Goal: Complete Application Form: Complete application form

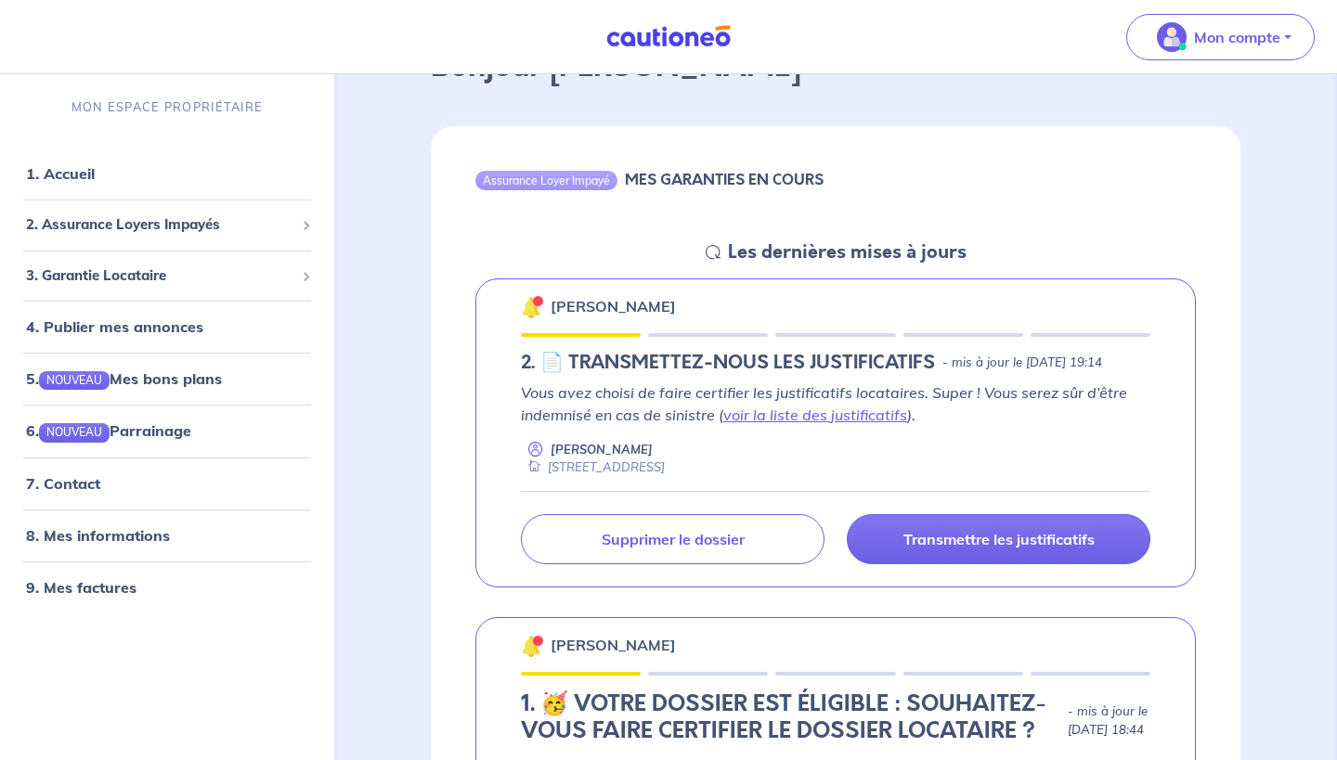
scroll to position [189, 0]
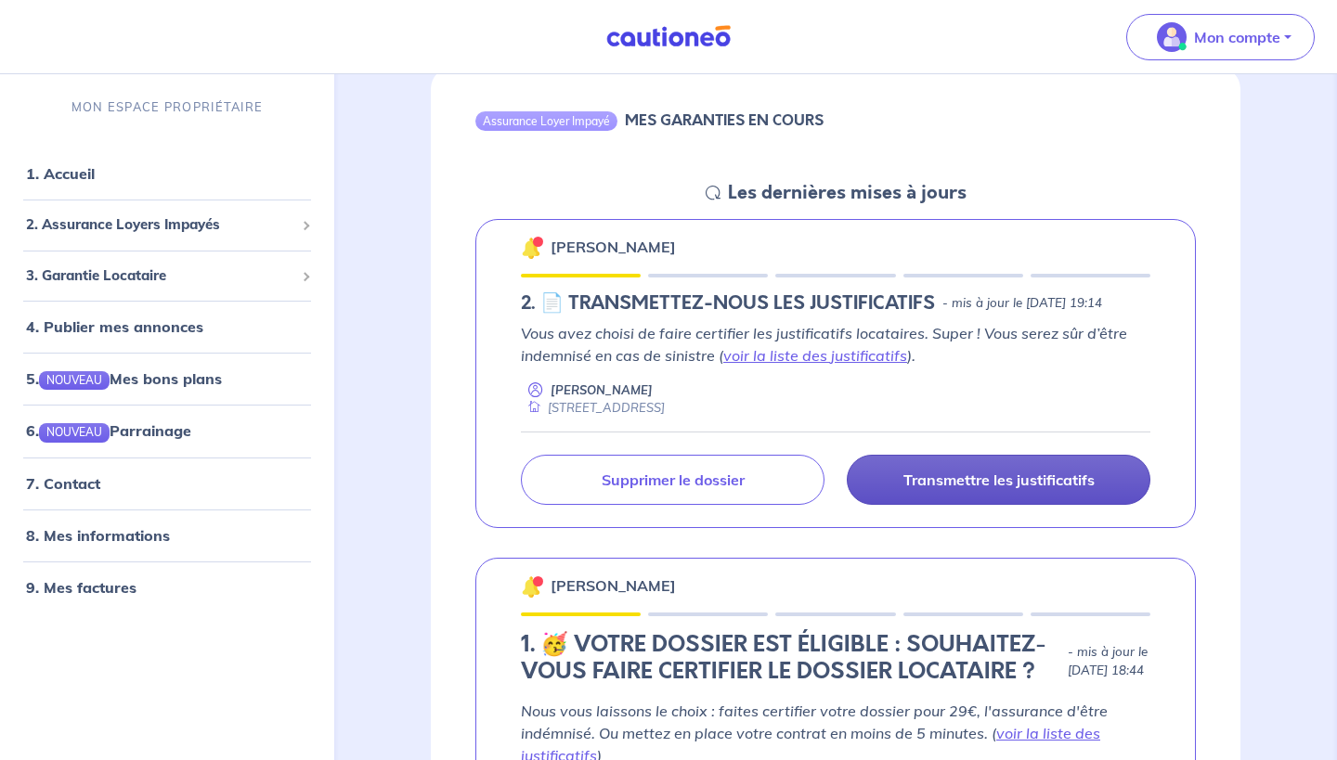
click at [883, 478] on link "Transmettre les justificatifs" at bounding box center [999, 480] width 304 height 50
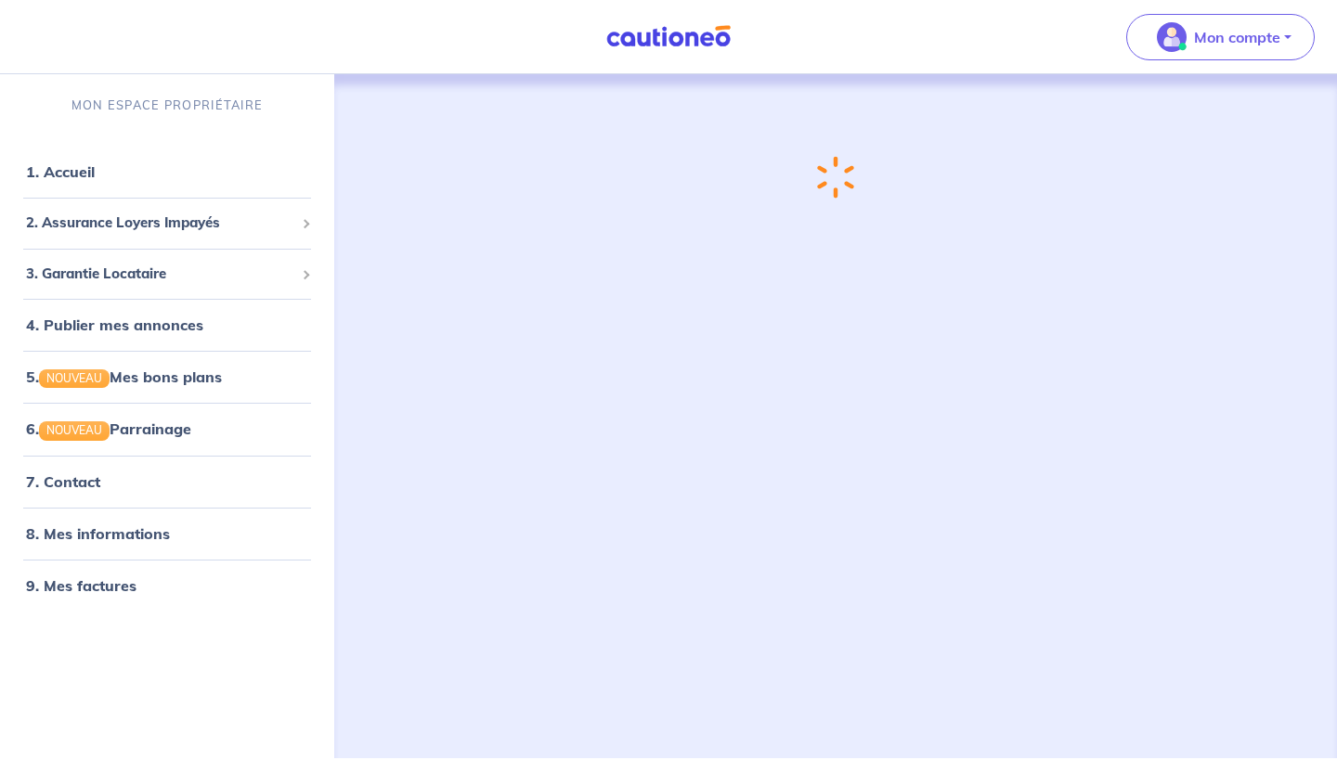
click at [773, 360] on div "Chargement..." at bounding box center [835, 394] width 899 height 640
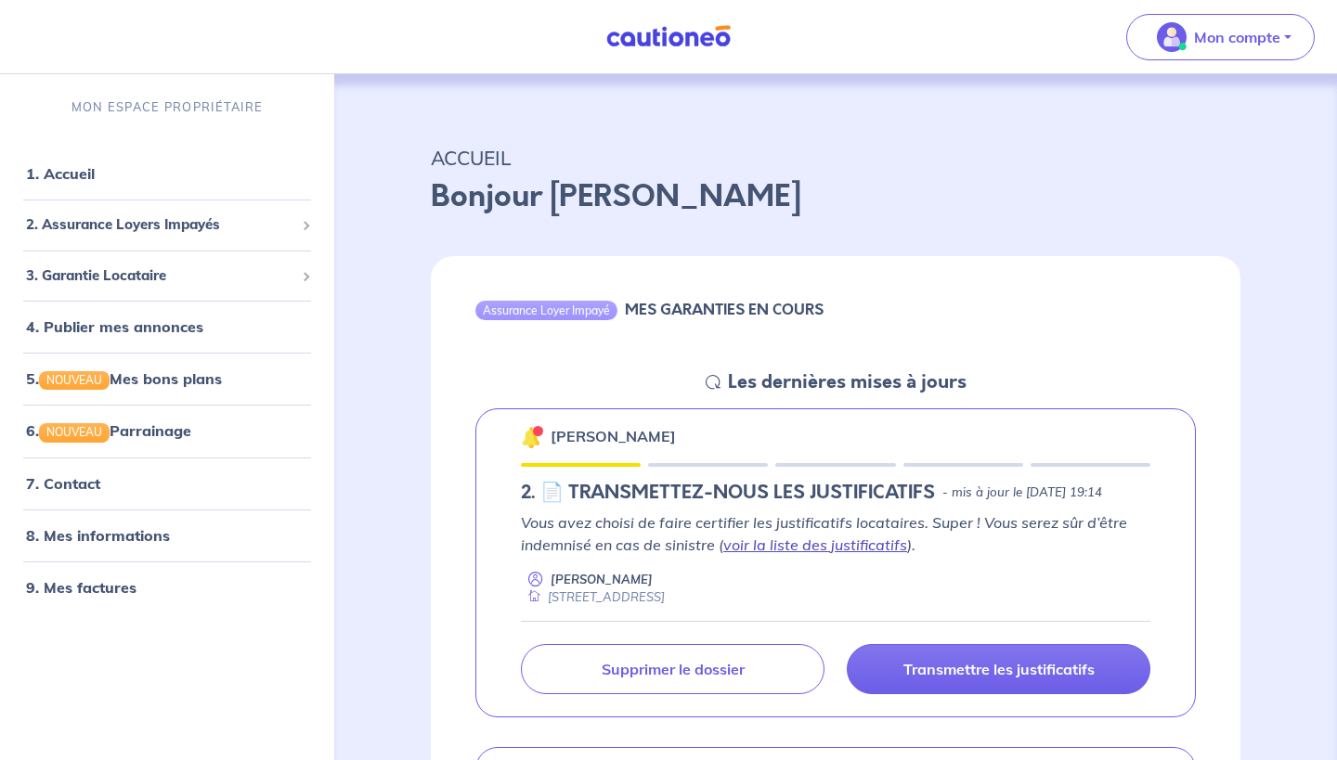
click at [759, 551] on link "voir la liste des justificatifs" at bounding box center [815, 545] width 184 height 19
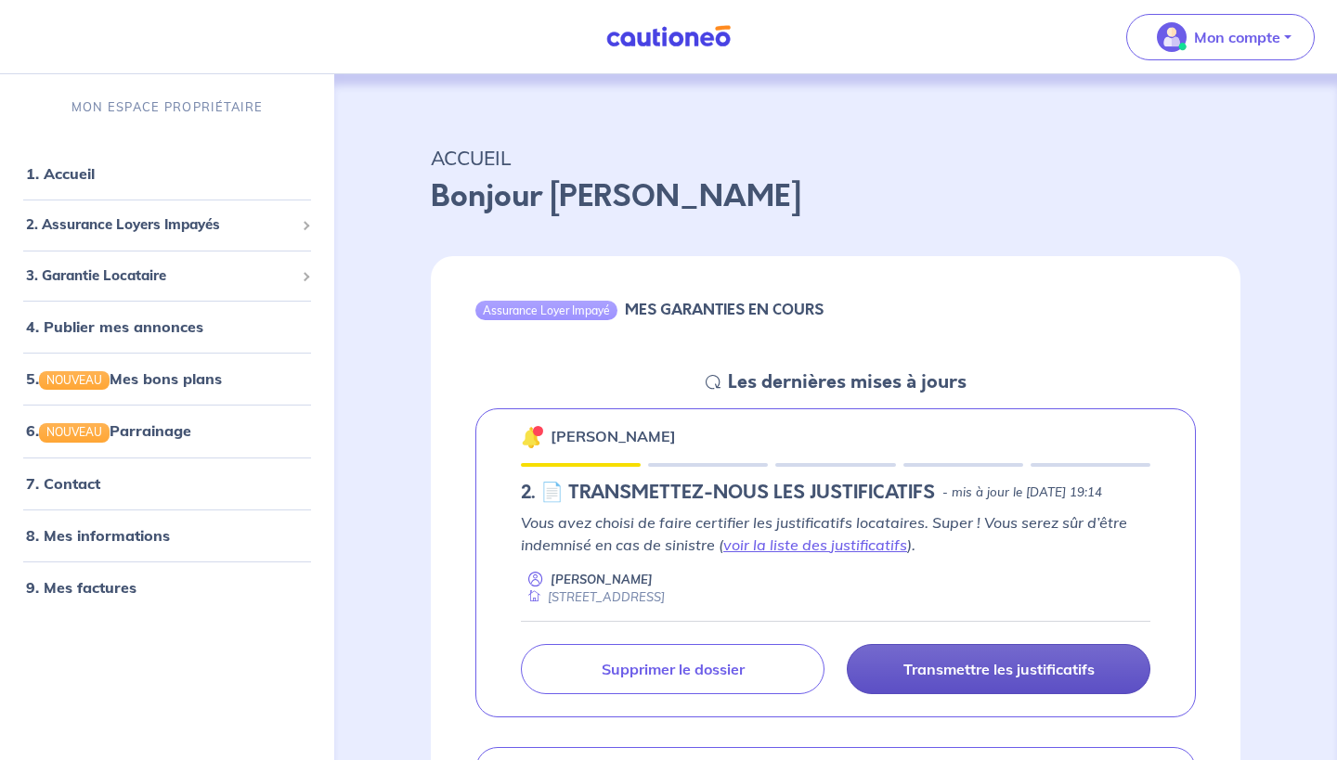
click at [970, 664] on p "Transmettre les justificatifs" at bounding box center [998, 669] width 191 height 19
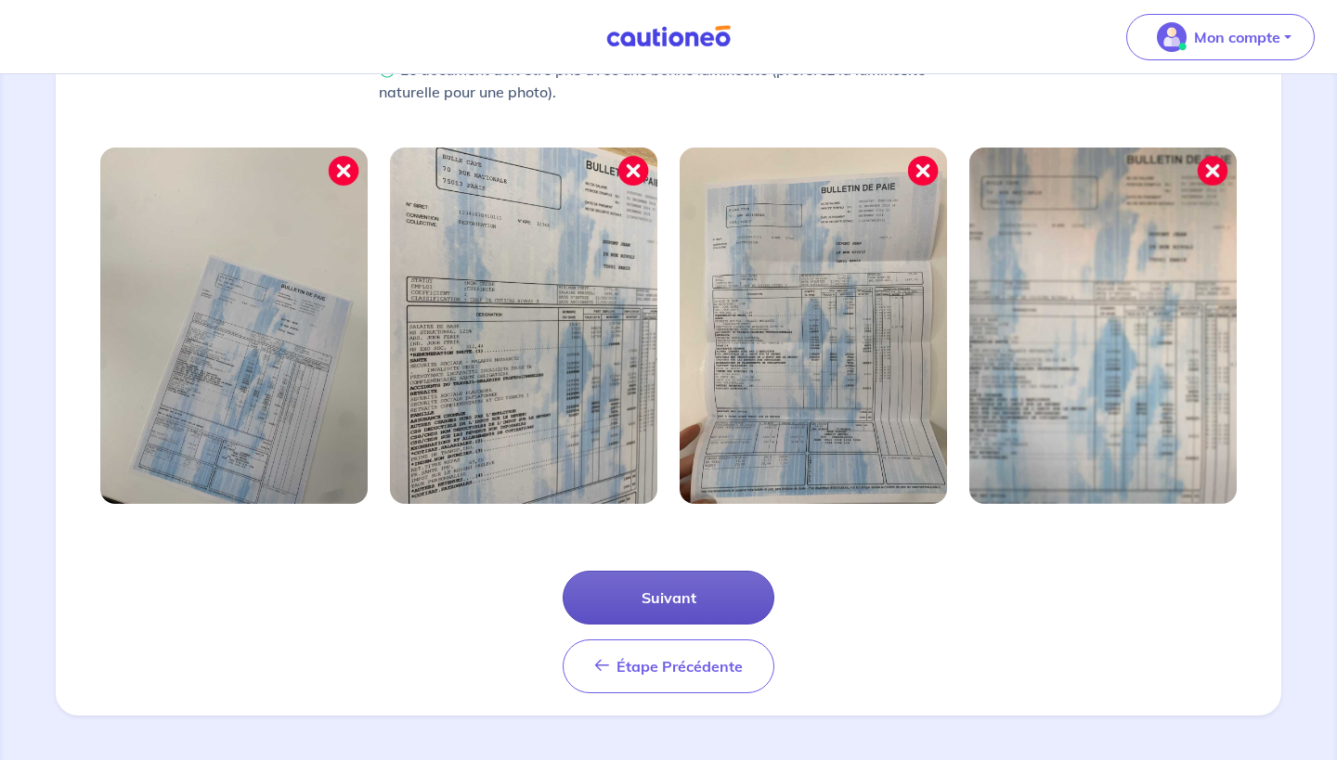
click at [683, 592] on button "Suivant" at bounding box center [669, 598] width 212 height 54
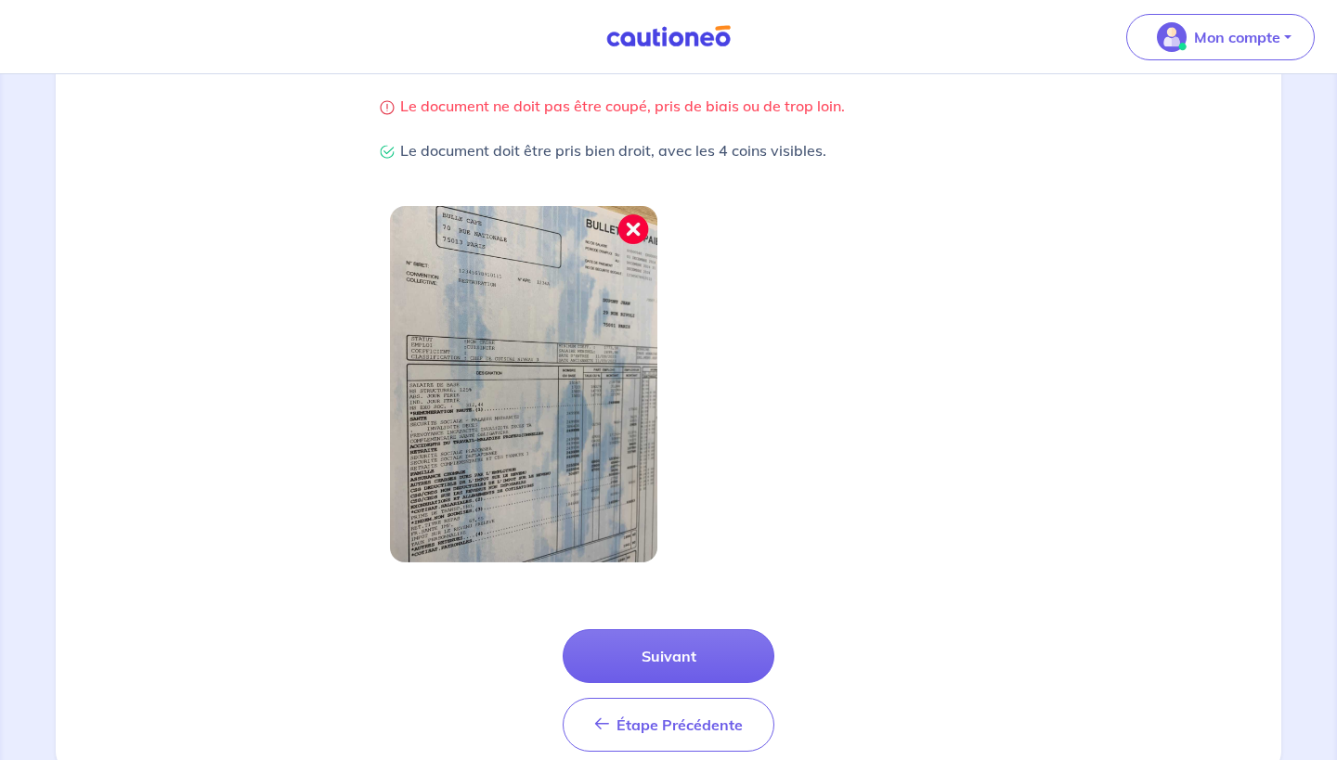
scroll to position [453, 0]
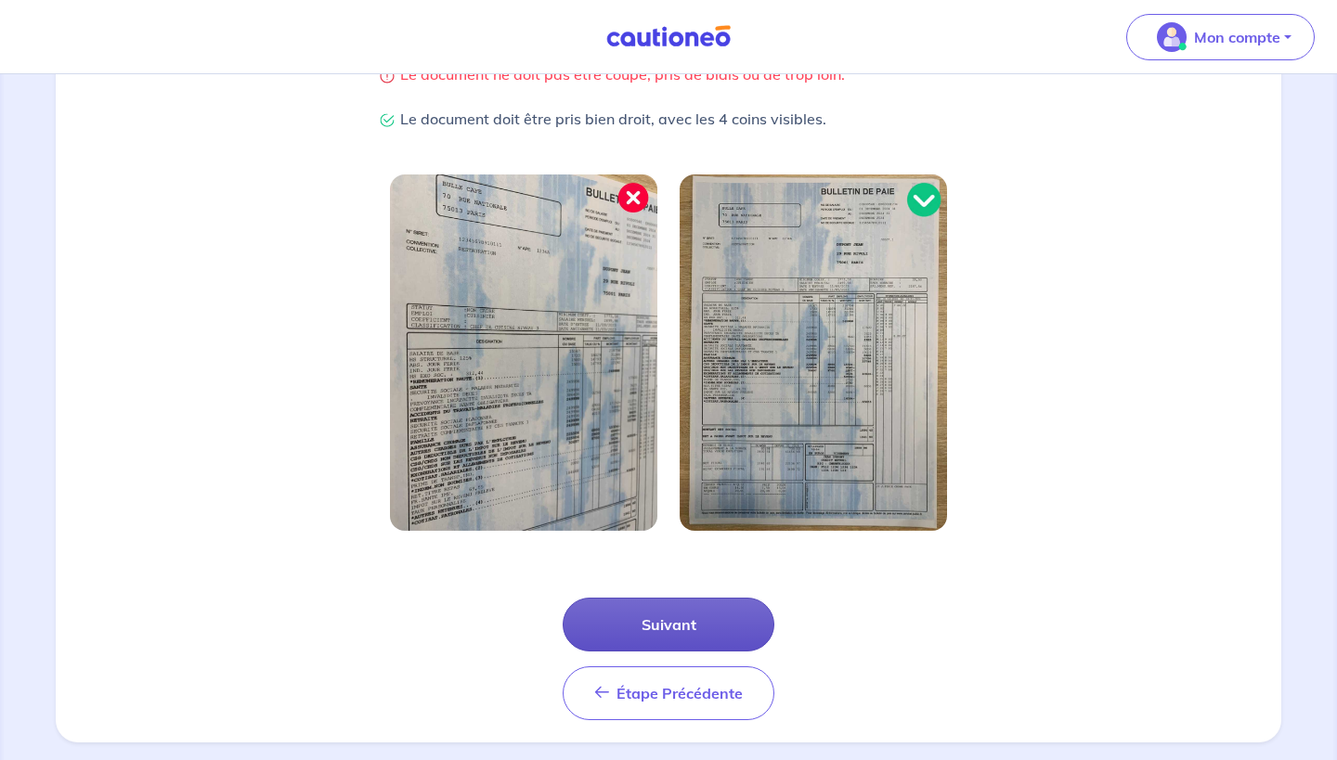
click at [632, 641] on button "Suivant" at bounding box center [669, 625] width 212 height 54
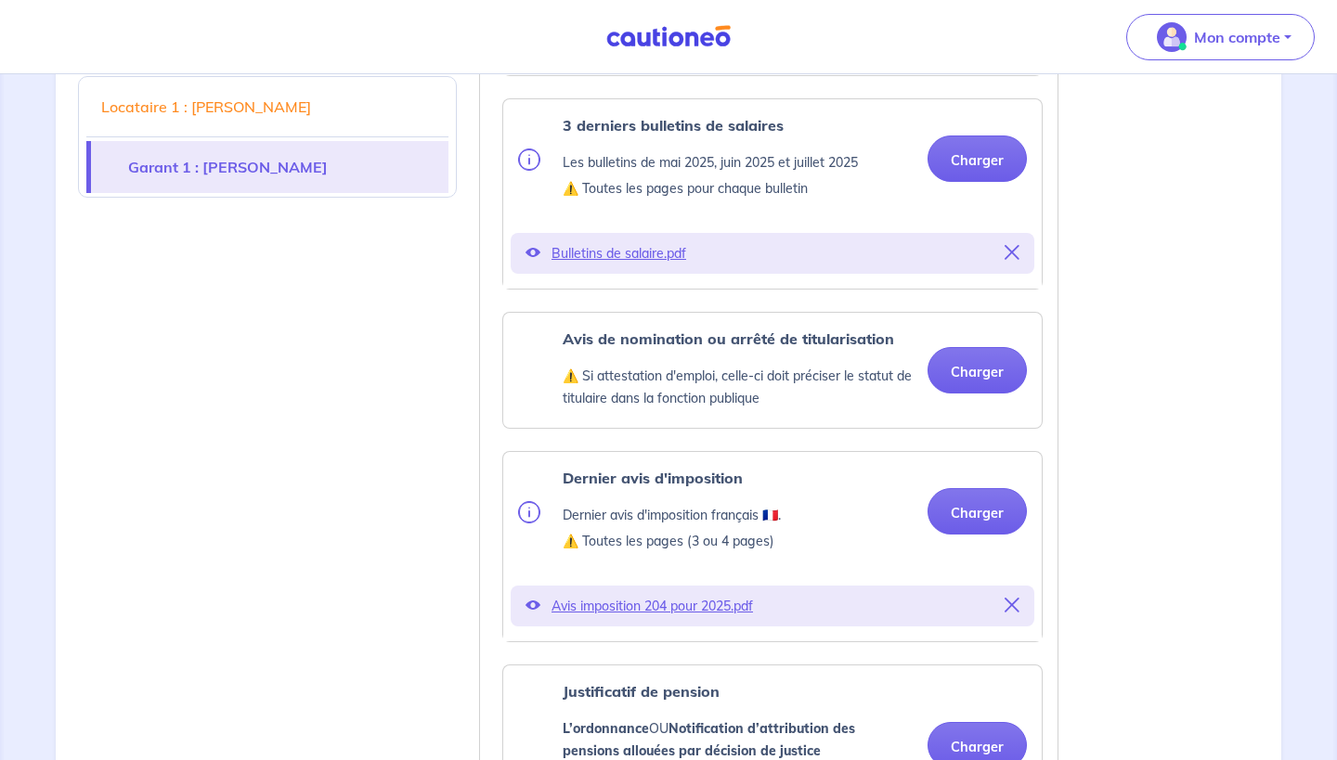
scroll to position [1731, 0]
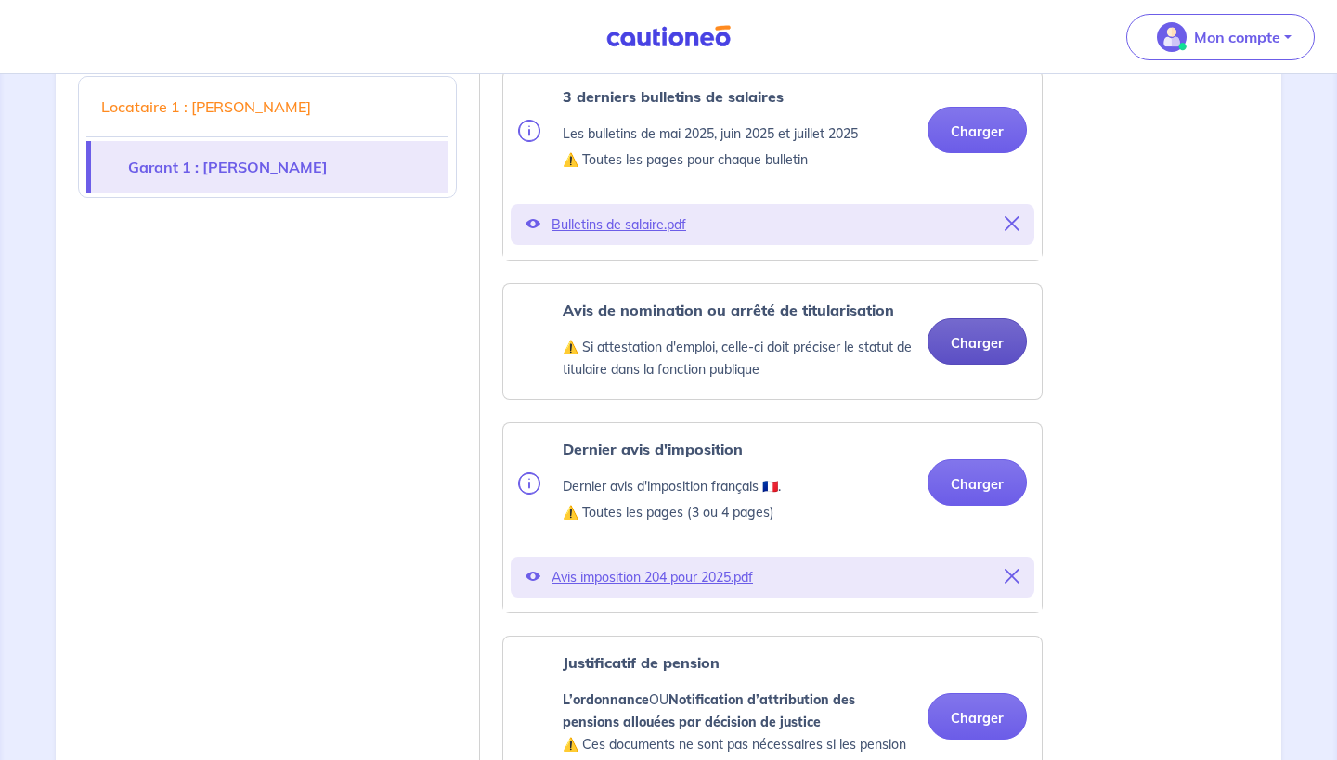
click at [950, 365] on button "Charger" at bounding box center [977, 341] width 99 height 46
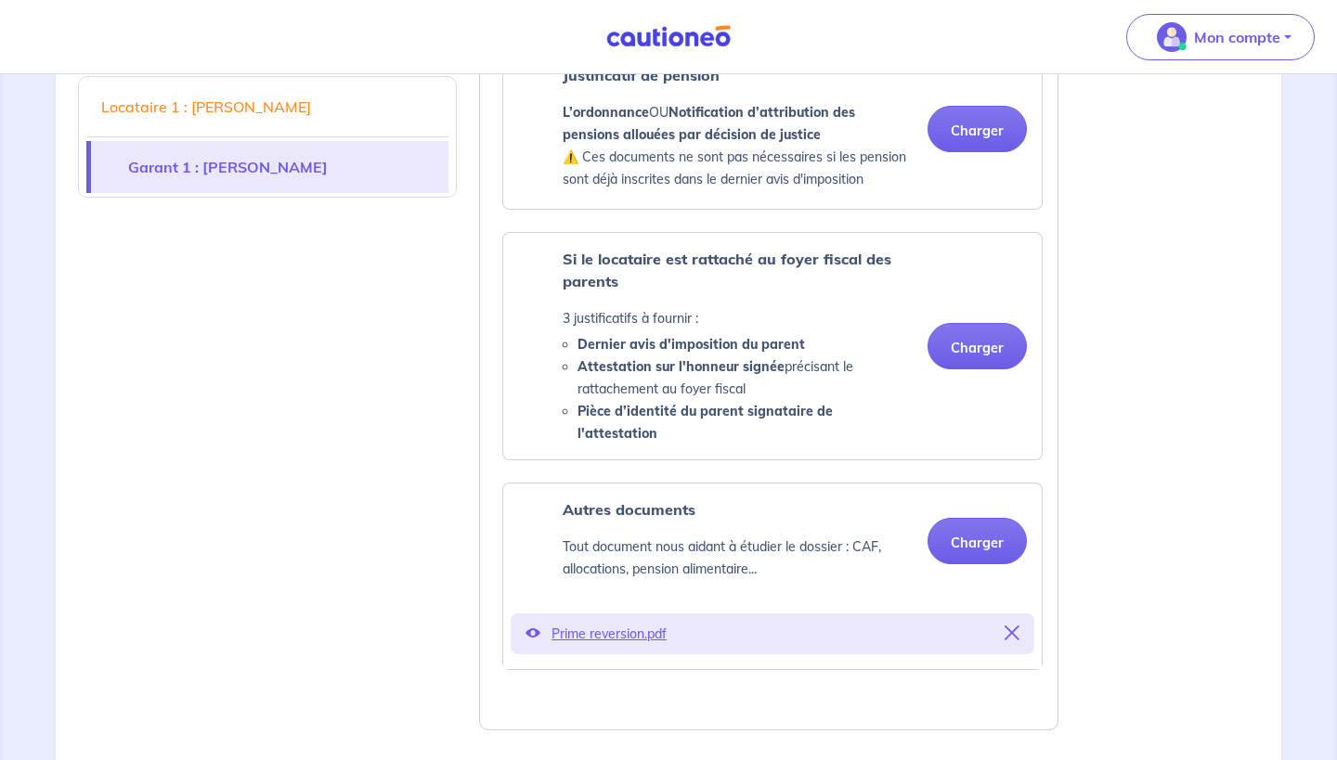
scroll to position [2320, 0]
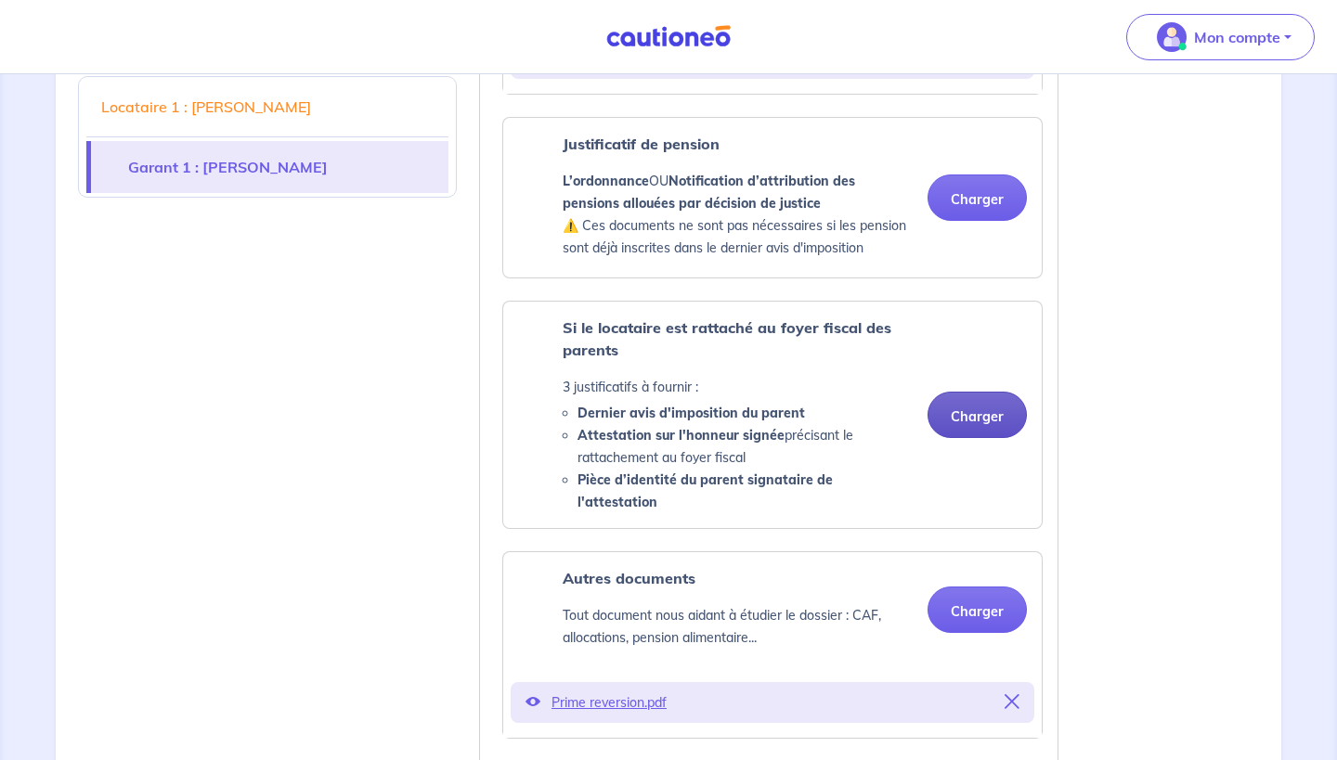
click at [967, 431] on button "Charger" at bounding box center [977, 415] width 99 height 46
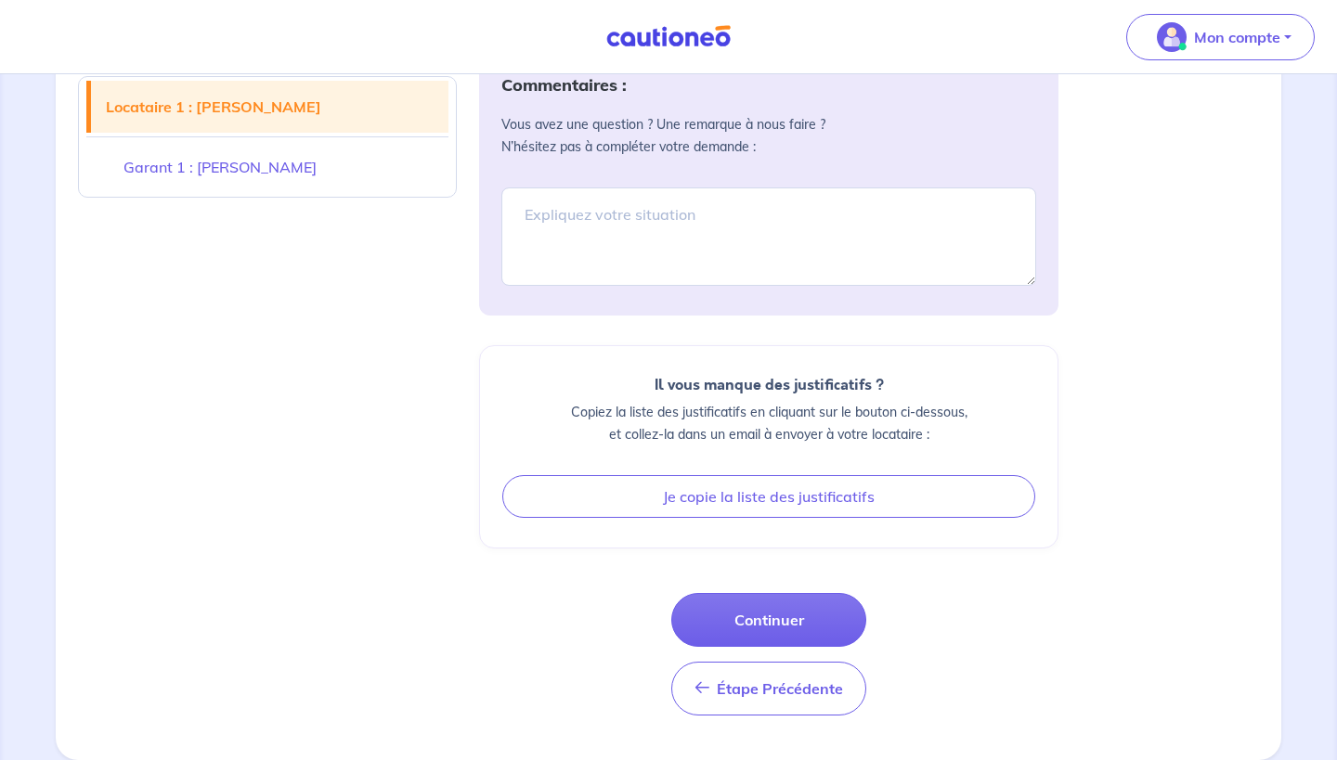
scroll to position [3177, 0]
click at [759, 627] on button "Continuer" at bounding box center [768, 620] width 195 height 54
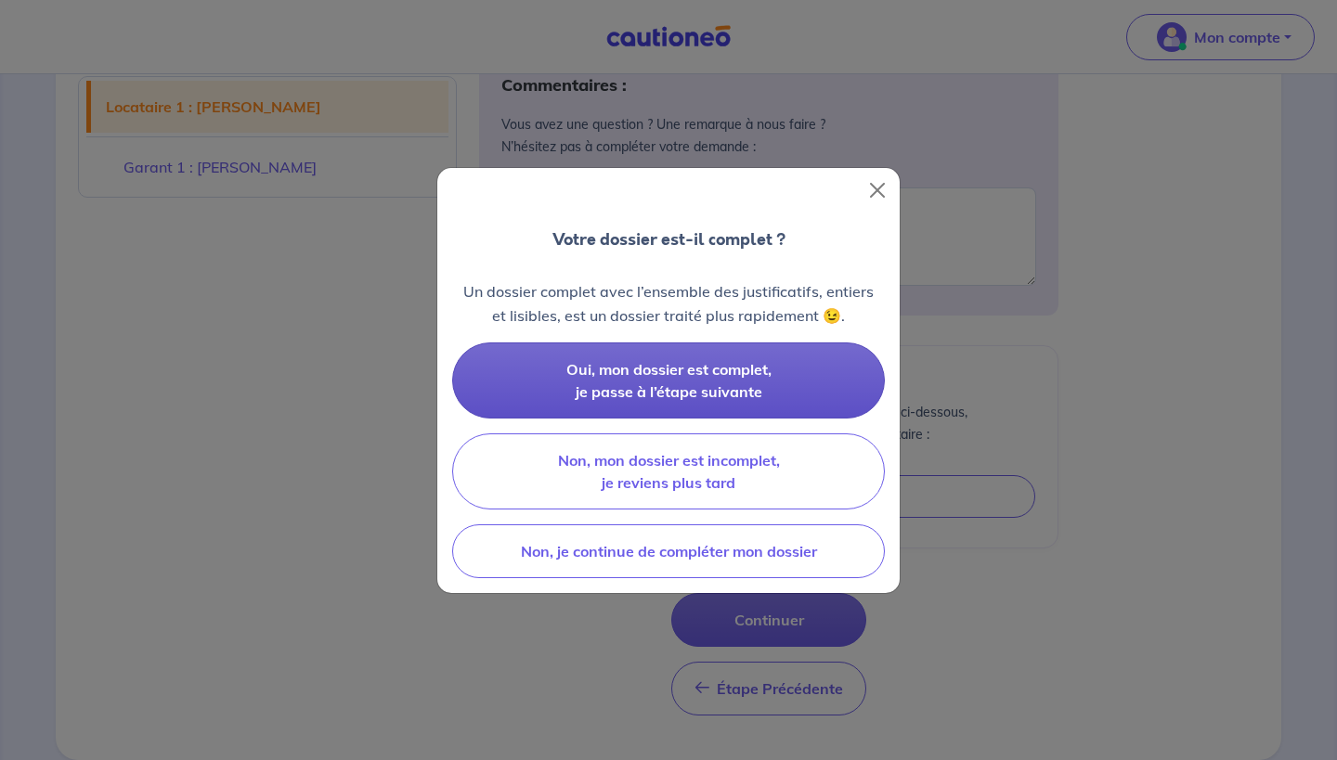
click at [722, 385] on span "Oui, mon dossier est complet, je passe à l’étape suivante" at bounding box center [668, 380] width 205 height 41
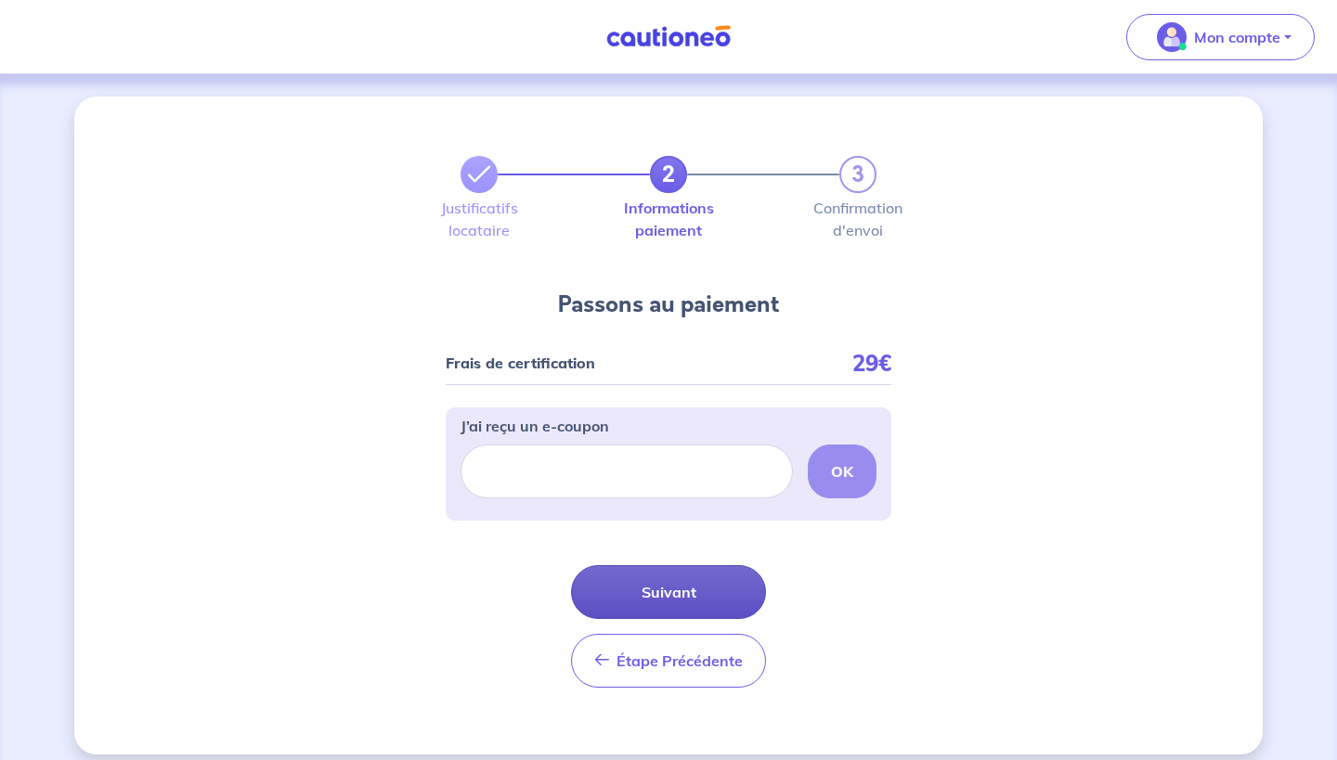
click at [725, 582] on button "Suivant" at bounding box center [668, 592] width 195 height 54
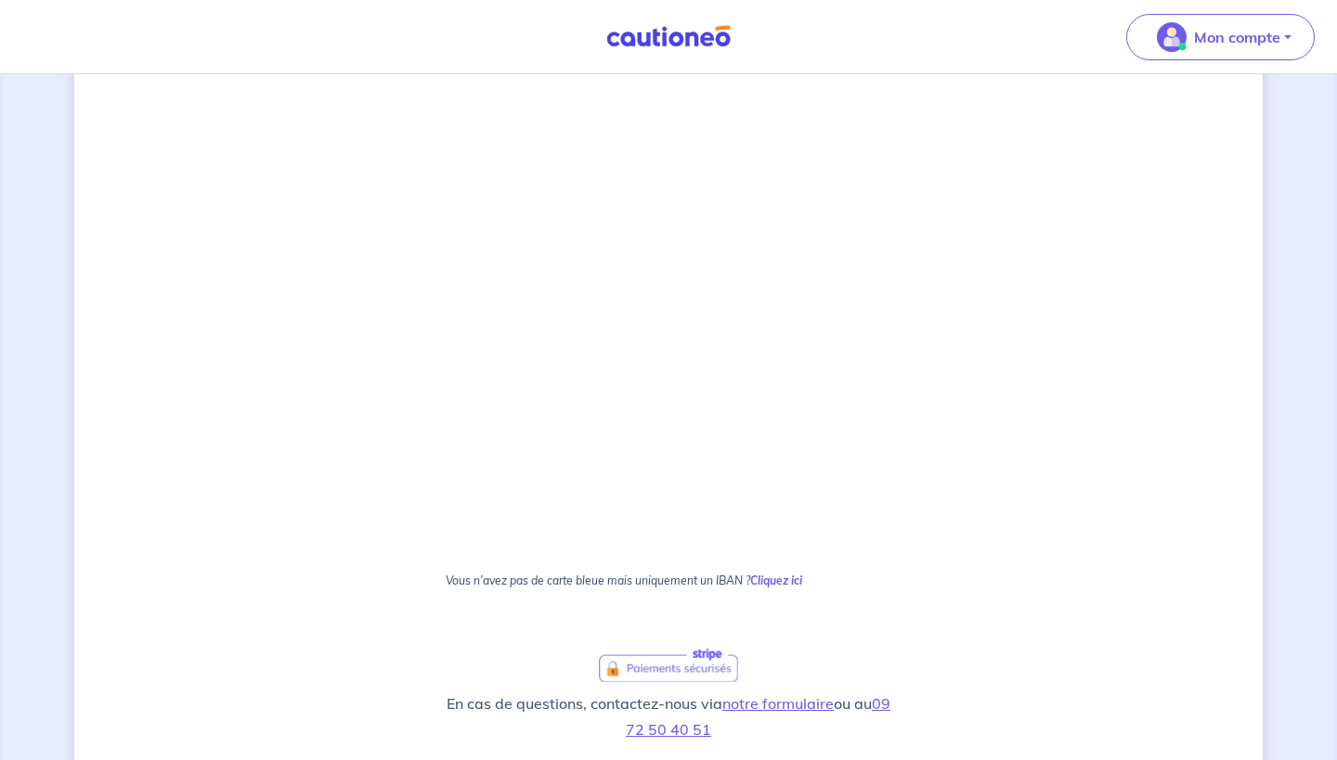
scroll to position [741, 0]
click at [322, 318] on div "2 3 Justificatifs locataire Informations paiement Confirmation d'envoi Passons …" at bounding box center [668, 168] width 1188 height 1624
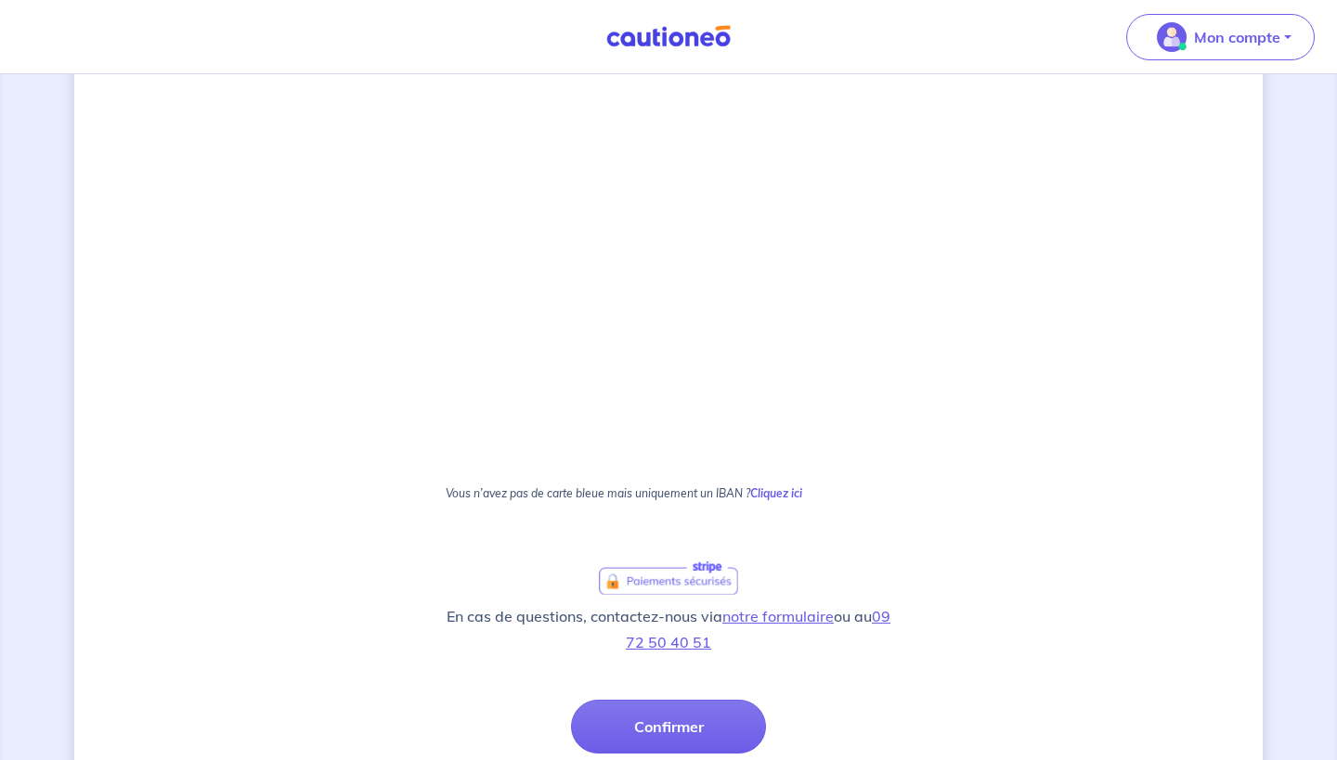
scroll to position [902, 0]
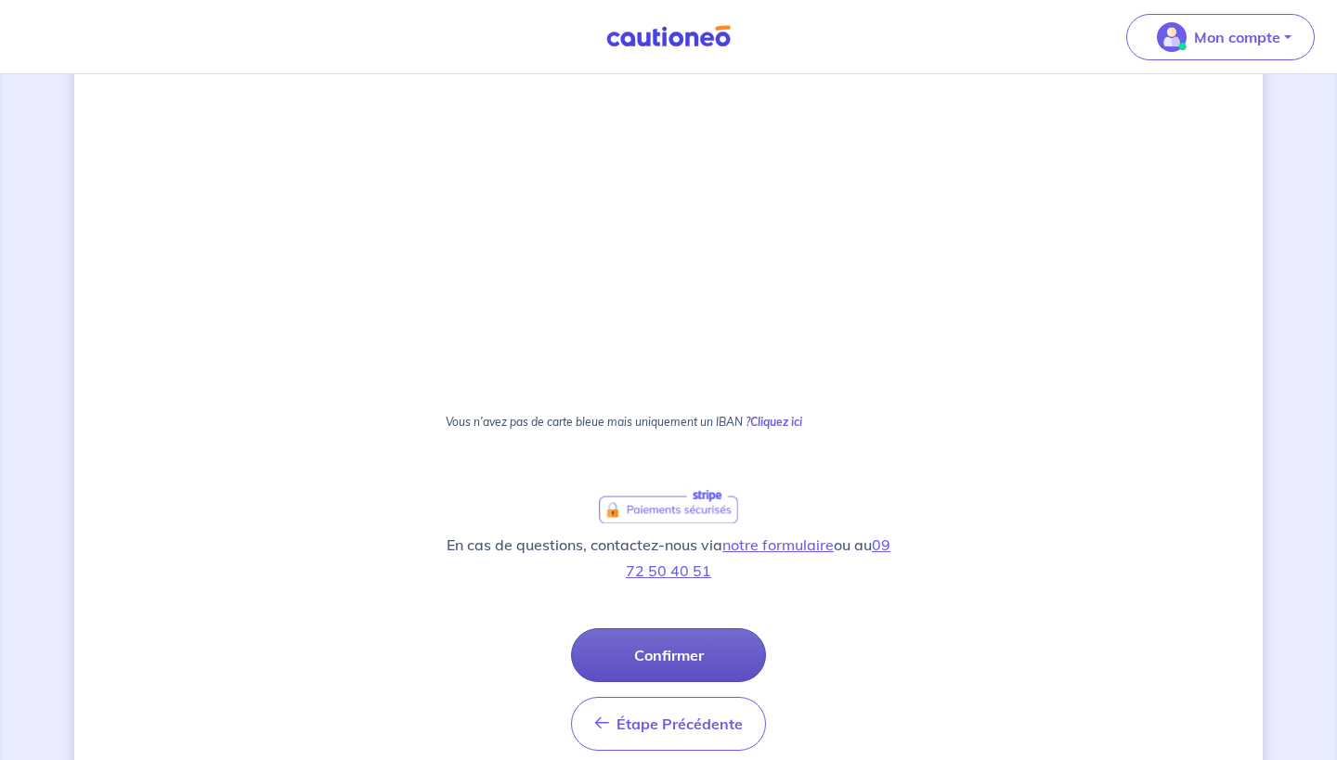
click at [636, 649] on button "Confirmer" at bounding box center [668, 656] width 195 height 54
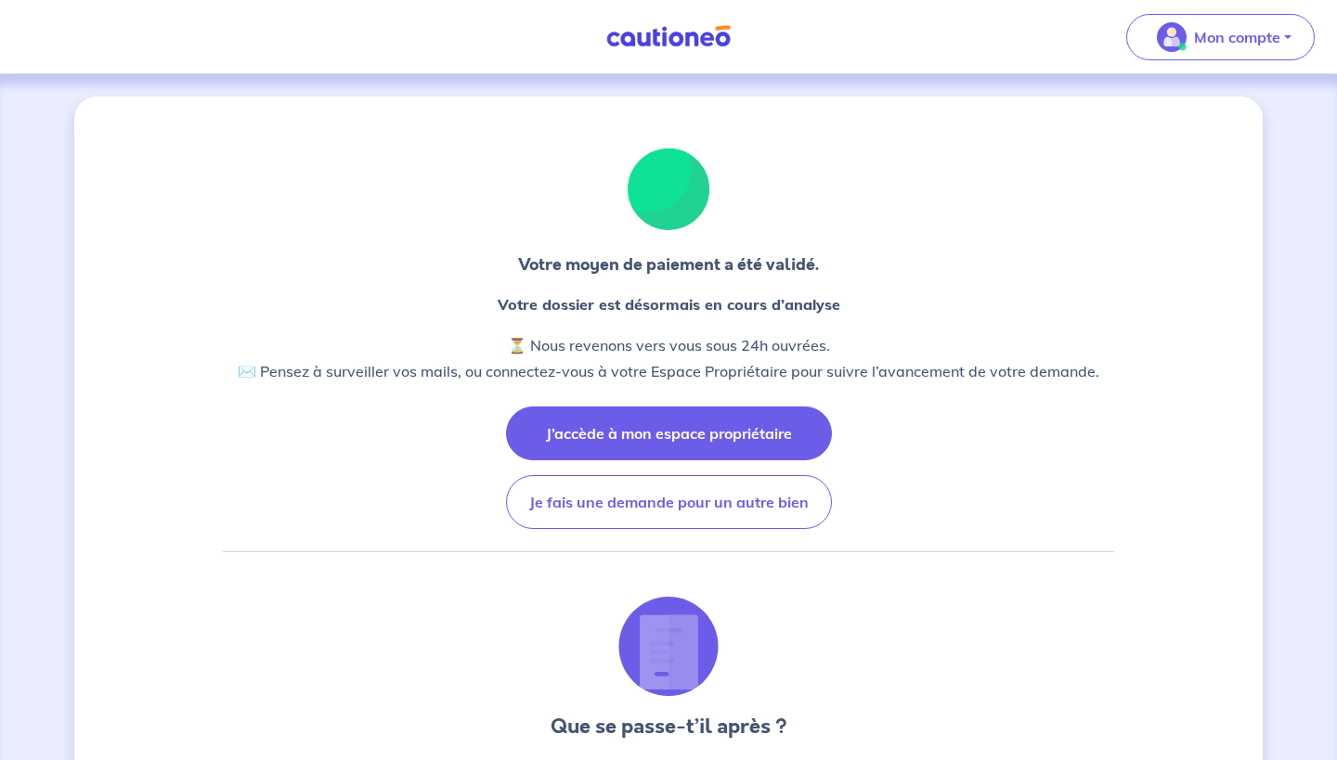
click at [596, 446] on button "J’accède à mon espace propriétaire" at bounding box center [669, 434] width 326 height 54
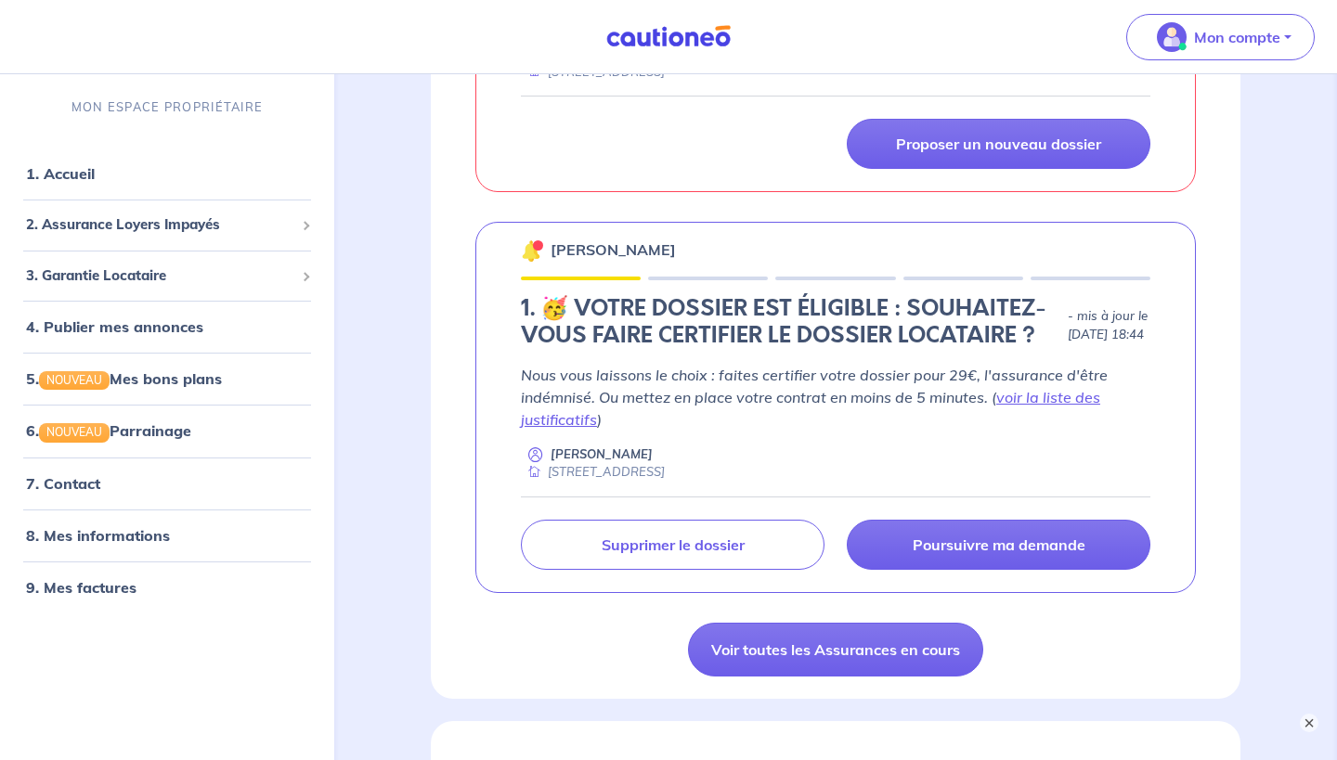
scroll to position [917, 0]
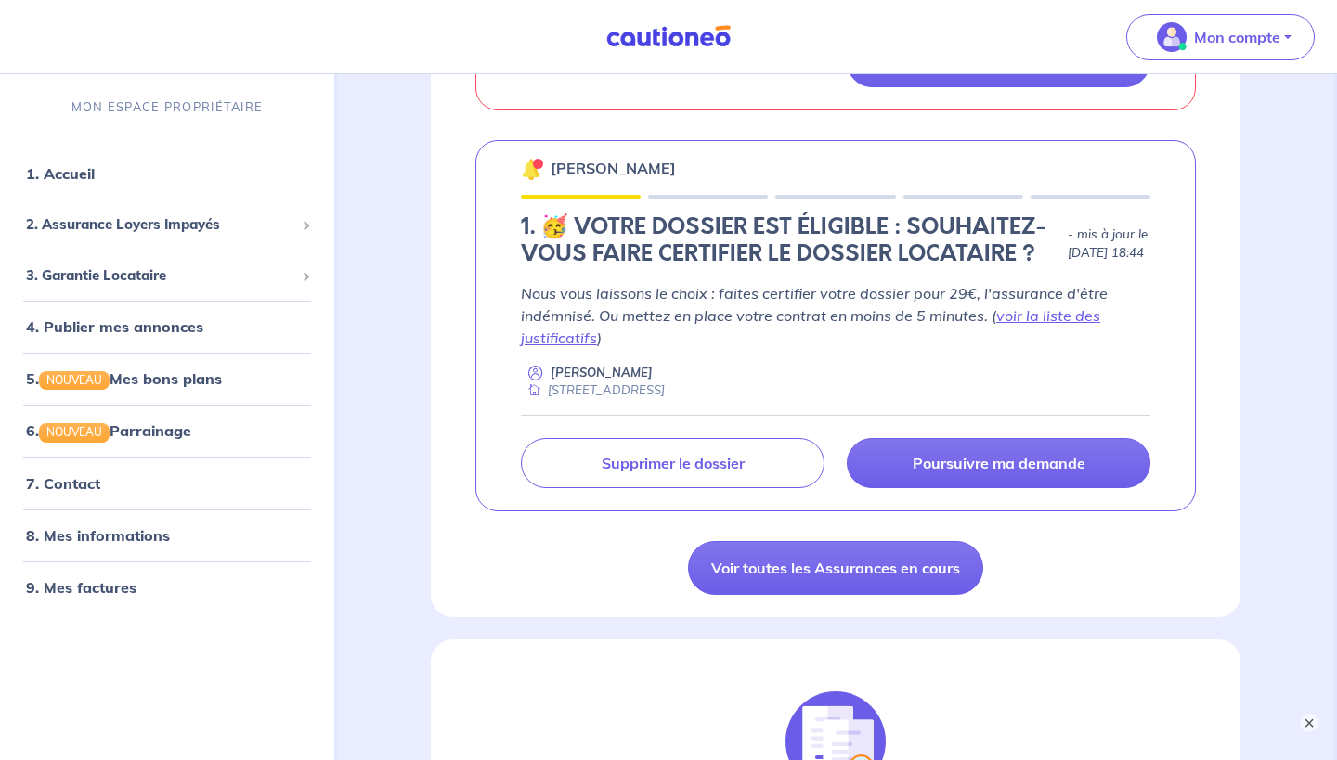
click at [806, 315] on p "Nous vous laissons le choix : faites certifier votre dossier pour 29€, l'assura…" at bounding box center [835, 315] width 629 height 67
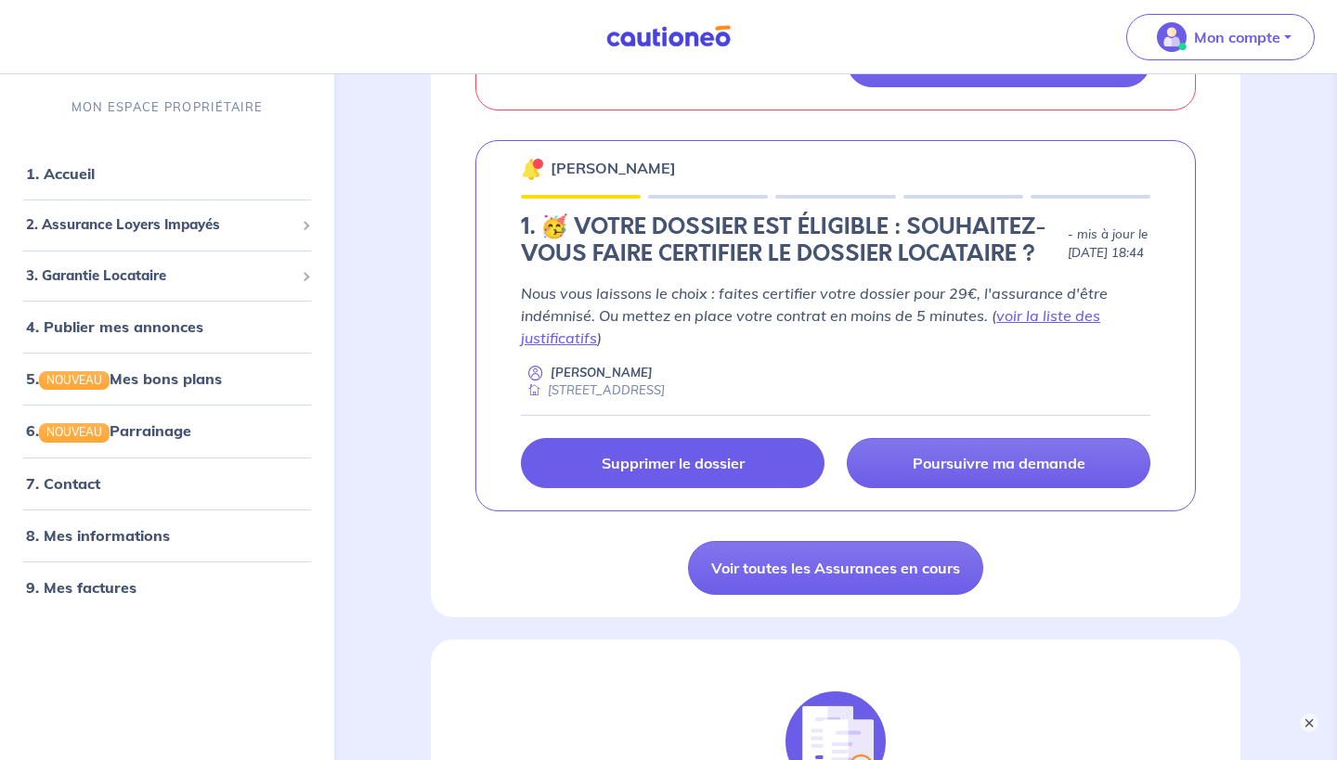
click at [730, 461] on p "Supprimer le dossier" at bounding box center [673, 463] width 143 height 19
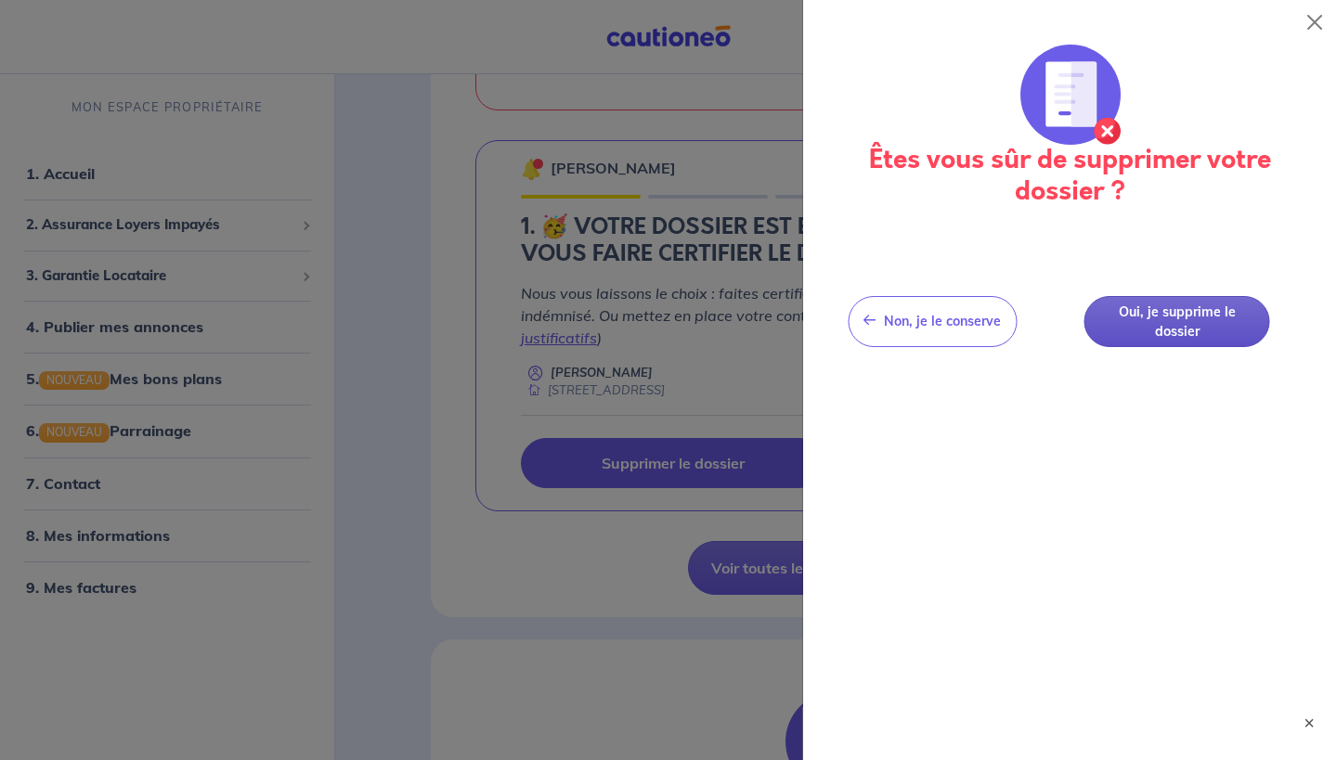
click at [1141, 324] on button "Oui, je supprime le dossier" at bounding box center [1177, 321] width 186 height 51
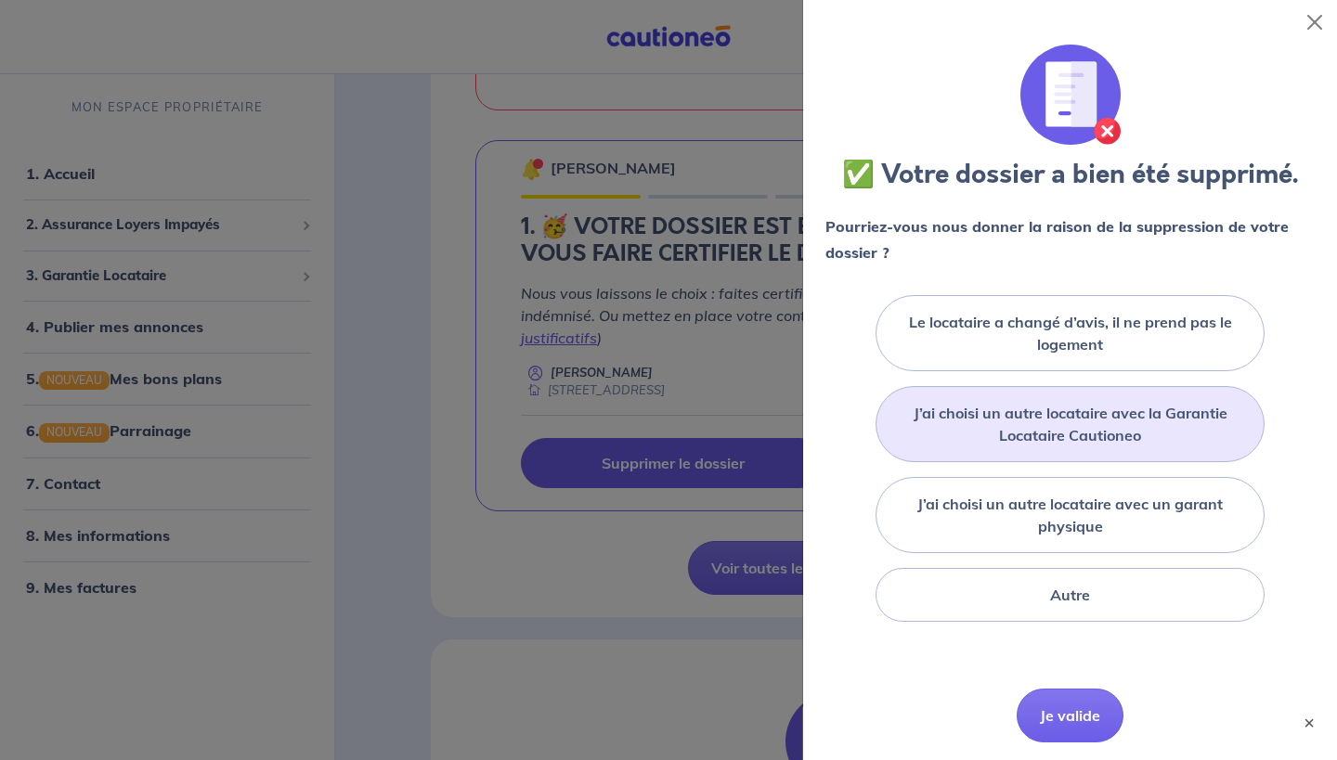
scroll to position [21, 0]
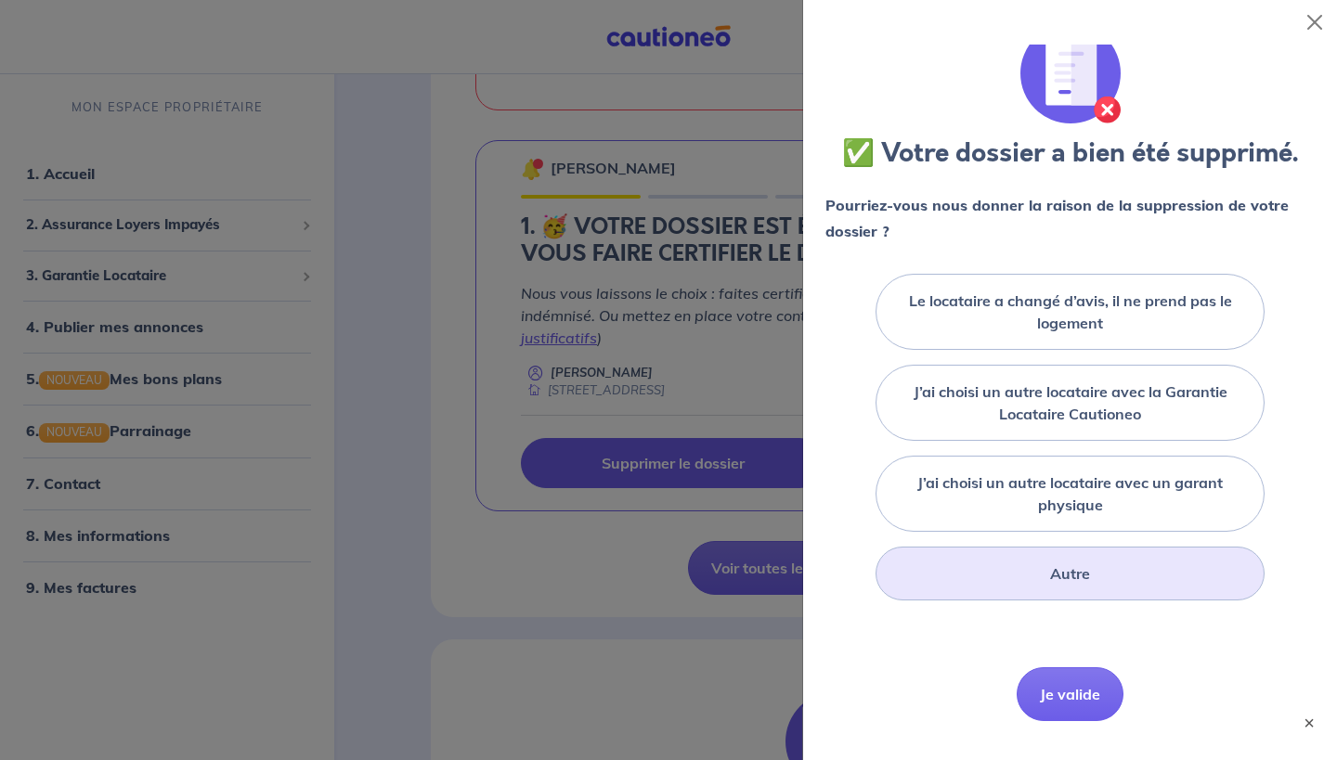
click at [1047, 585] on div "Autre" at bounding box center [1070, 574] width 389 height 54
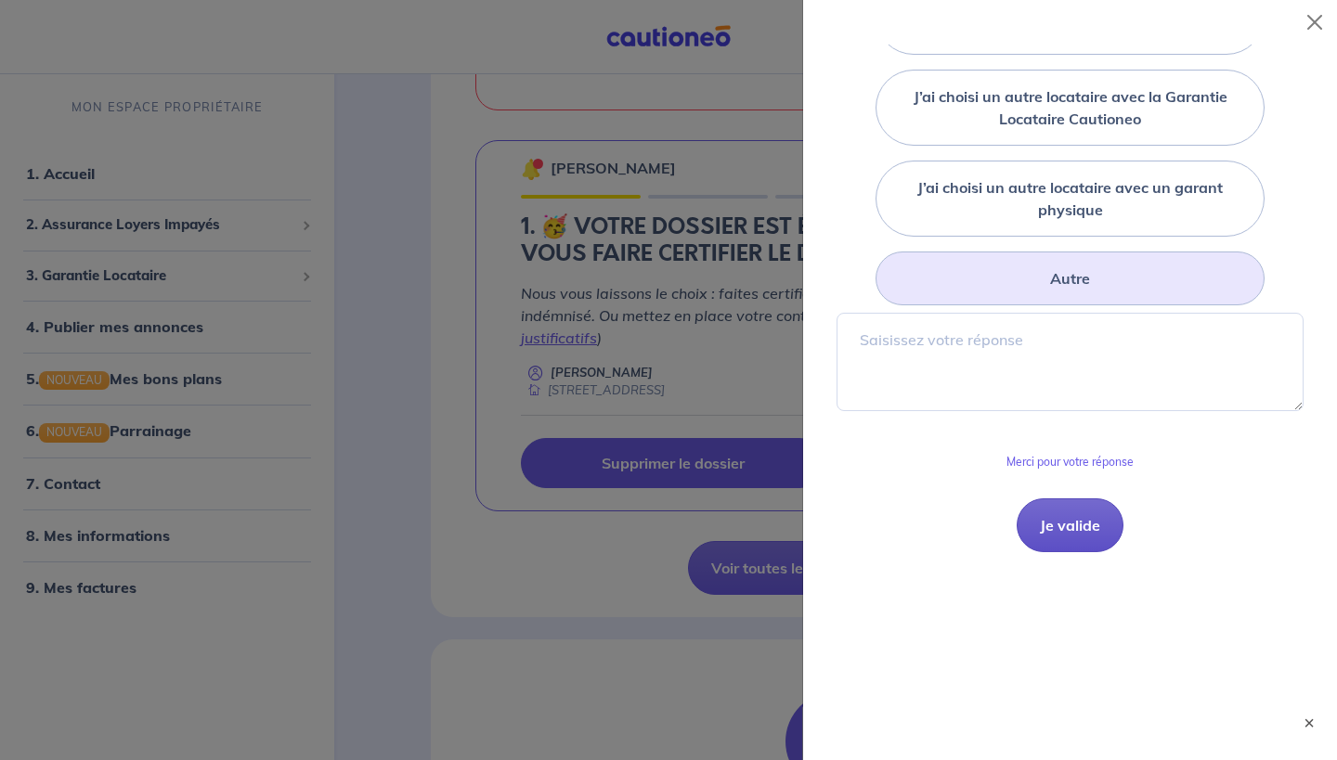
click at [1074, 519] on button "Je valide" at bounding box center [1070, 526] width 107 height 54
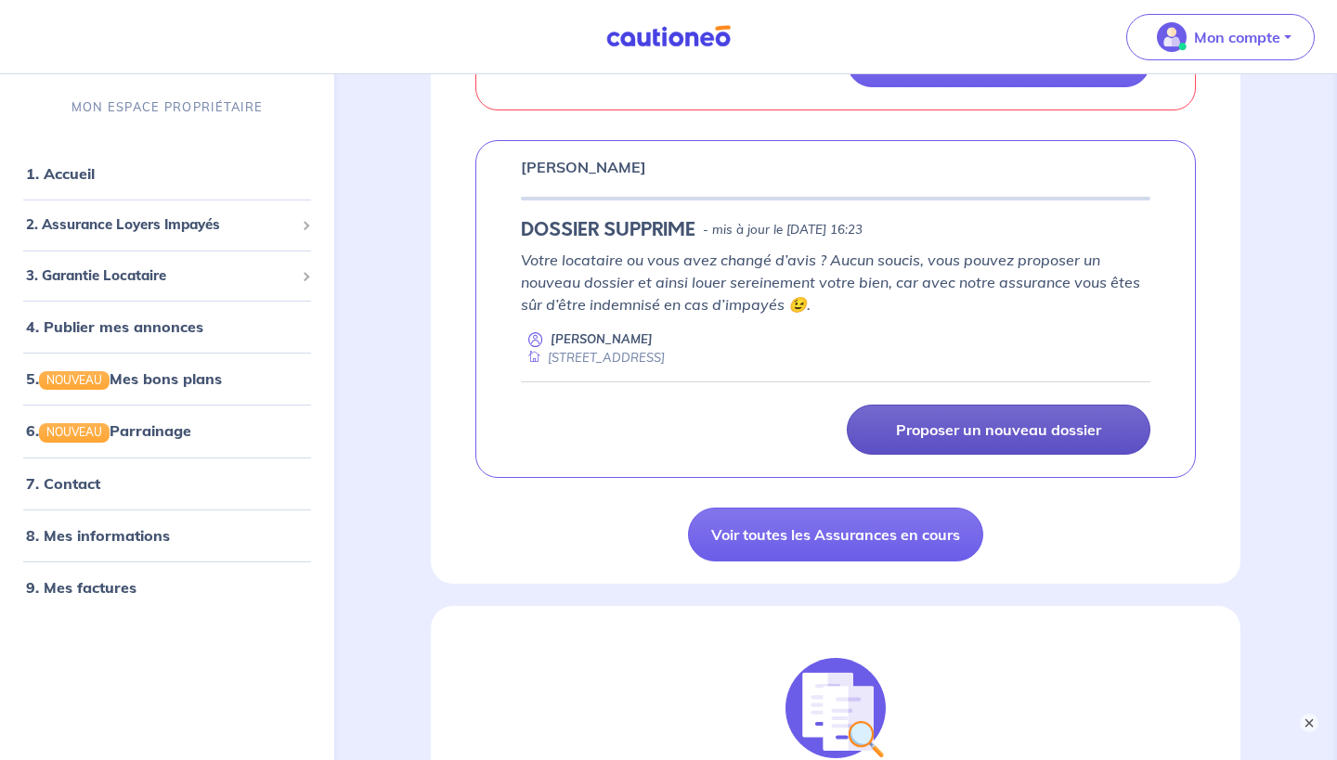
click at [894, 419] on link "Proposer un nouveau dossier" at bounding box center [999, 430] width 304 height 50
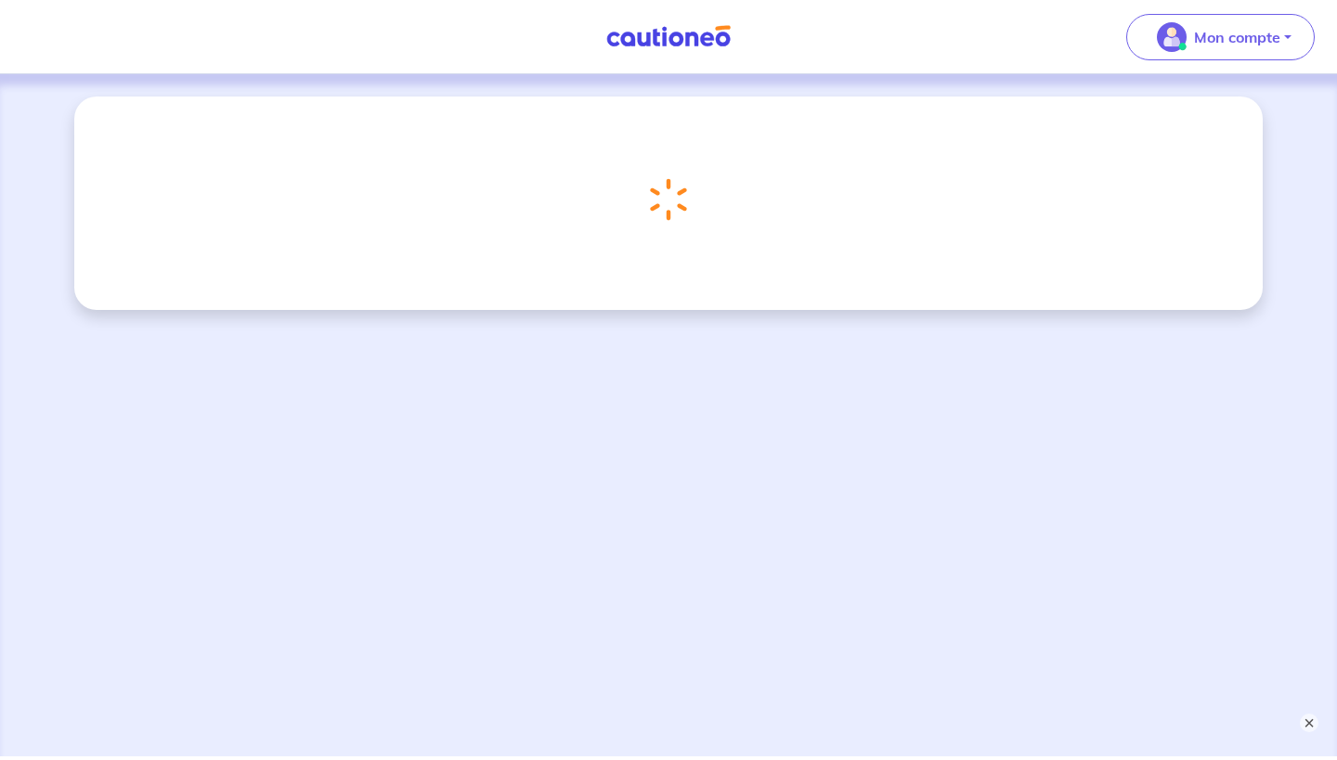
scroll to position [514, 0]
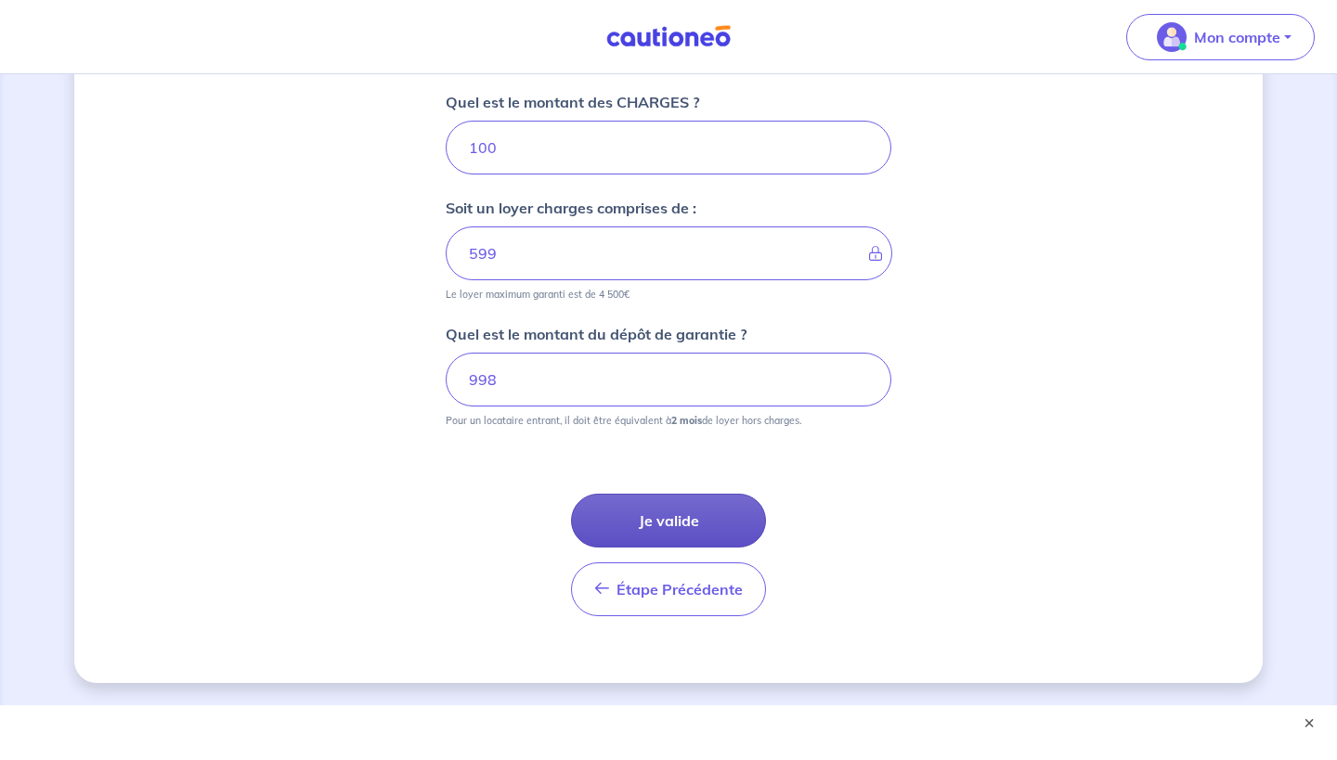
click at [674, 522] on button "Je valide" at bounding box center [668, 521] width 195 height 54
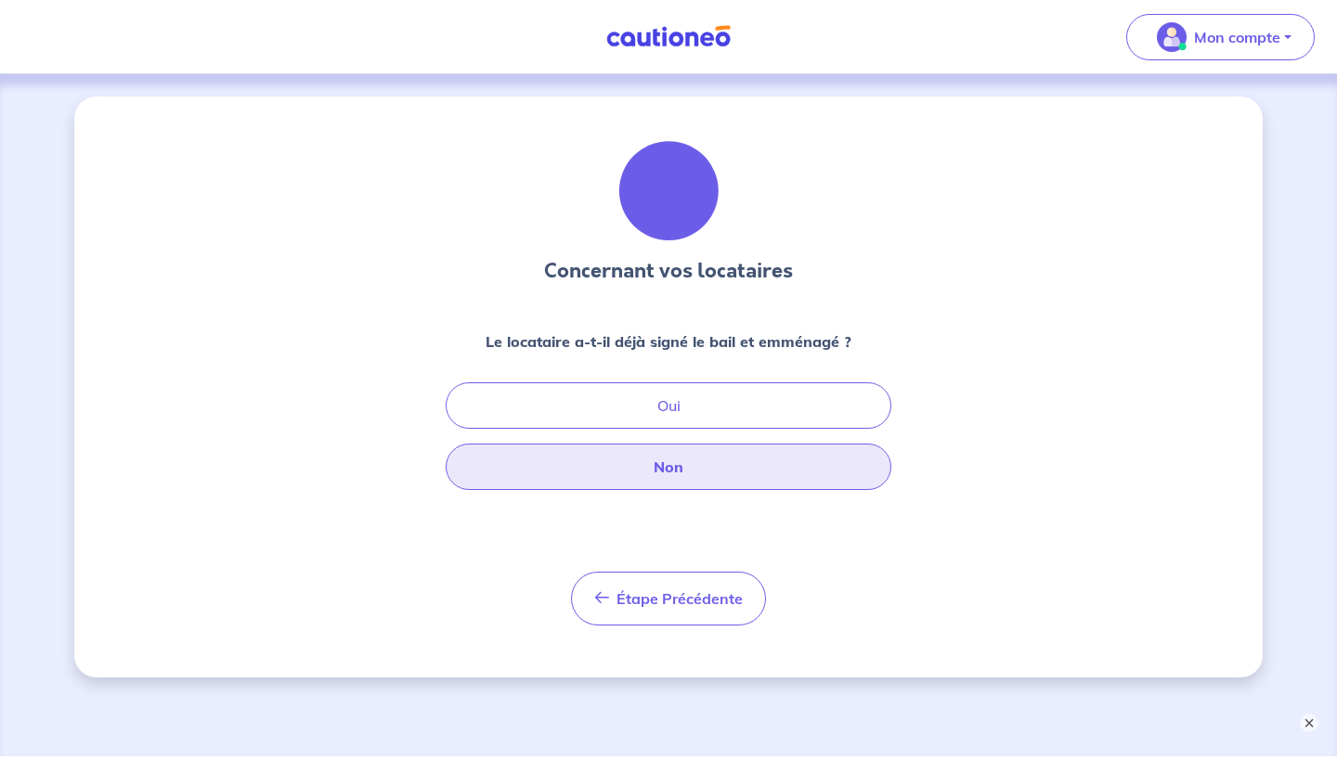
click at [656, 469] on button "Non" at bounding box center [669, 467] width 446 height 46
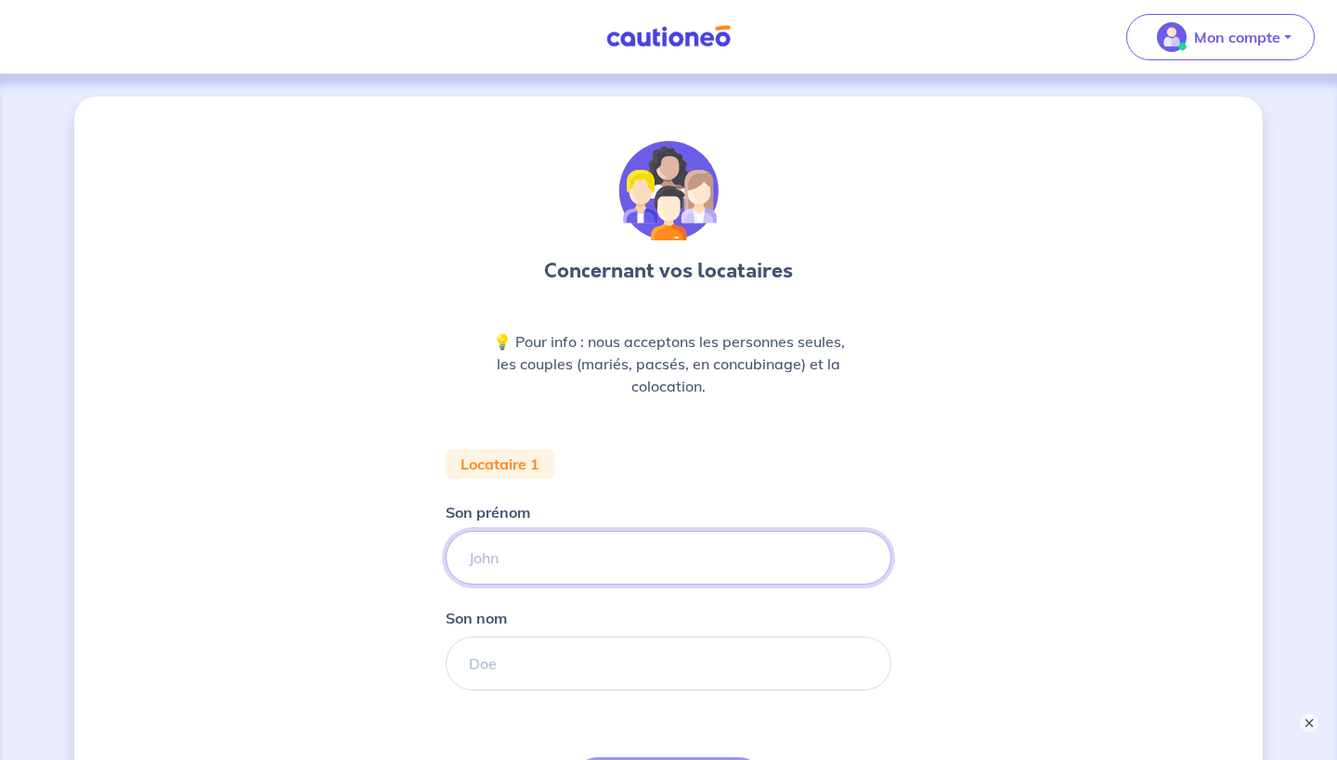
click at [546, 577] on input "Son prénom" at bounding box center [669, 558] width 446 height 54
type input "Jeremy"
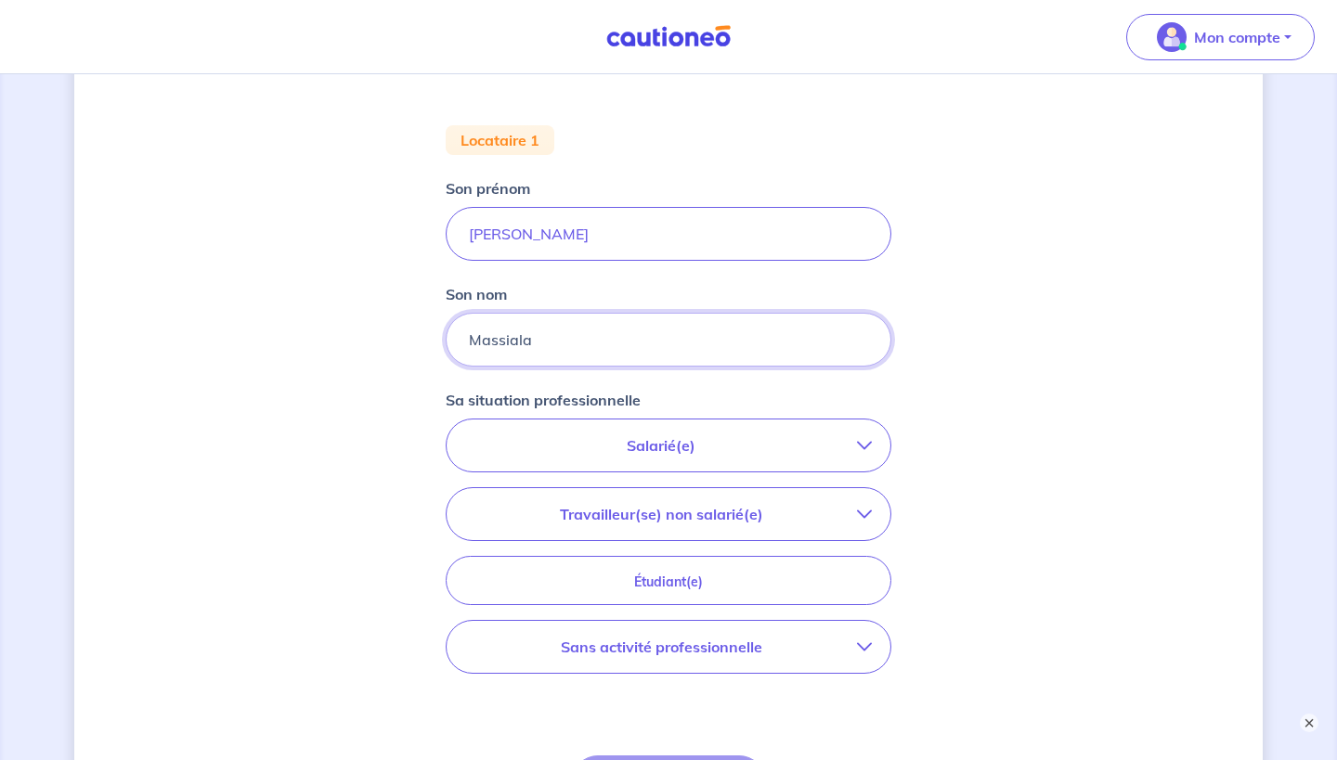
scroll to position [332, 0]
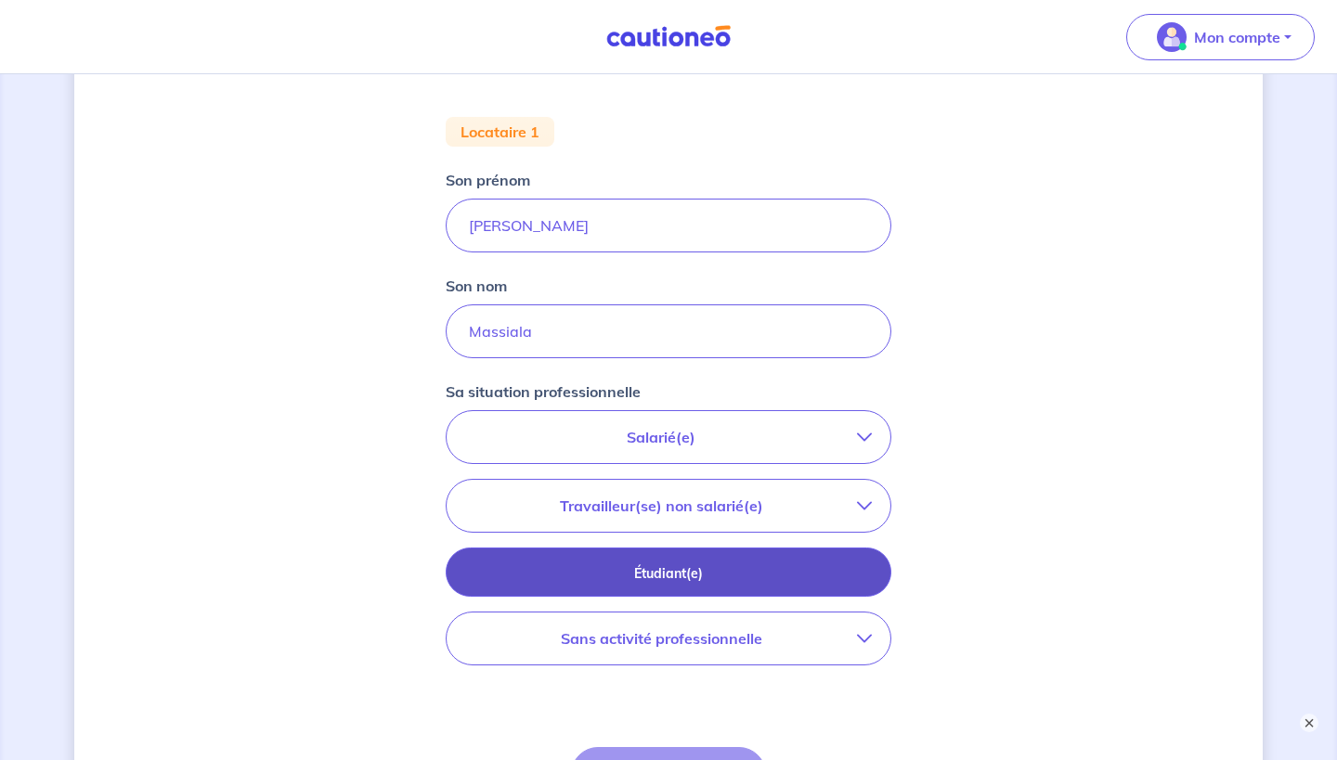
click at [625, 559] on button "Étudiant(e)" at bounding box center [669, 572] width 446 height 49
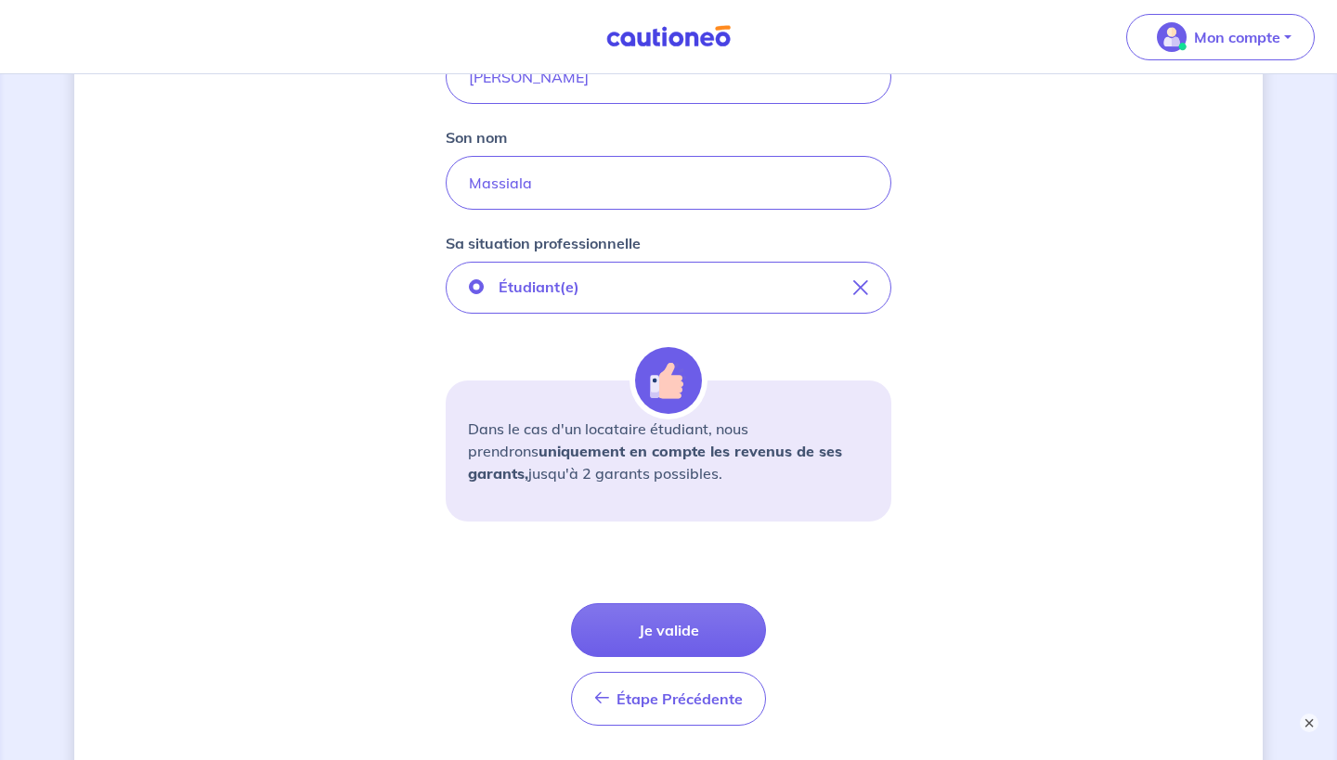
scroll to position [487, 0]
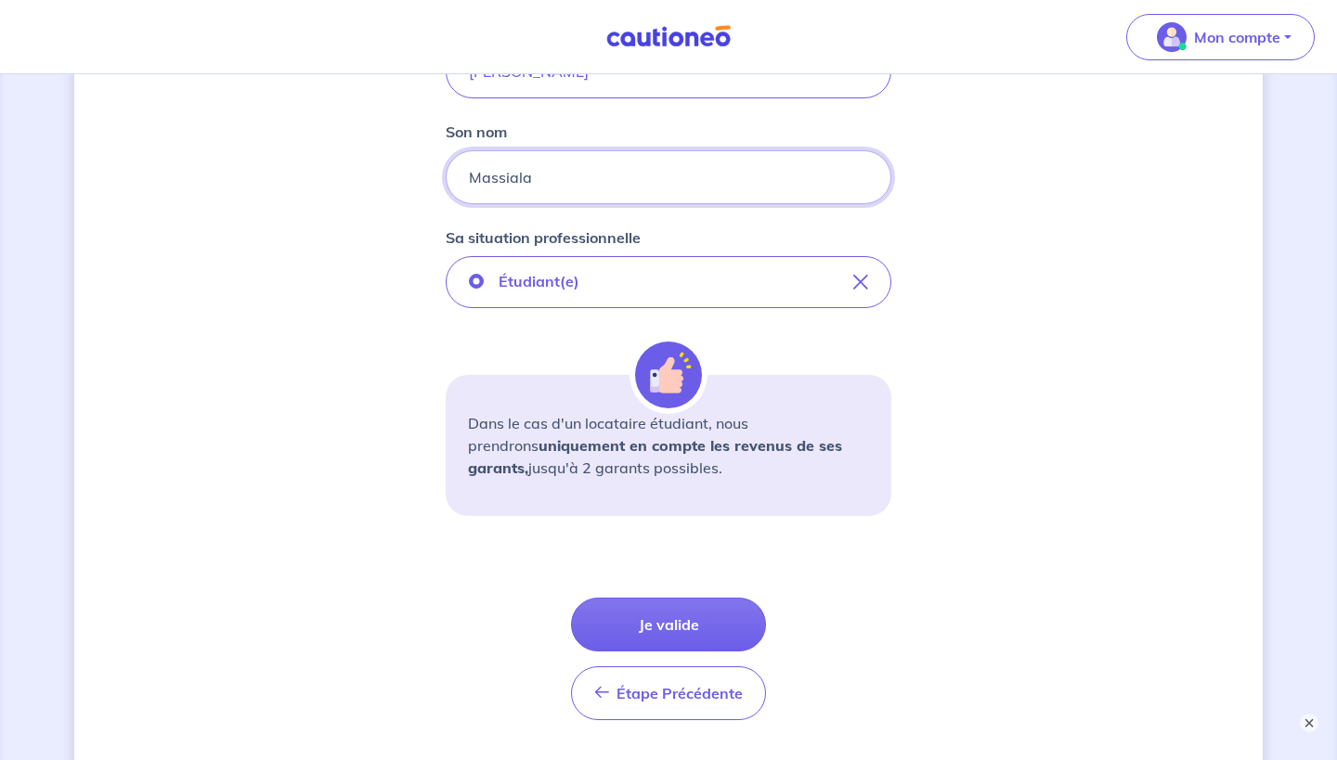
click at [590, 176] on input "Massiala" at bounding box center [669, 177] width 446 height 54
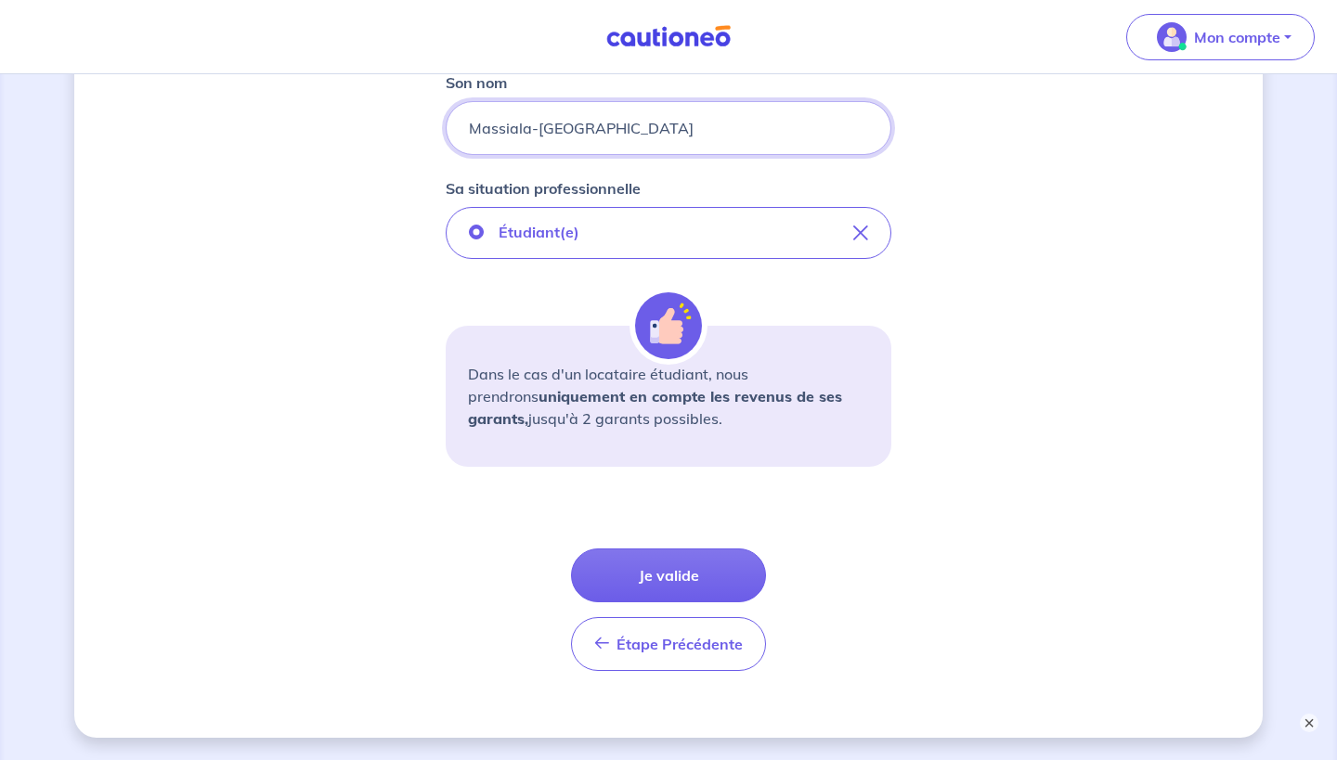
scroll to position [545, 0]
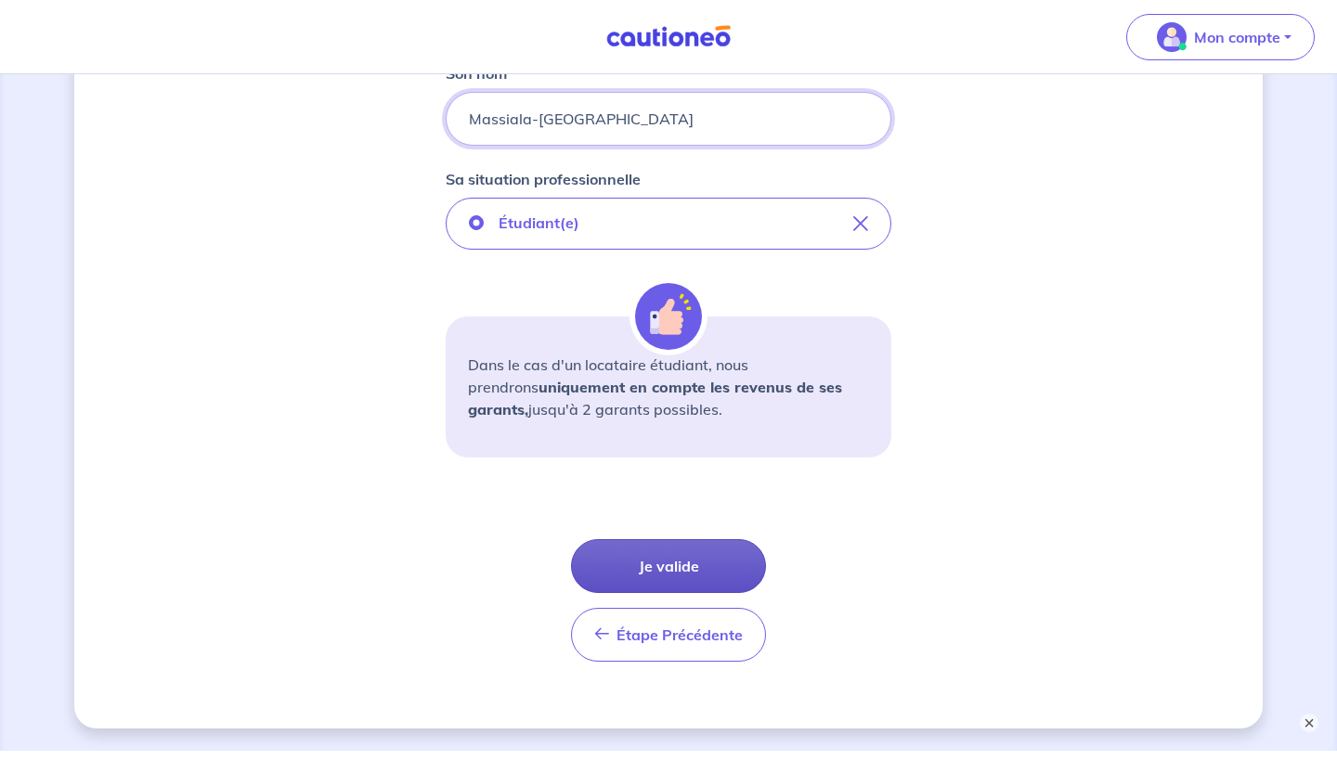
type input "Massiala-Loumbou"
click at [676, 562] on button "Je valide" at bounding box center [668, 566] width 195 height 54
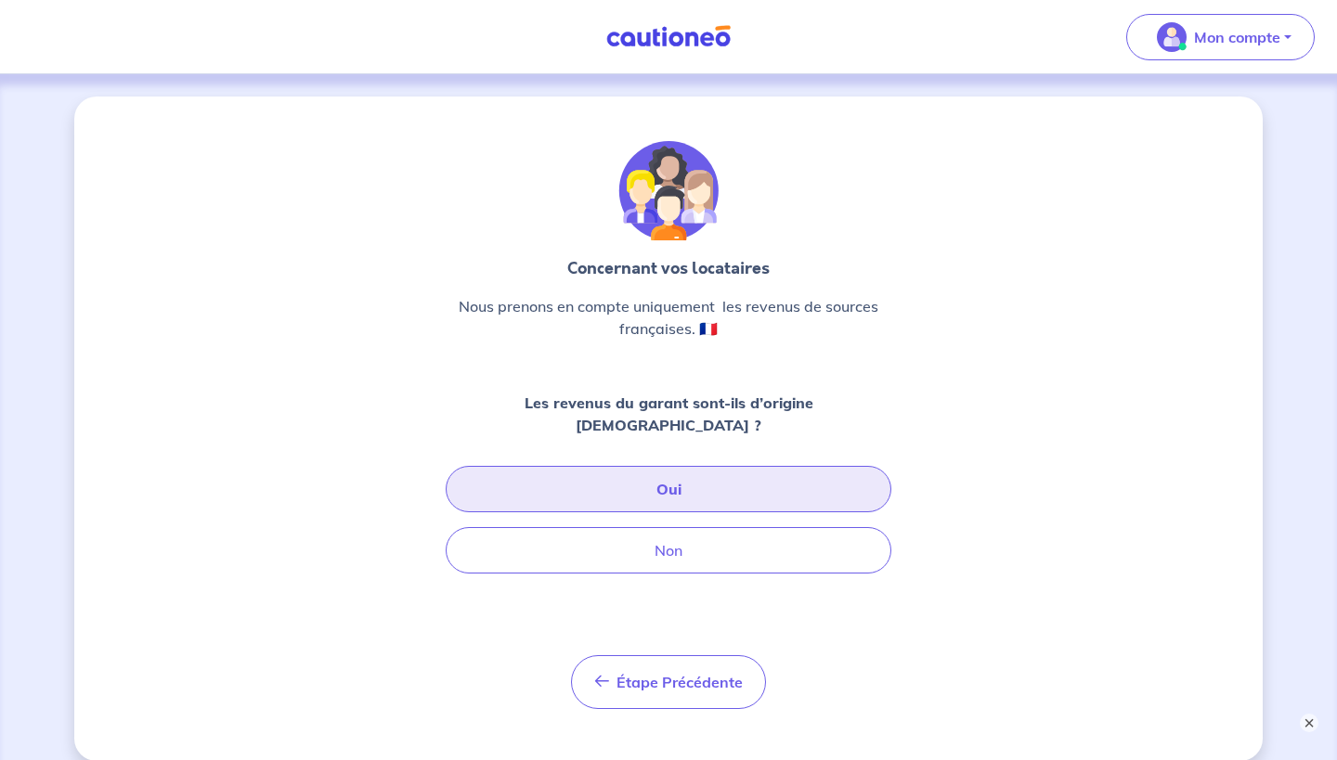
click at [653, 466] on button "Oui" at bounding box center [669, 489] width 446 height 46
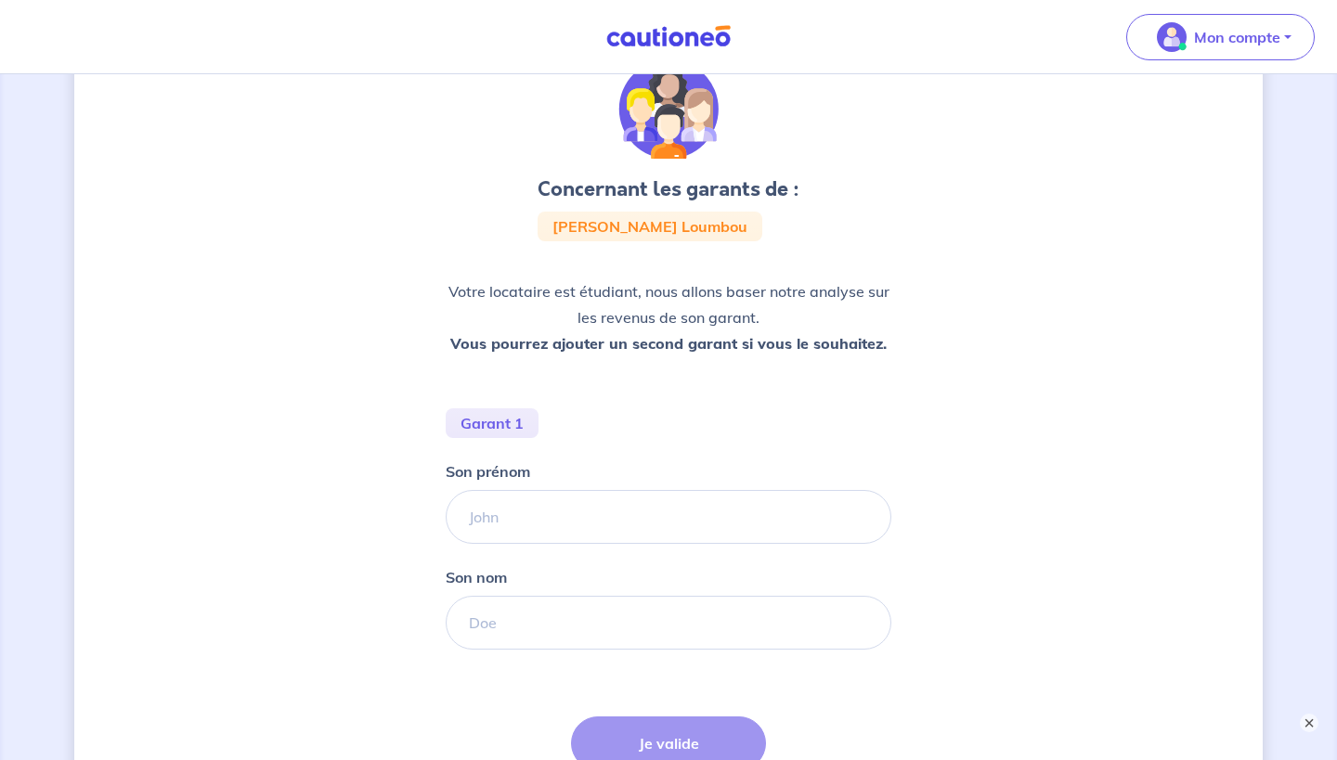
scroll to position [110, 0]
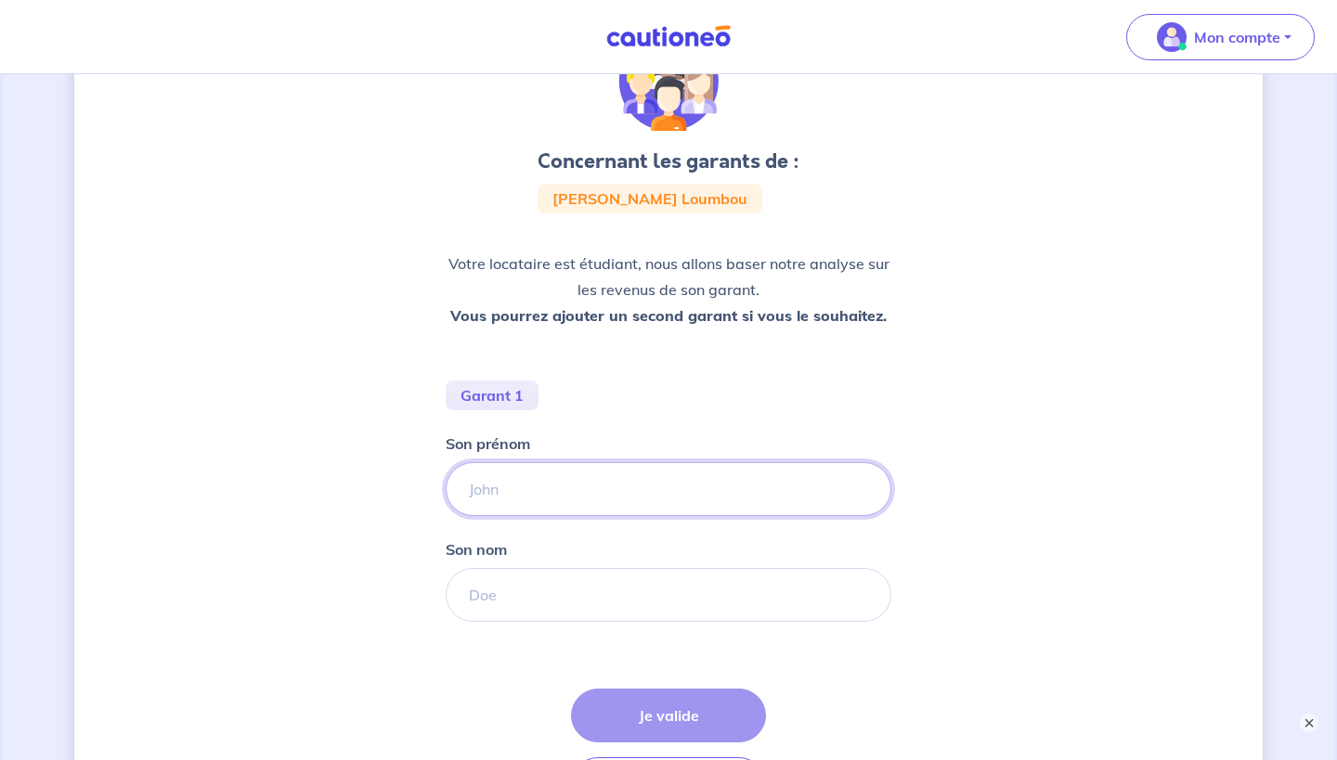
click at [526, 480] on input "Son prénom" at bounding box center [669, 489] width 446 height 54
type input "Ernest Guy"
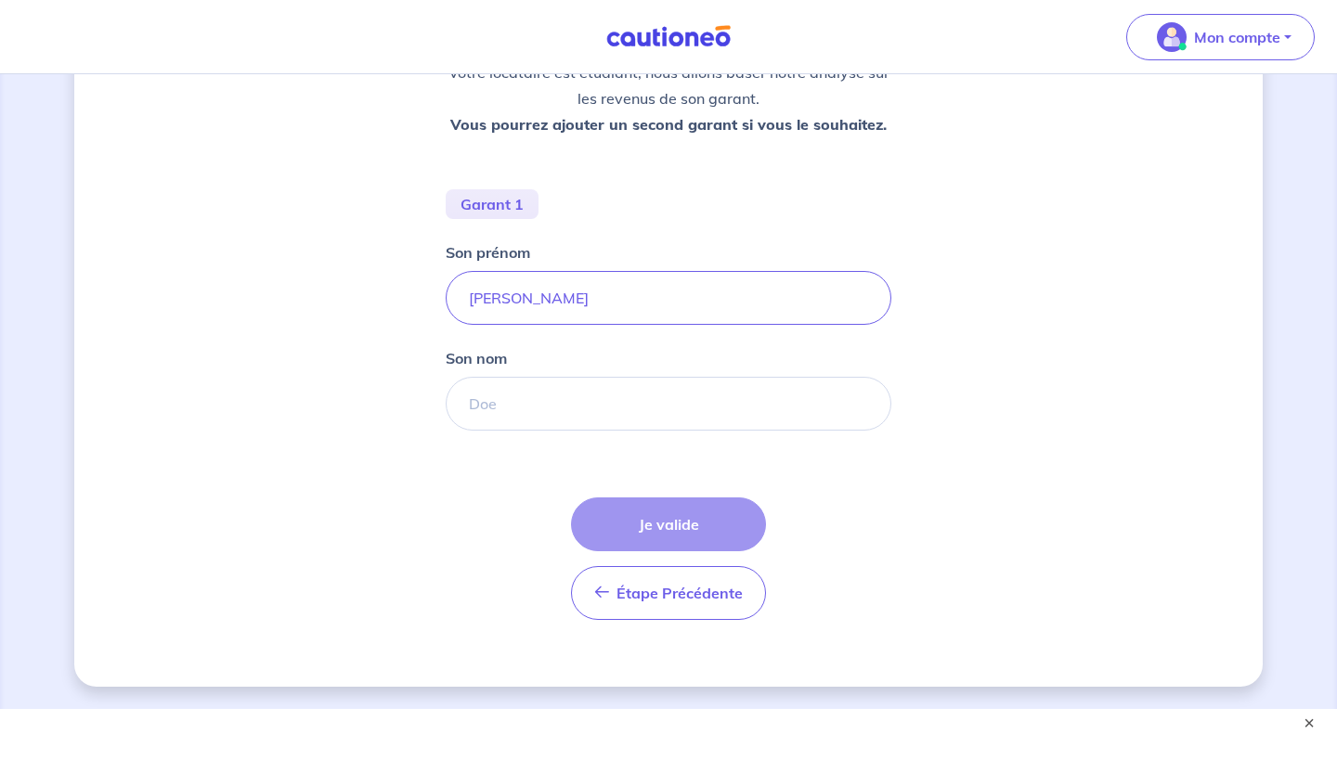
scroll to position [305, 0]
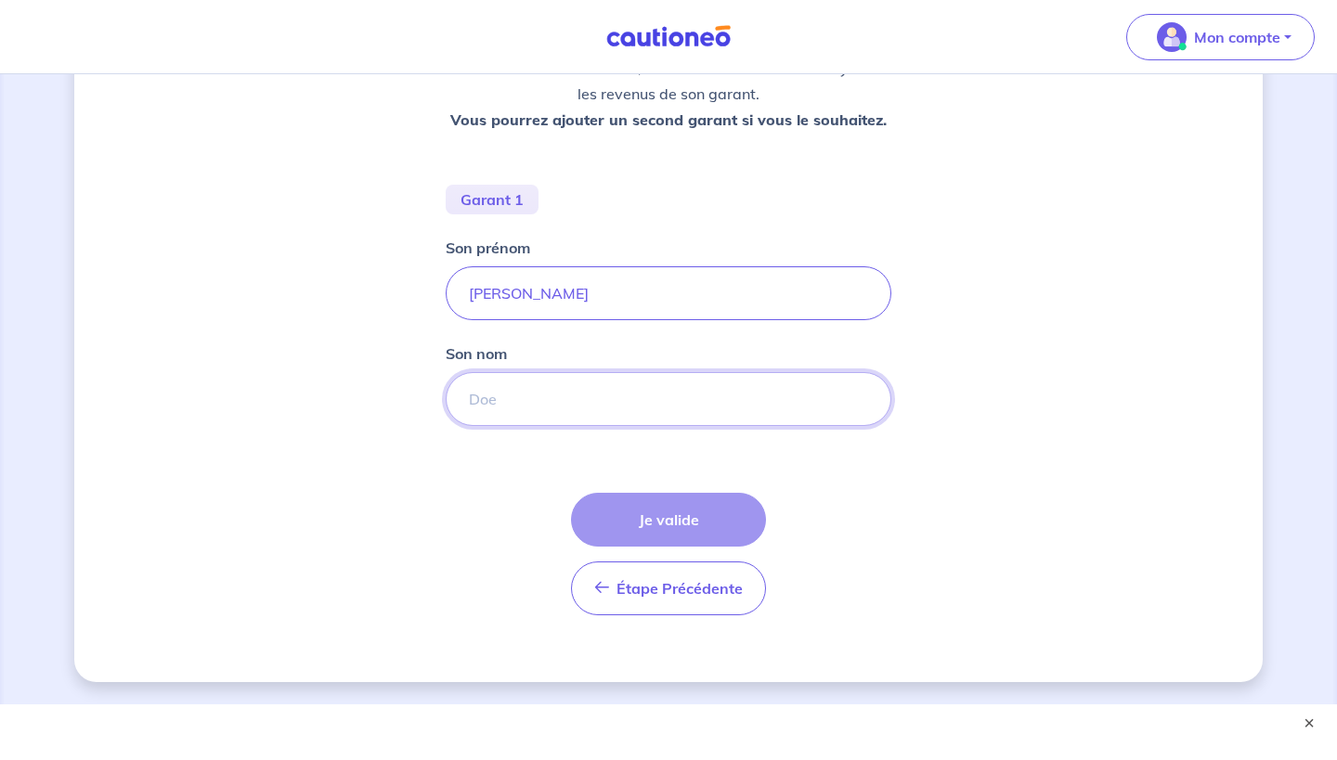
click at [509, 390] on input "Son nom" at bounding box center [669, 399] width 446 height 54
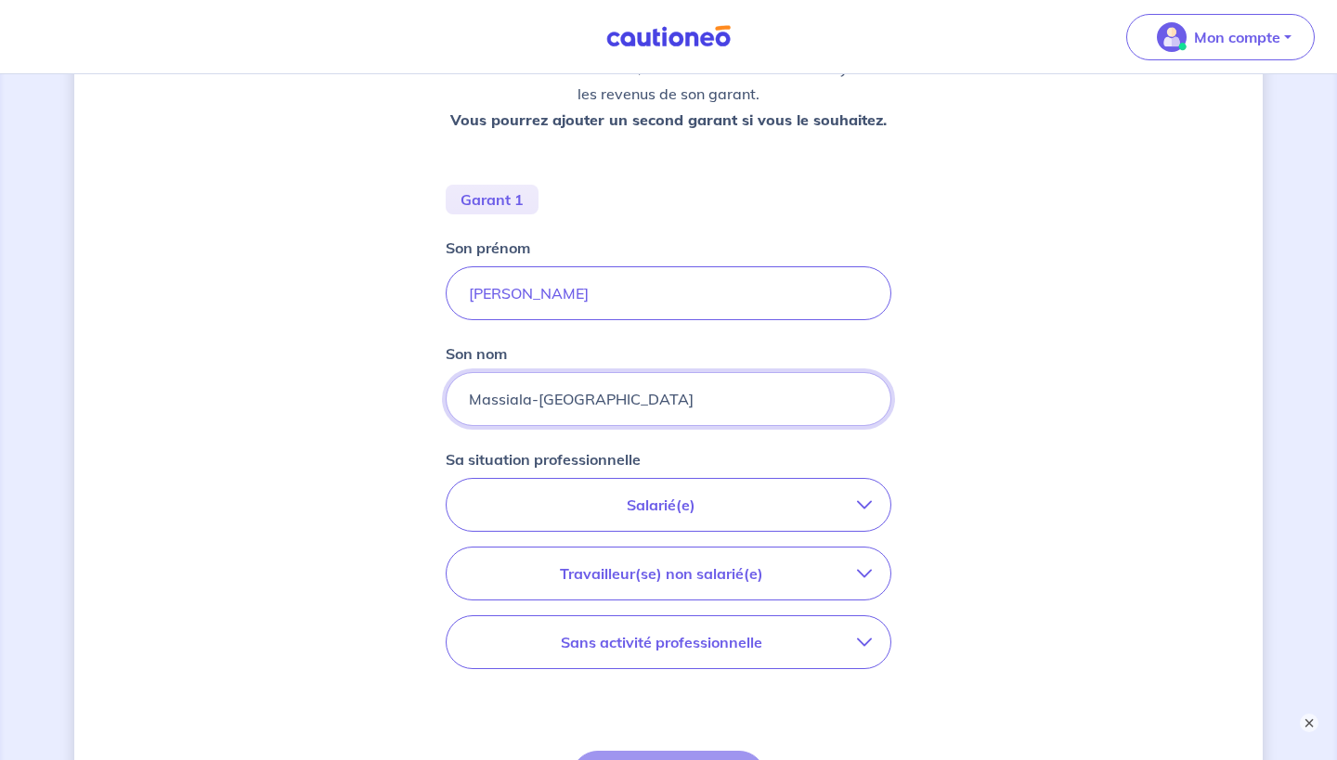
type input "Massiala-Loumbou"
click at [527, 497] on p "Salarié(e)" at bounding box center [661, 505] width 392 height 22
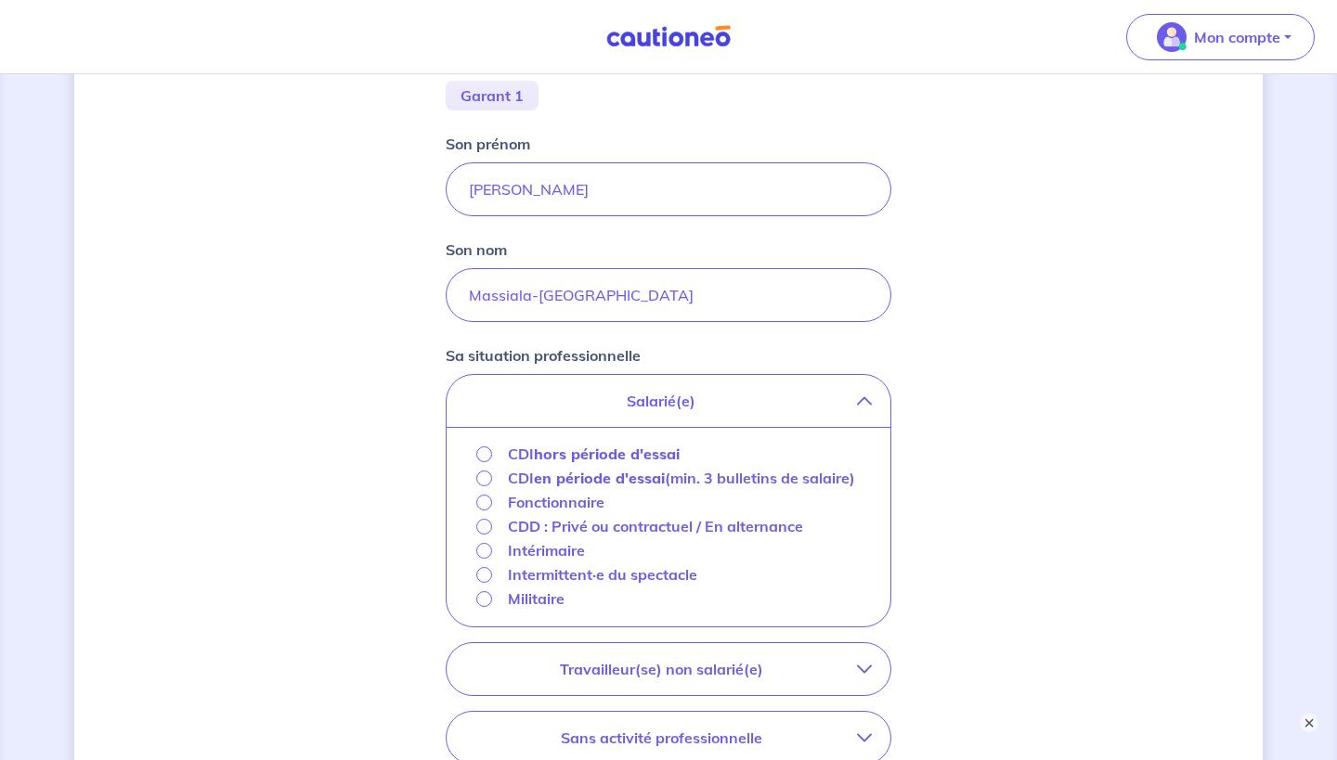
scroll to position [412, 0]
click at [579, 535] on p "CDD : Privé ou contractuel / En alternance" at bounding box center [655, 524] width 295 height 22
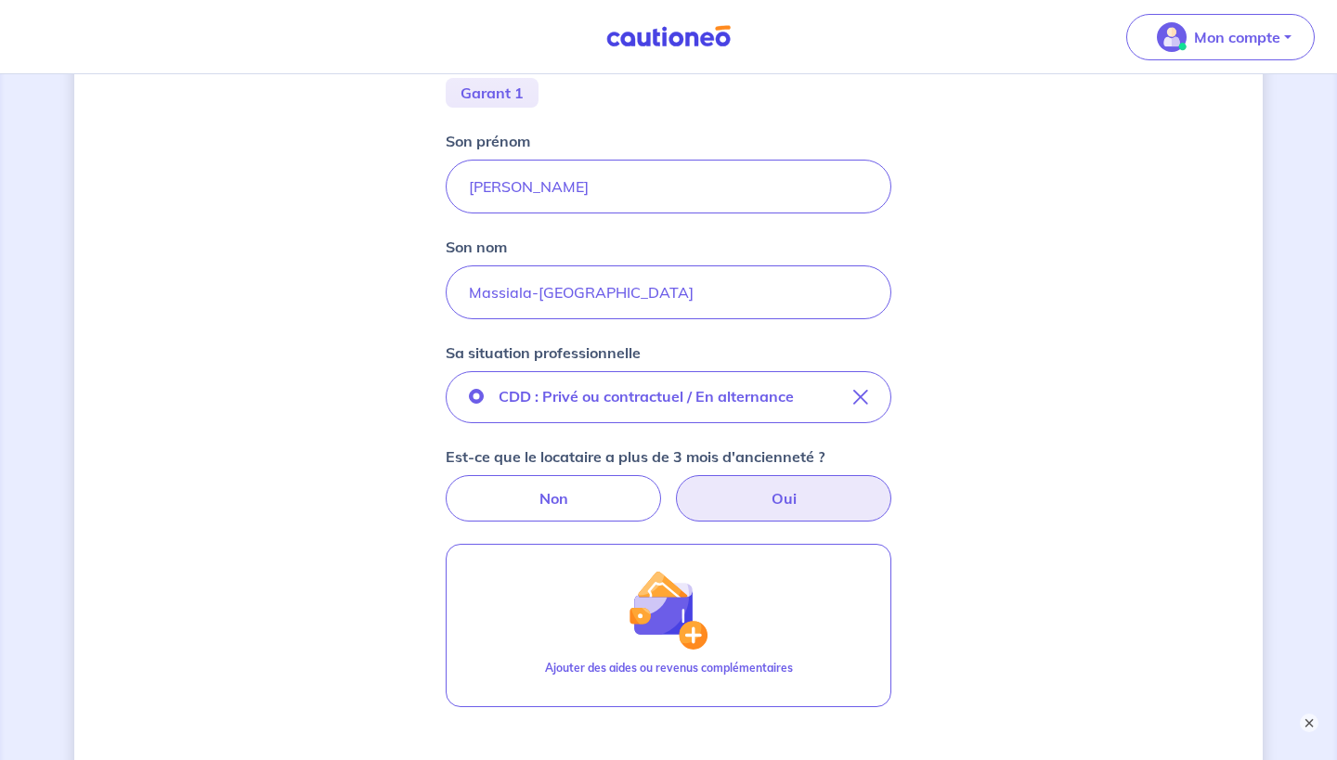
click at [720, 493] on label "Oui" at bounding box center [783, 498] width 215 height 46
click at [675, 487] on input "Oui" at bounding box center [669, 481] width 12 height 12
radio input "true"
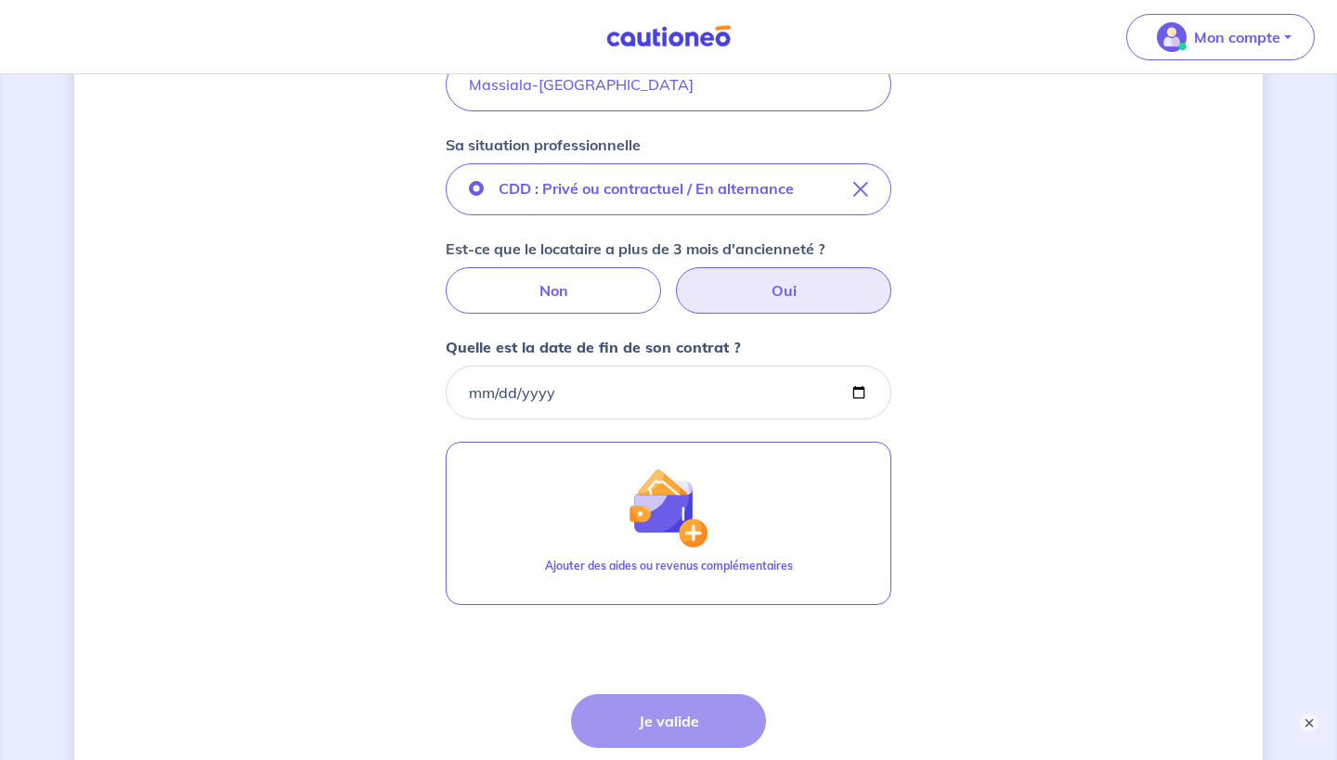
scroll to position [621, 0]
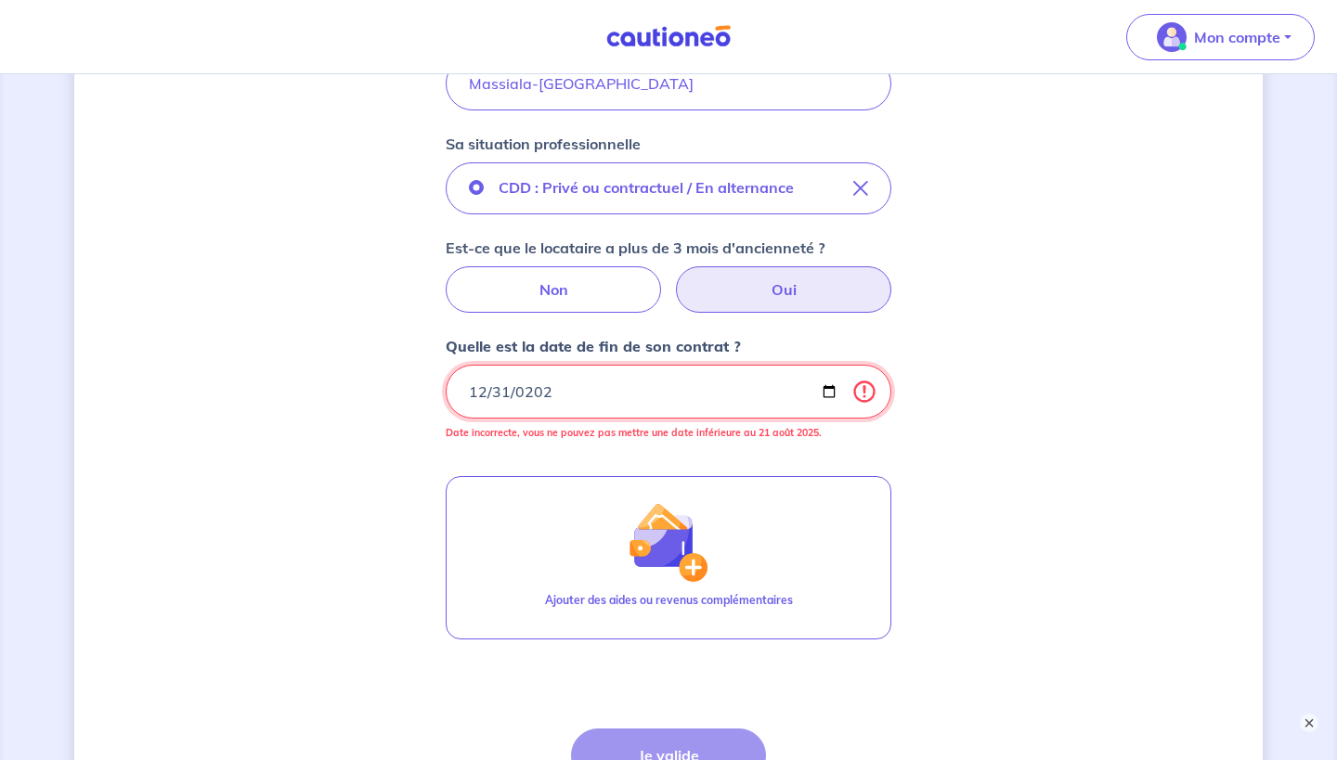
type input "2027-12-31"
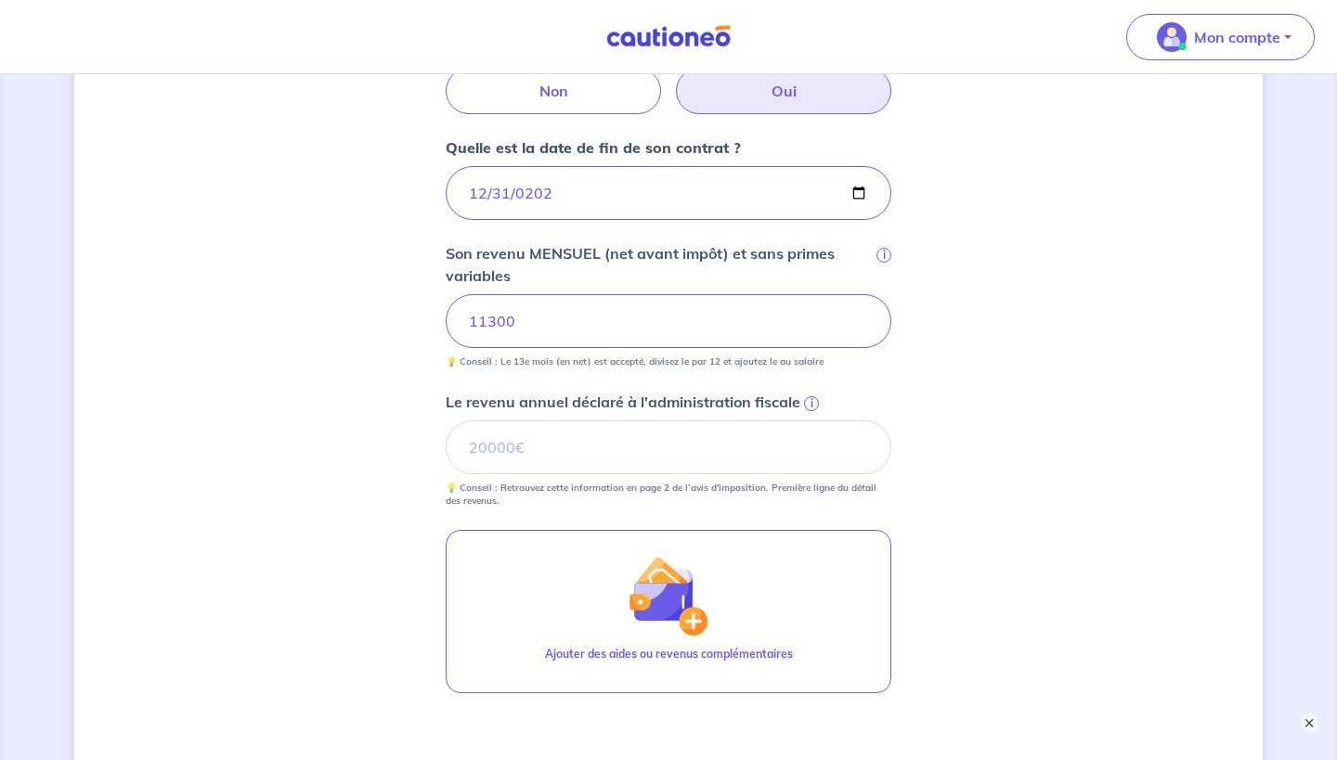
scroll to position [861, 0]
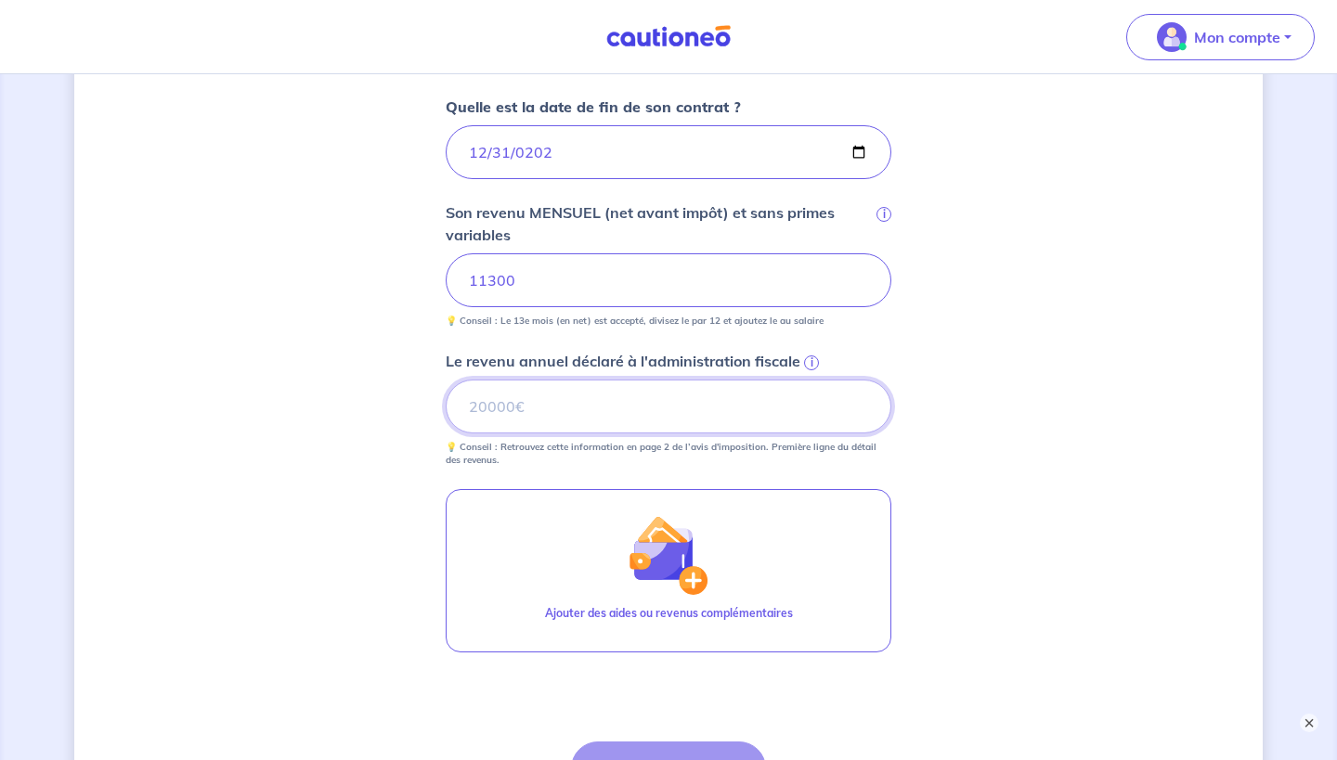
click at [587, 411] on input "Le revenu annuel déclaré à l'administration fiscale i" at bounding box center [669, 407] width 446 height 54
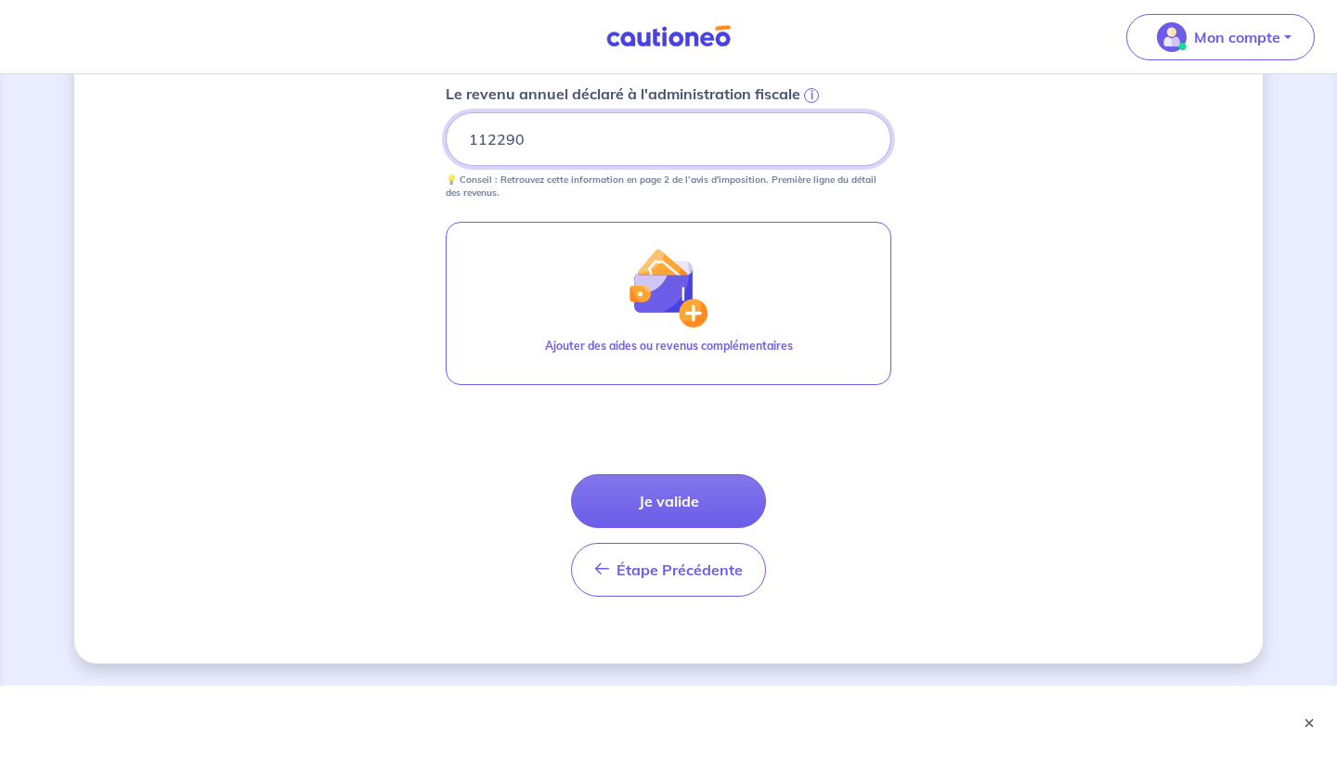
scroll to position [1128, 0]
type input "112290"
click at [697, 508] on button "Je valide" at bounding box center [668, 501] width 195 height 54
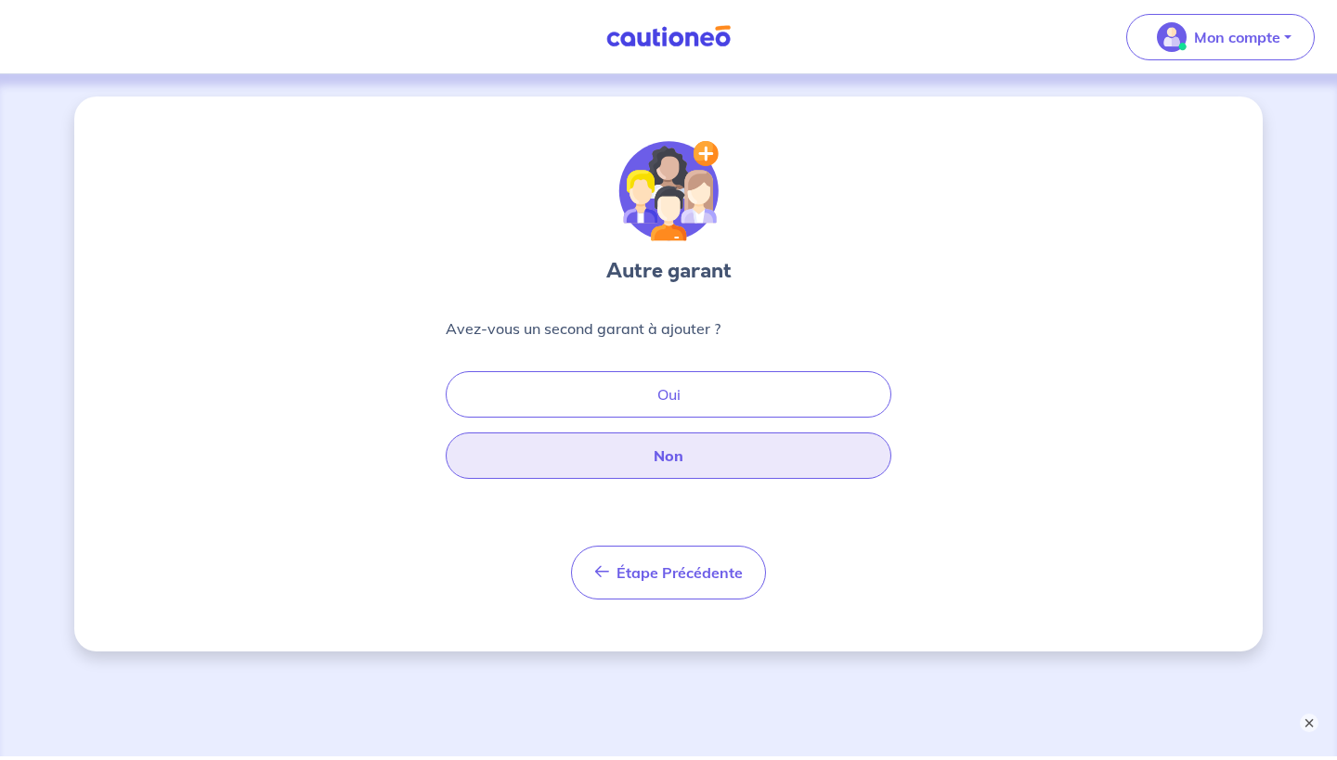
click at [666, 464] on button "Non" at bounding box center [669, 456] width 446 height 46
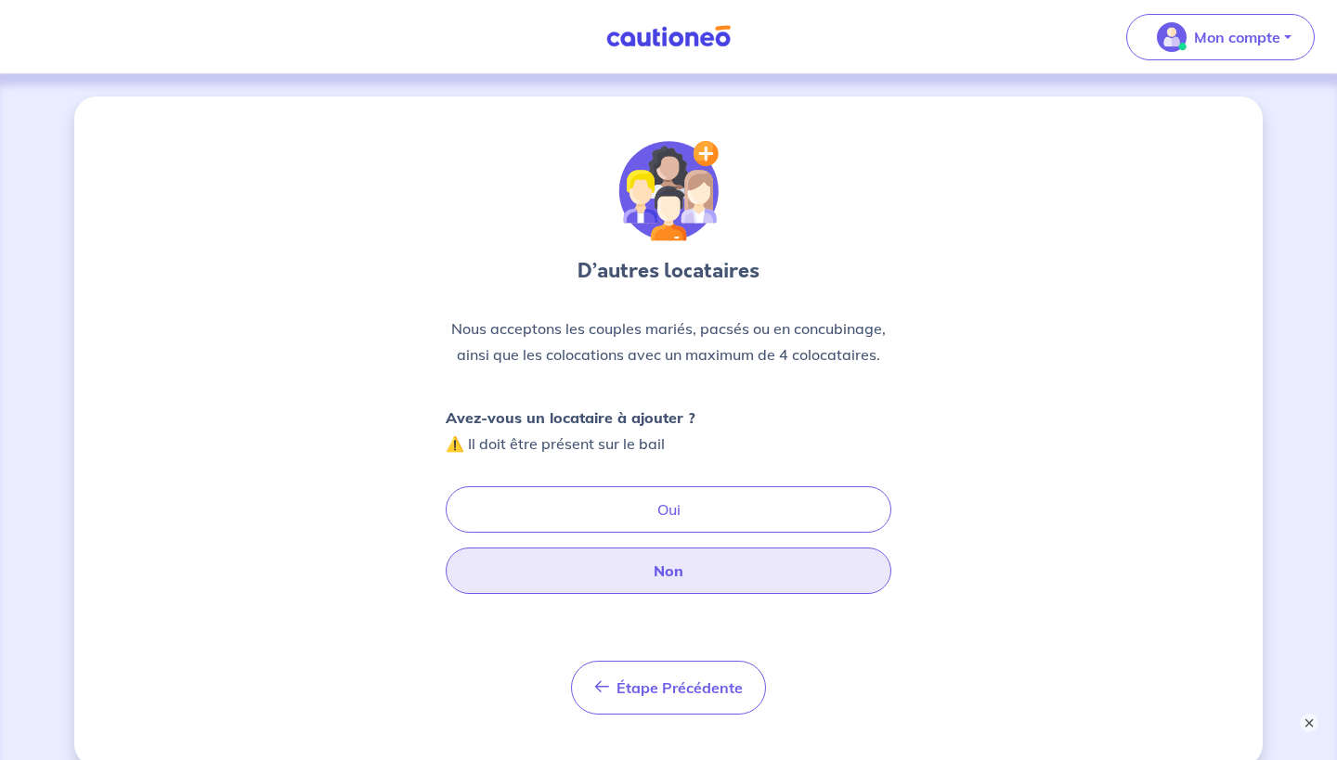
click at [634, 567] on button "Non" at bounding box center [669, 571] width 446 height 46
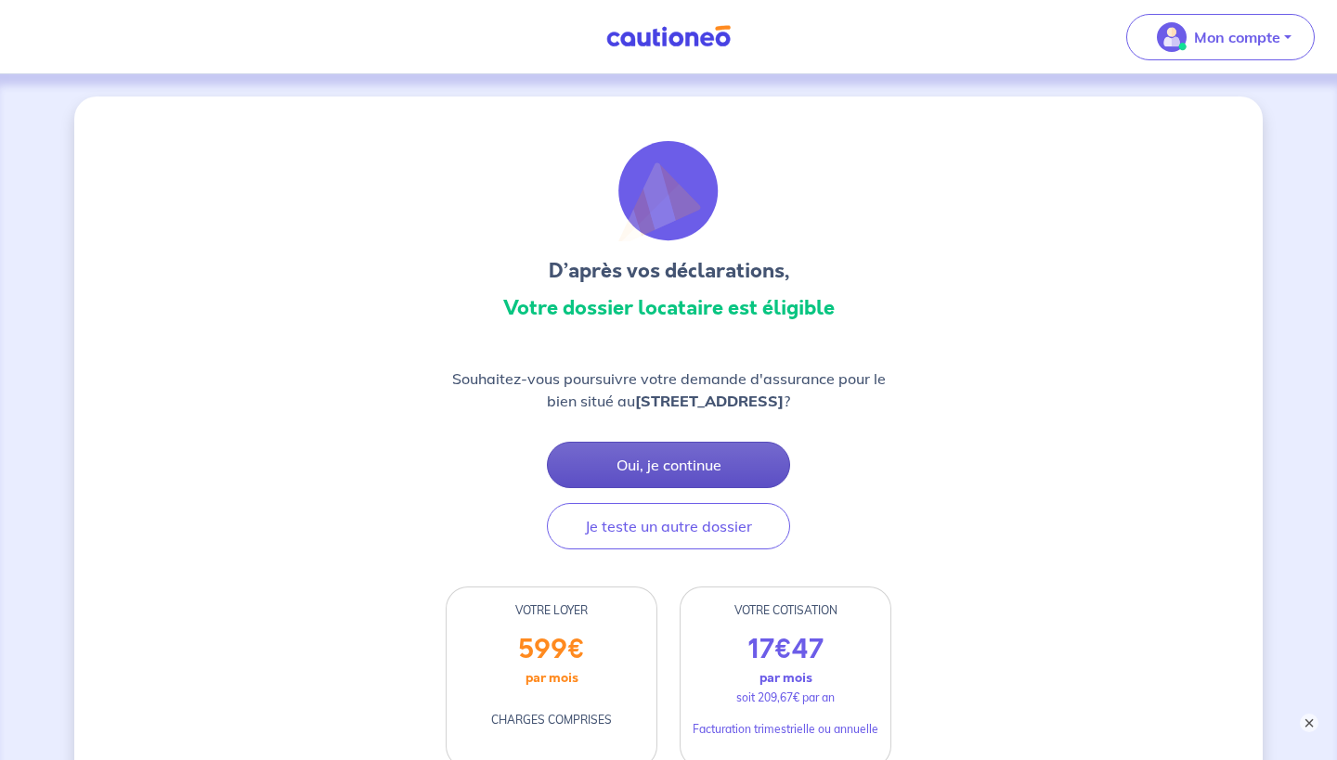
click at [654, 464] on button "Oui, je continue" at bounding box center [668, 465] width 243 height 46
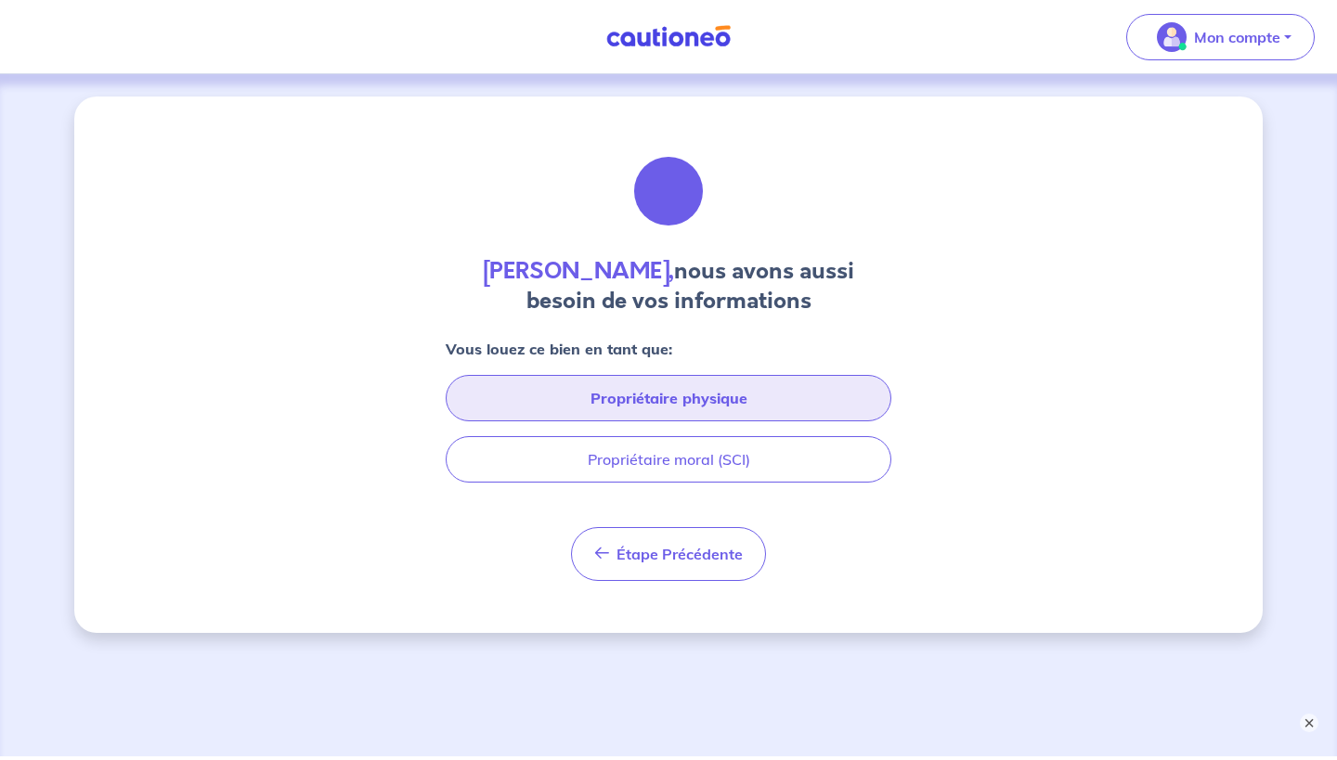
click at [642, 409] on button "Propriétaire physique" at bounding box center [669, 398] width 446 height 46
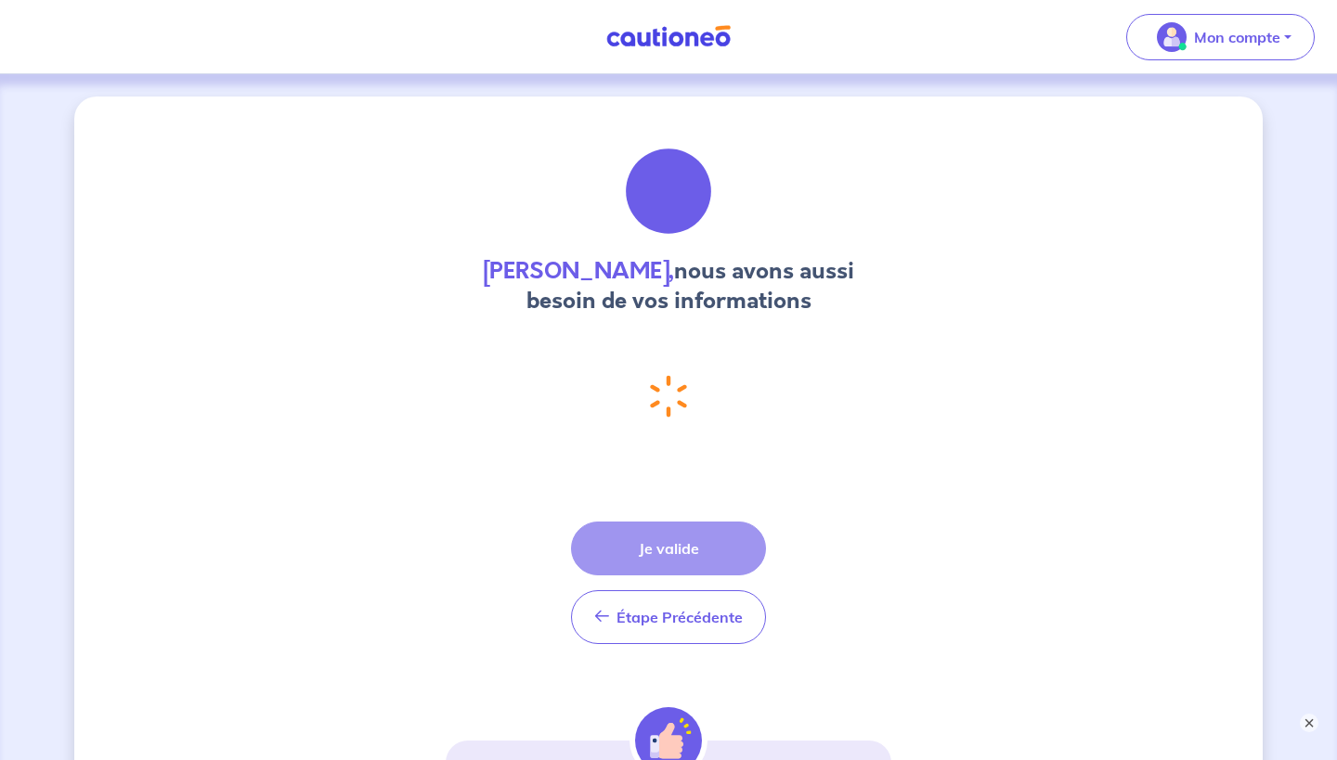
select select "FR"
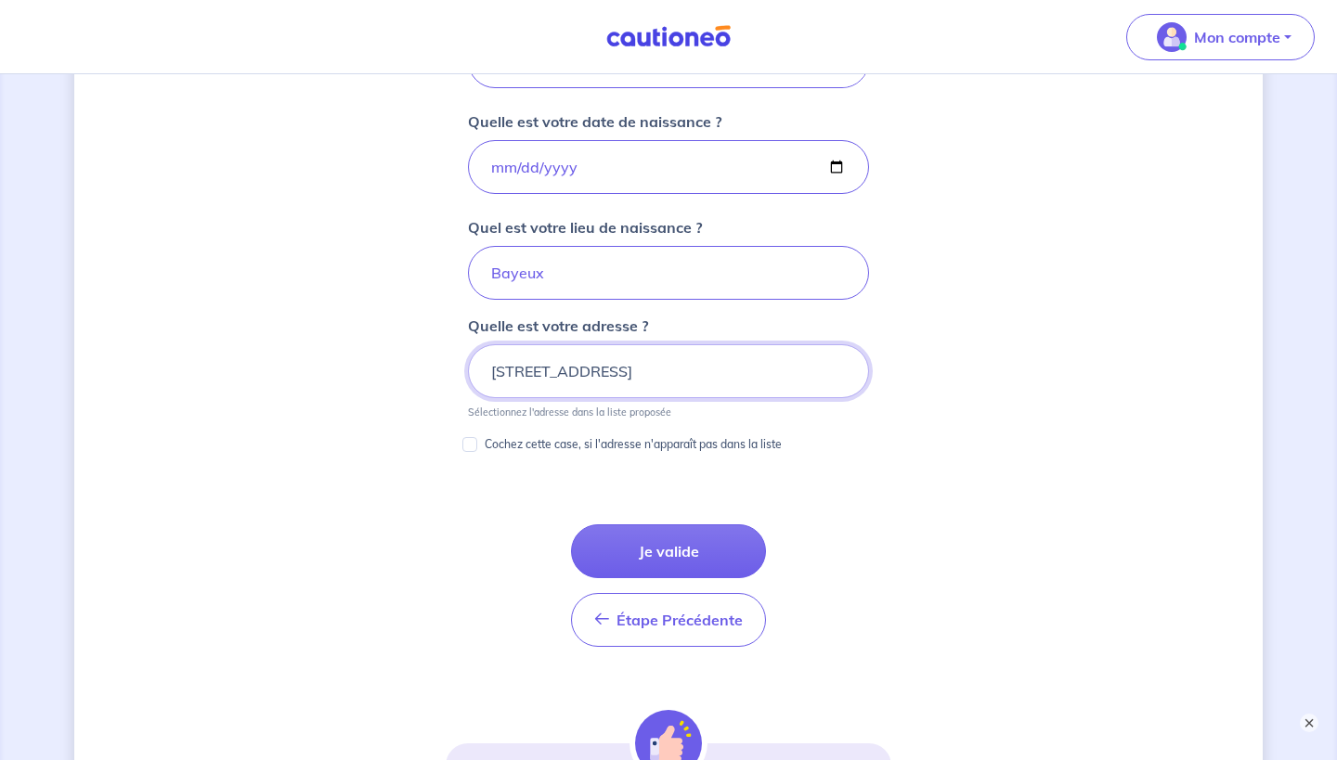
scroll to position [824, 0]
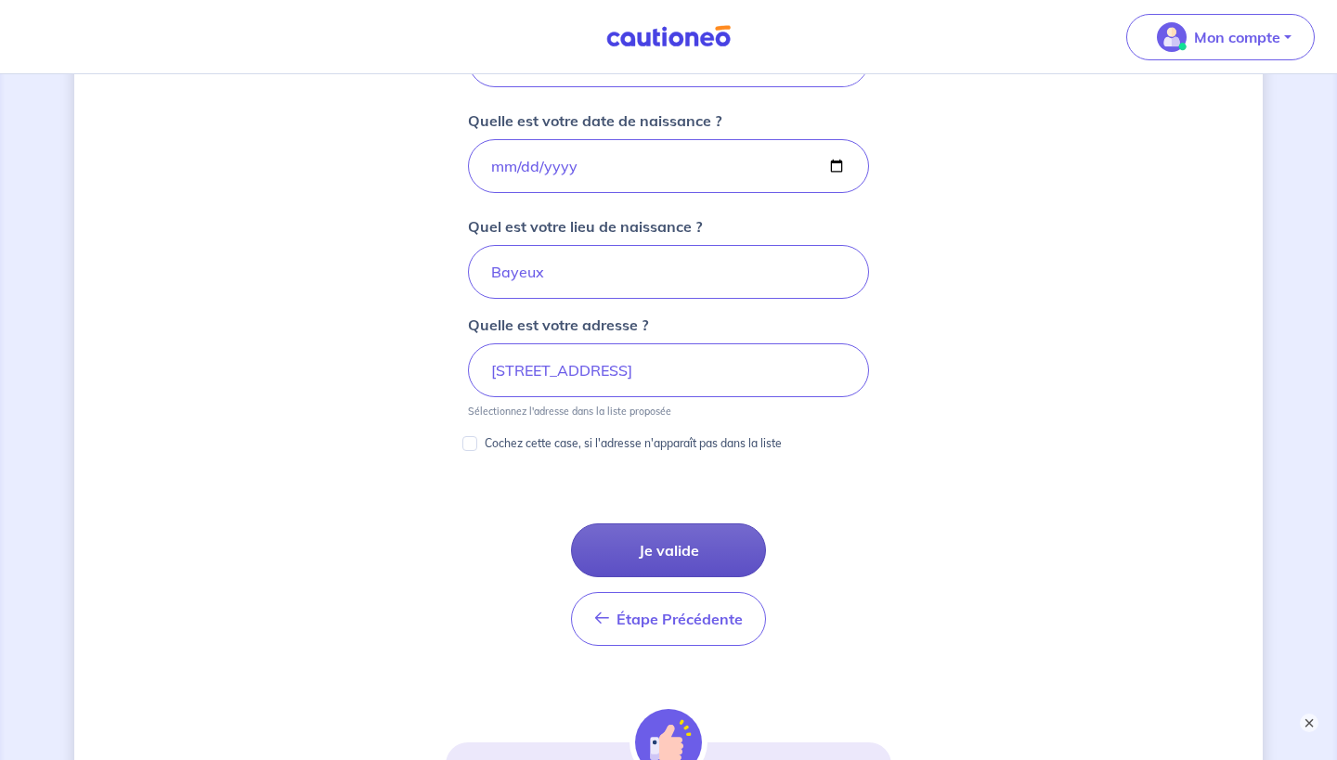
click at [628, 551] on button "Je valide" at bounding box center [668, 551] width 195 height 54
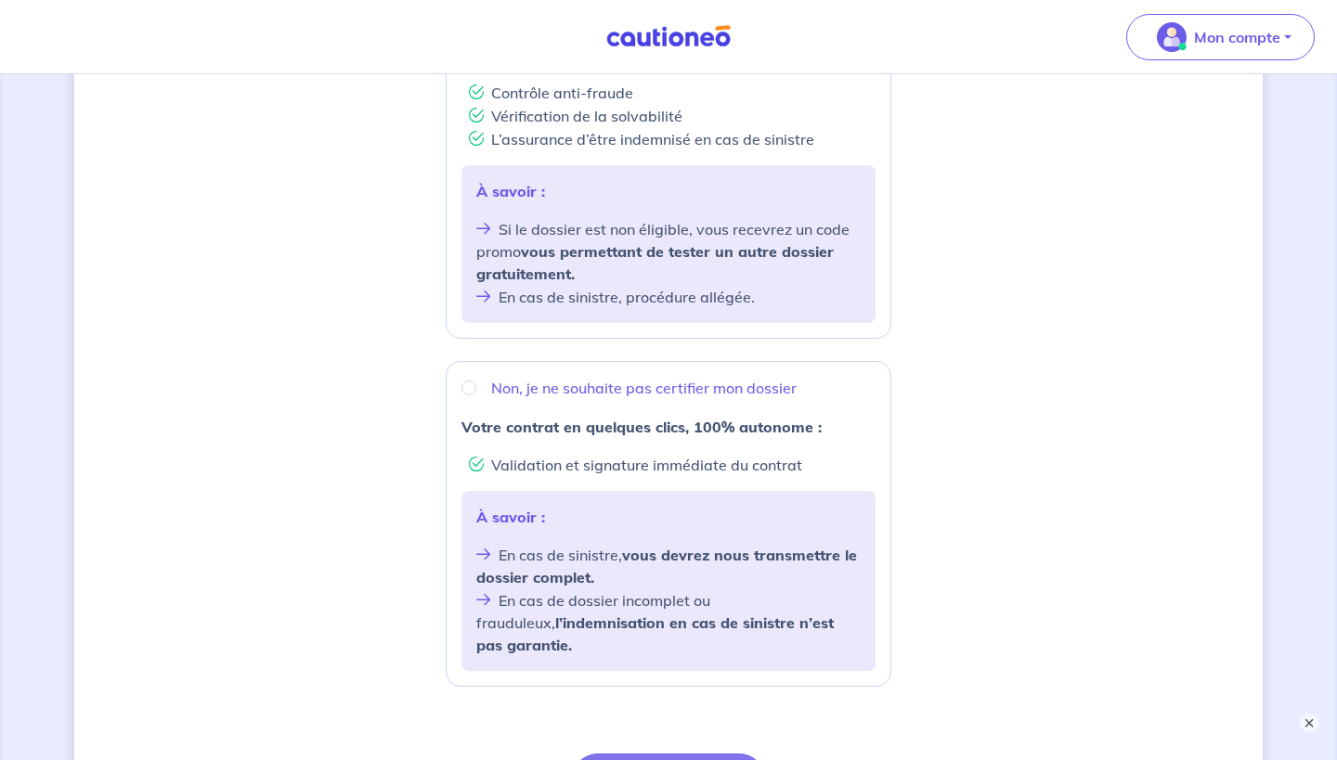
scroll to position [248, 0]
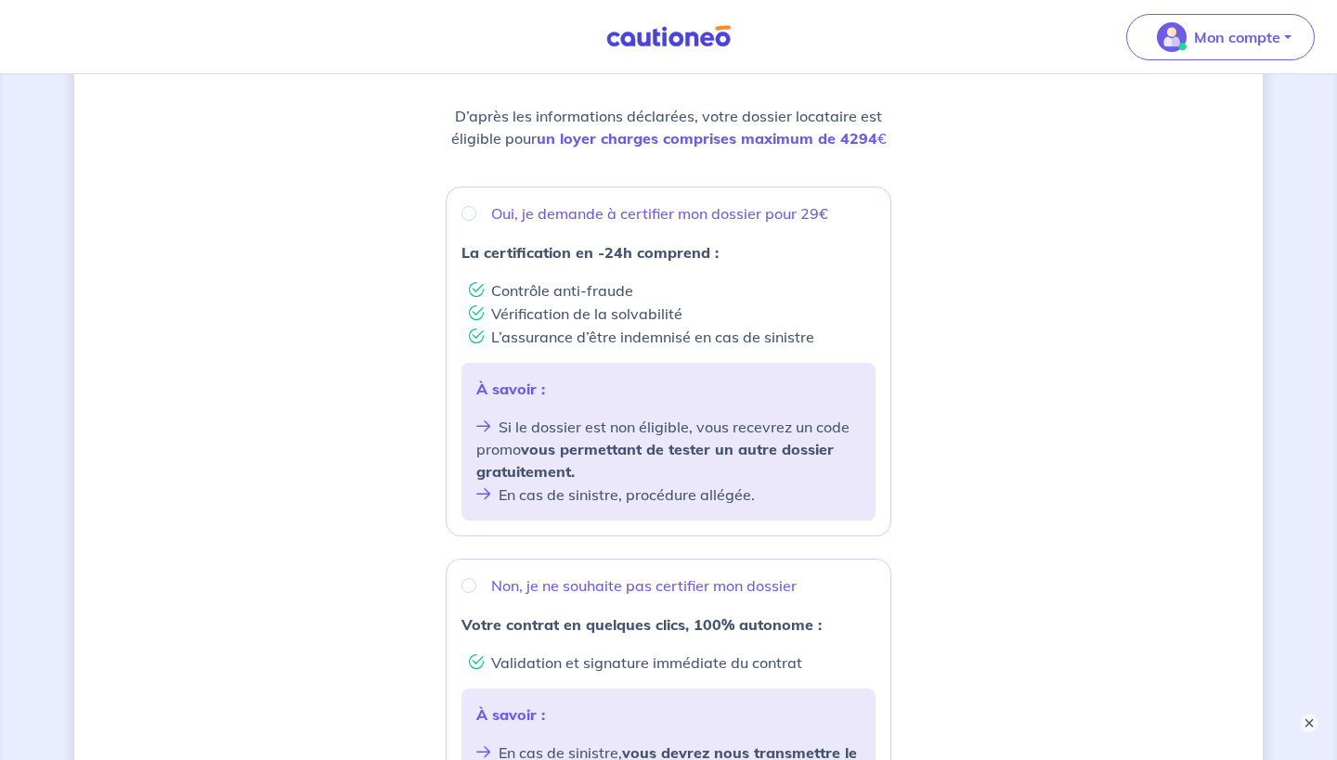
click at [467, 214] on input "Oui, je demande à certifier mon dossier pour 29€" at bounding box center [468, 213] width 15 height 15
radio input "true"
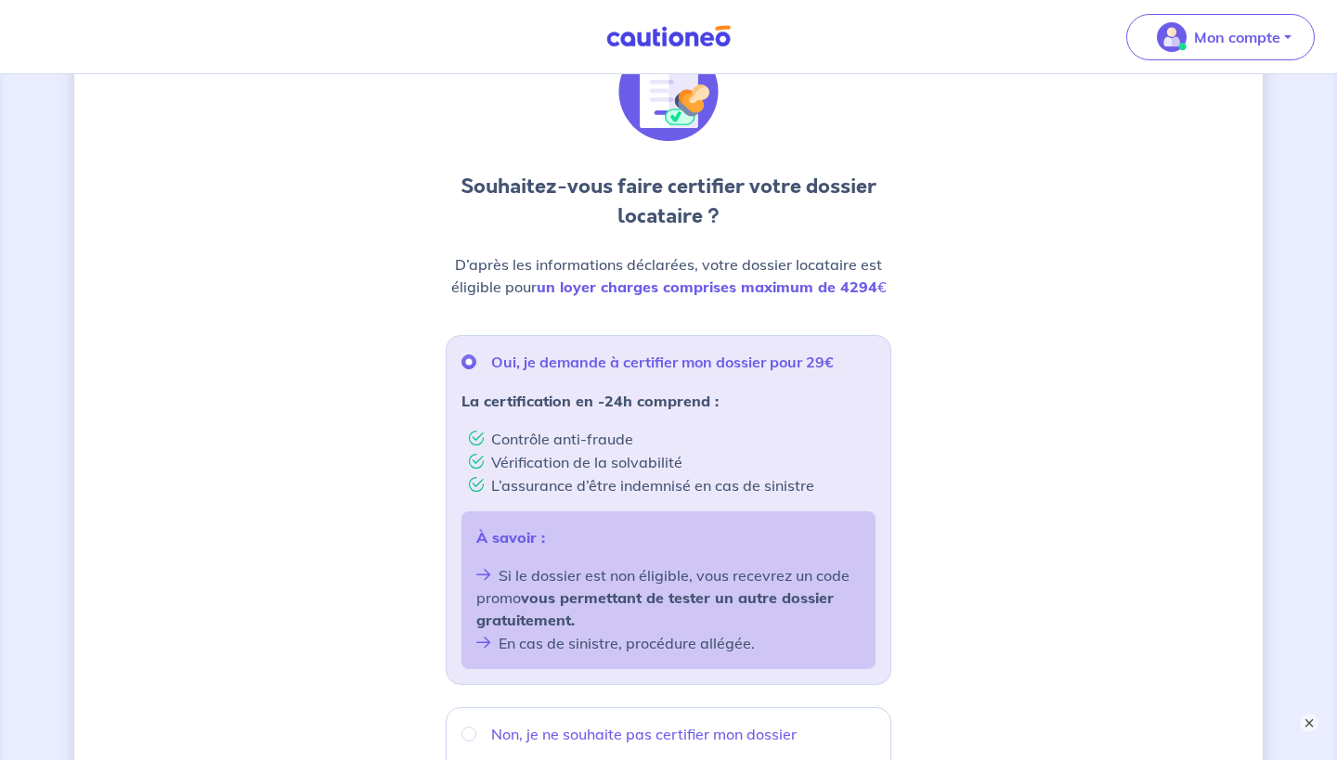
scroll to position [351, 1]
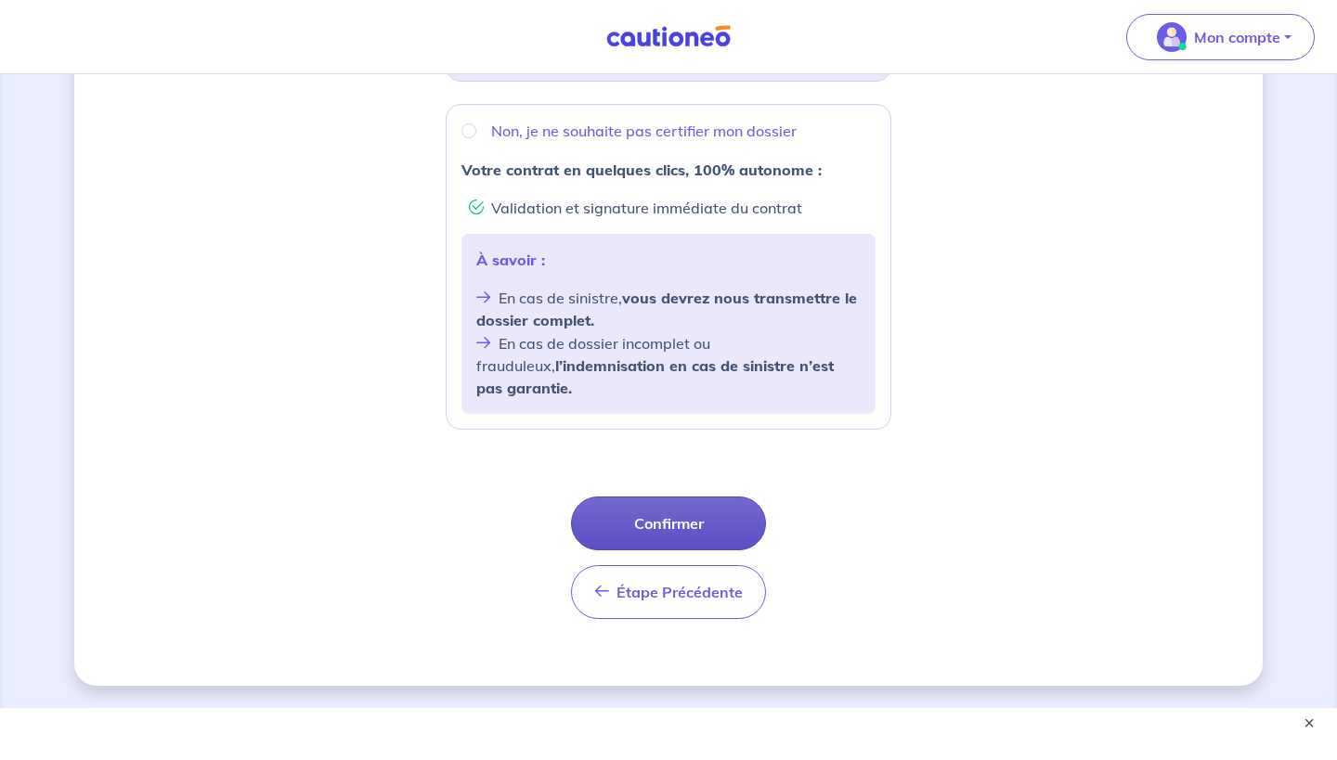
click at [647, 512] on button "Confirmer" at bounding box center [668, 524] width 195 height 54
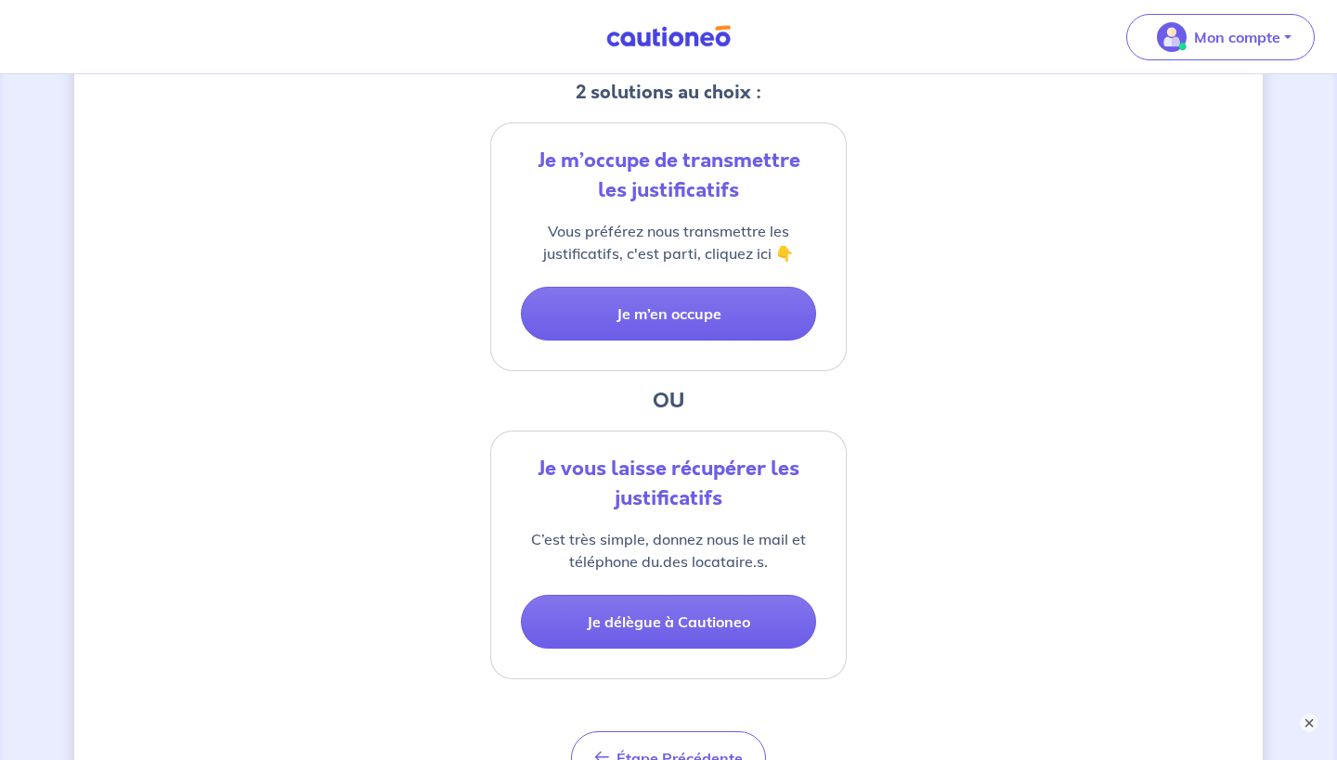
scroll to position [398, 0]
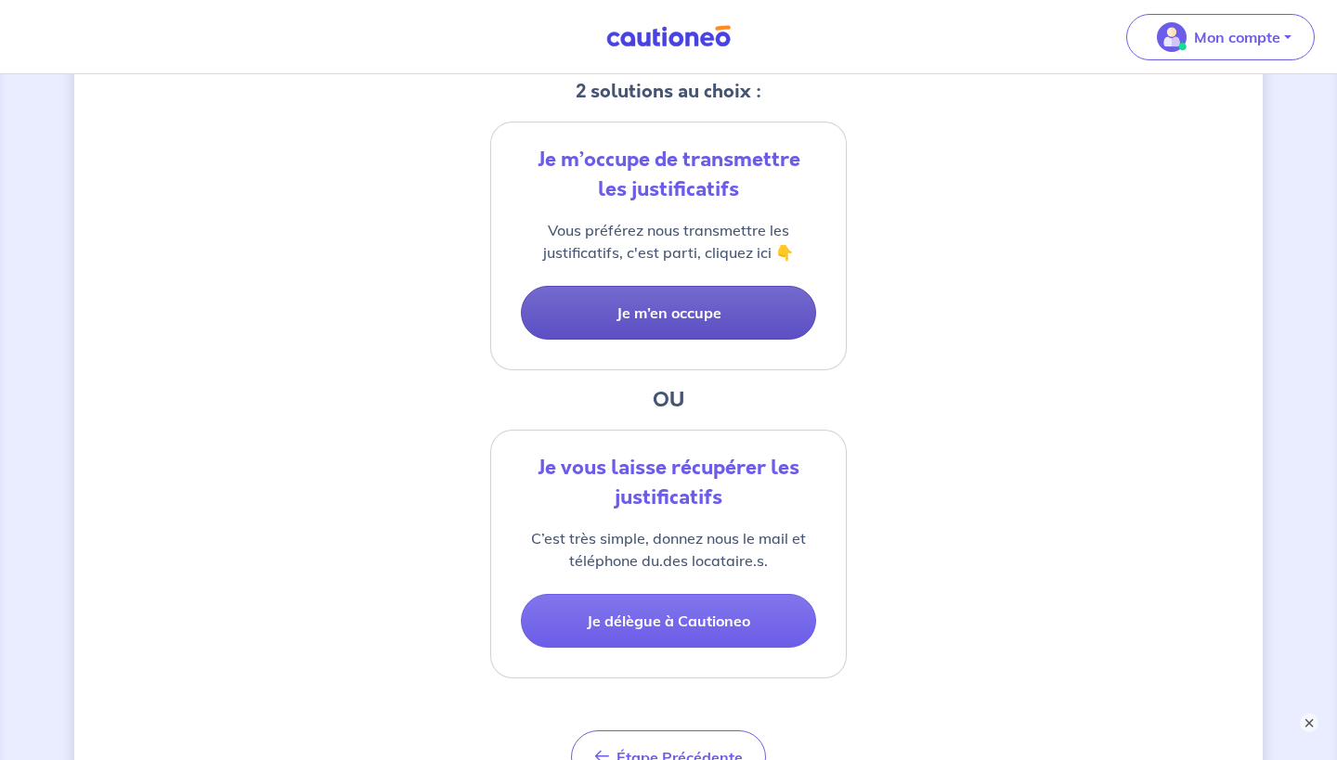
click at [668, 331] on button "Je m’en occupe" at bounding box center [668, 313] width 295 height 54
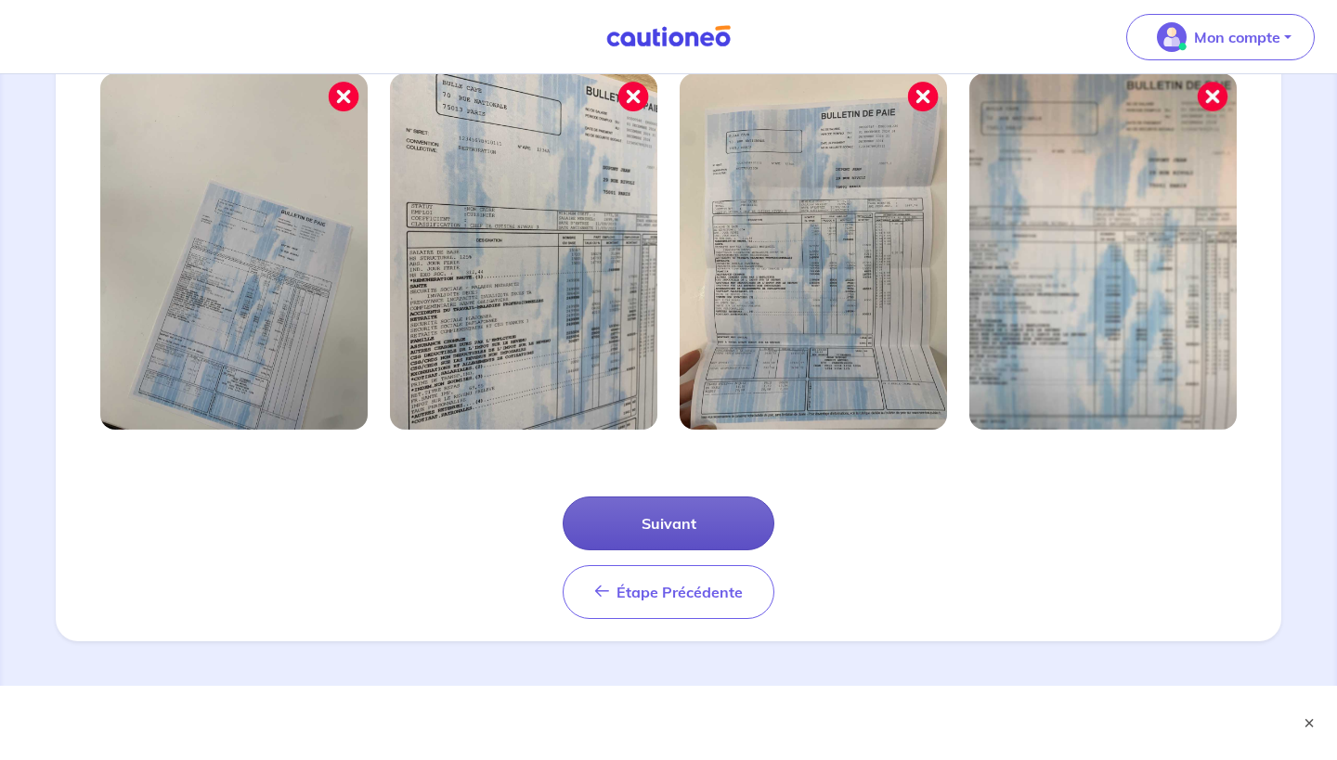
click at [643, 511] on button "Suivant" at bounding box center [669, 524] width 212 height 54
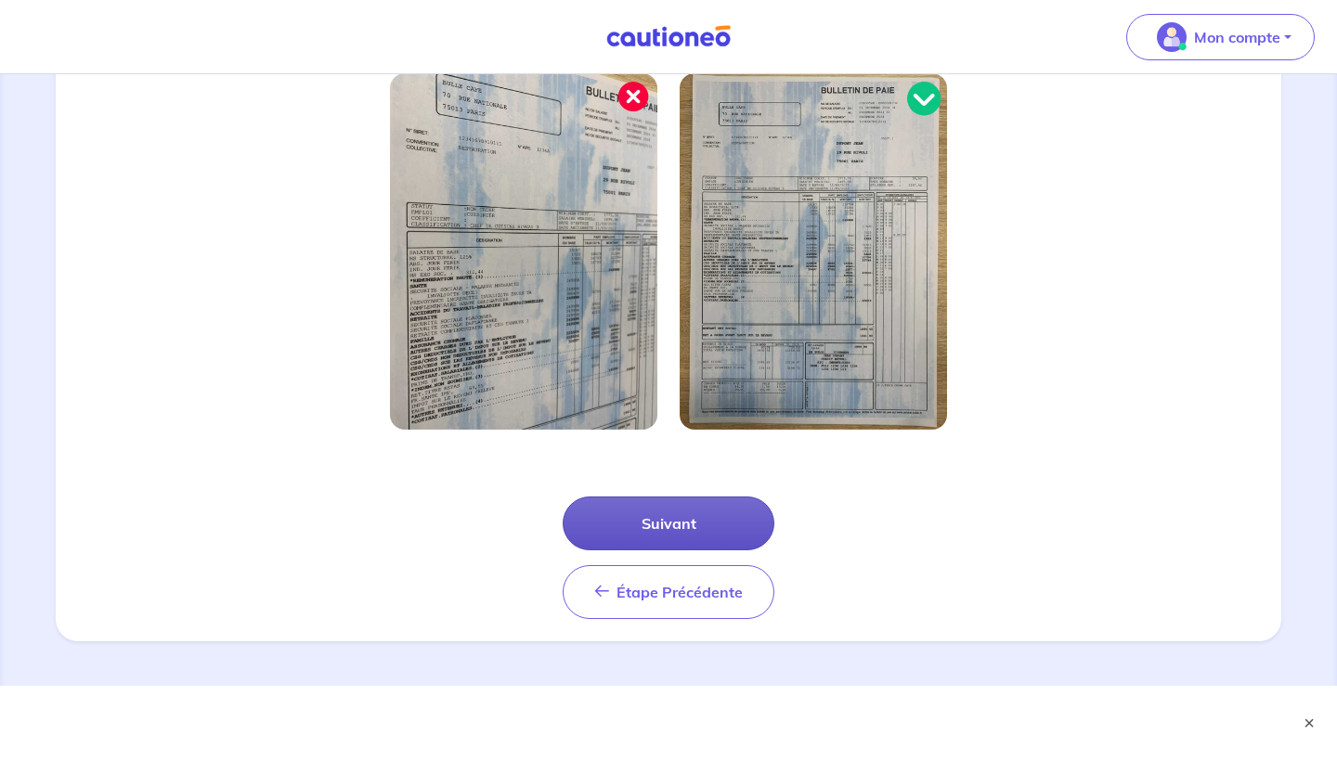
click at [634, 507] on button "Suivant" at bounding box center [669, 524] width 212 height 54
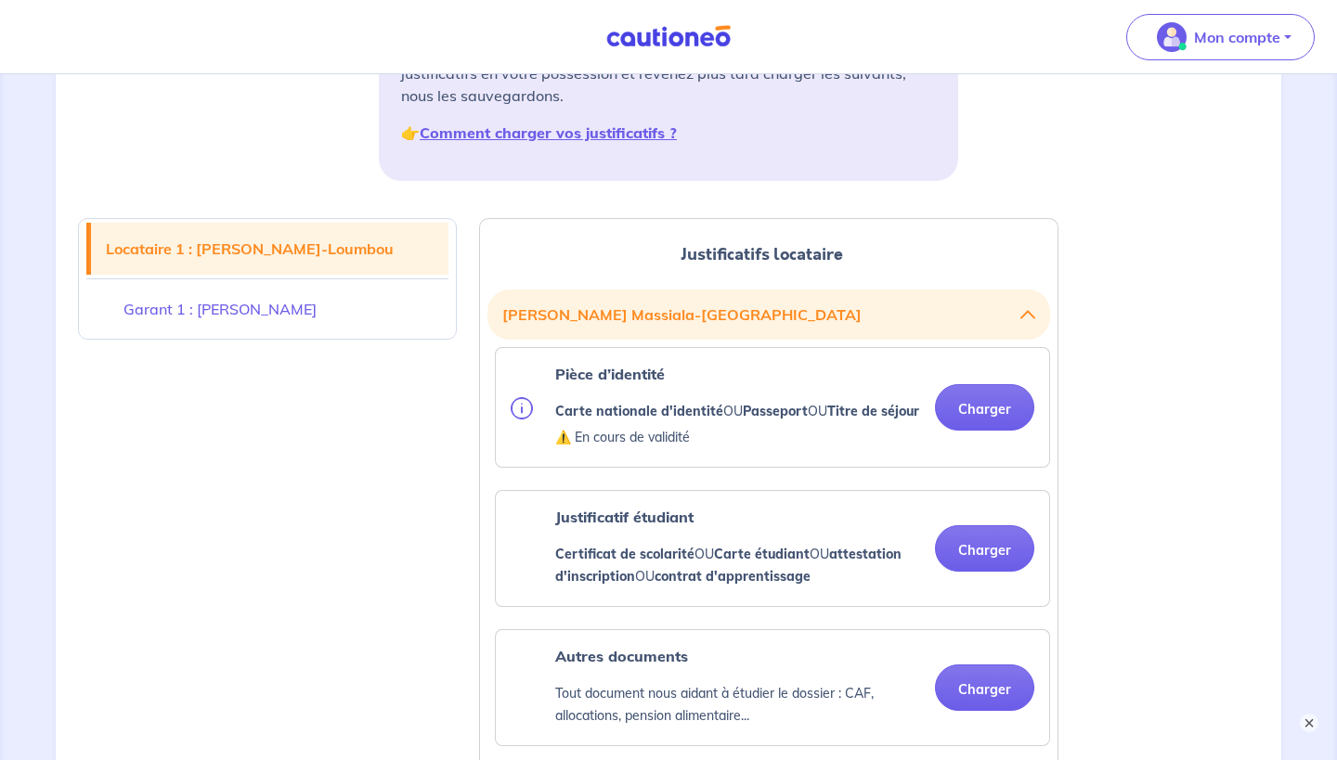
scroll to position [342, 0]
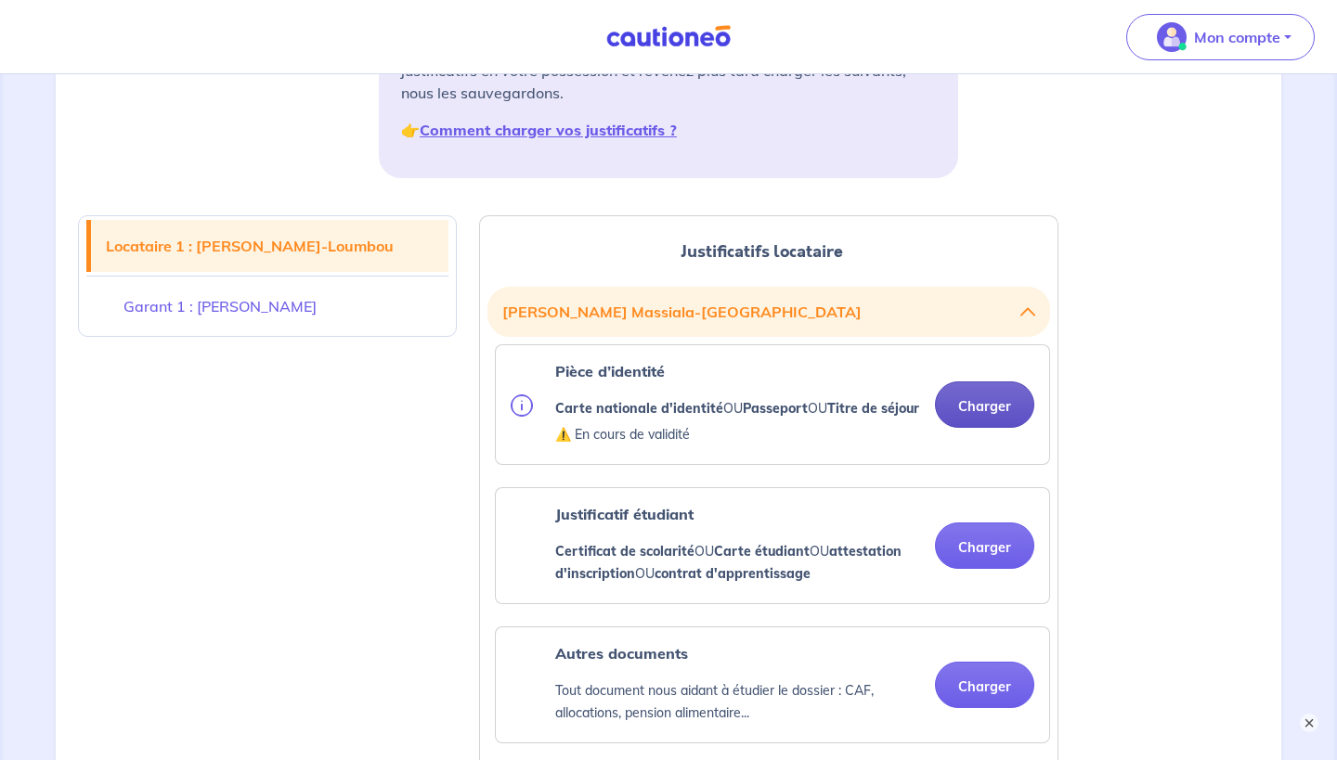
click at [1018, 411] on button "Charger" at bounding box center [984, 405] width 99 height 46
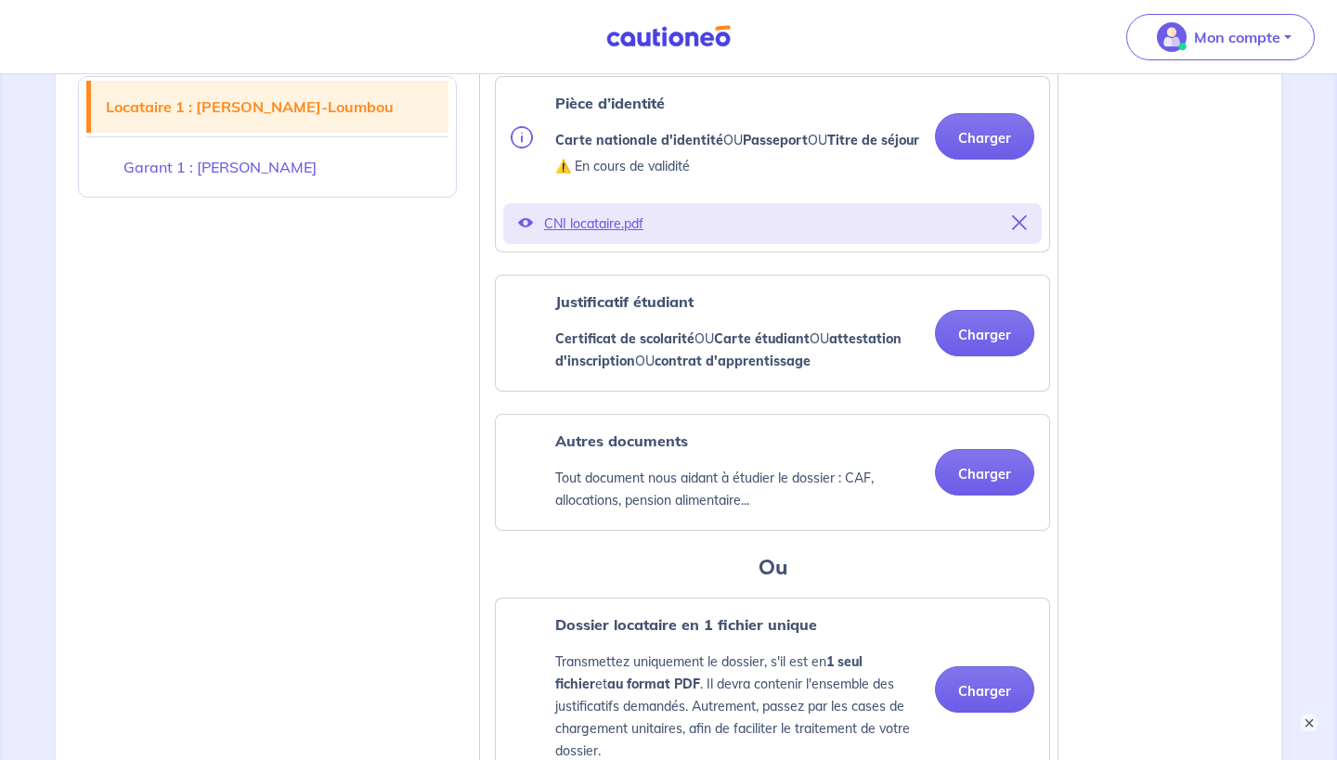
scroll to position [622, 0]
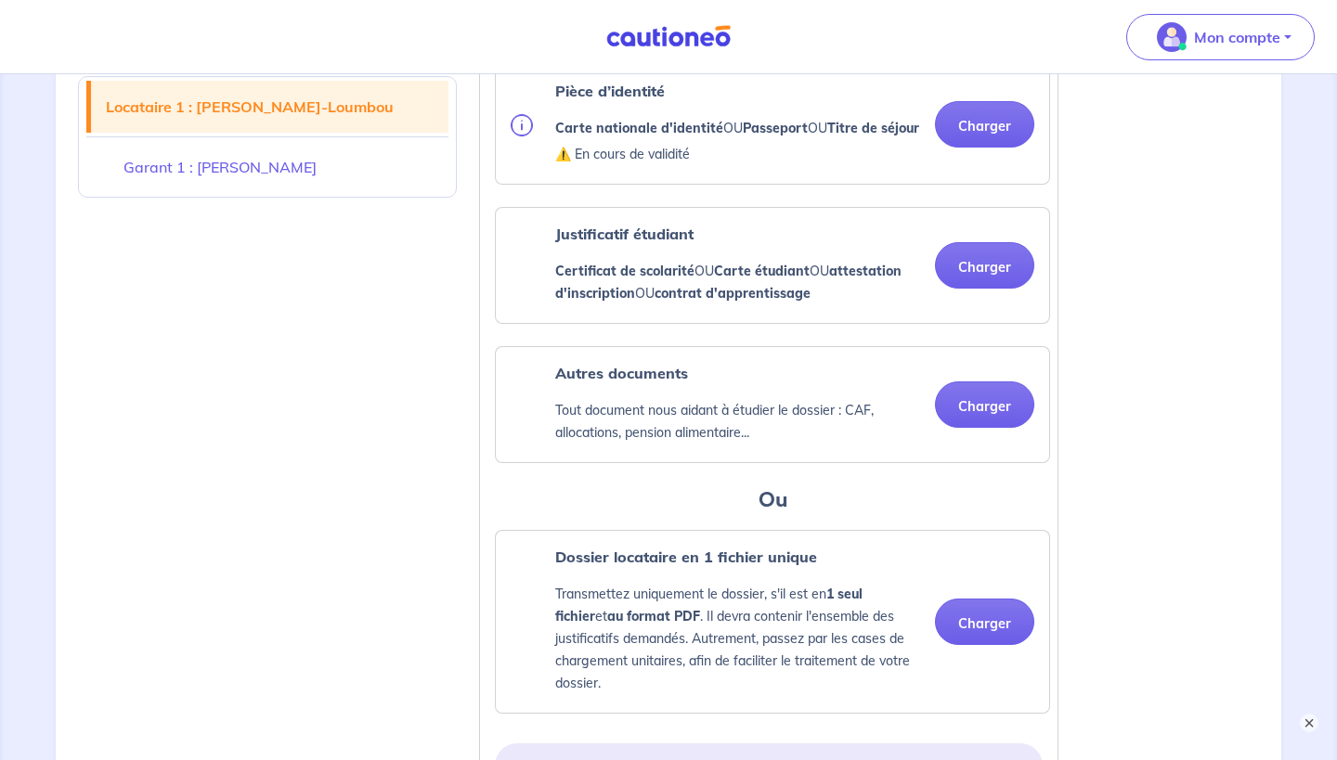
click at [970, 347] on ul "Pièce d’identité Carte nationale d'identité OU Passeport OU Titre de séjour ⚠️ …" at bounding box center [768, 389] width 563 height 650
click at [972, 281] on button "Charger" at bounding box center [984, 265] width 99 height 46
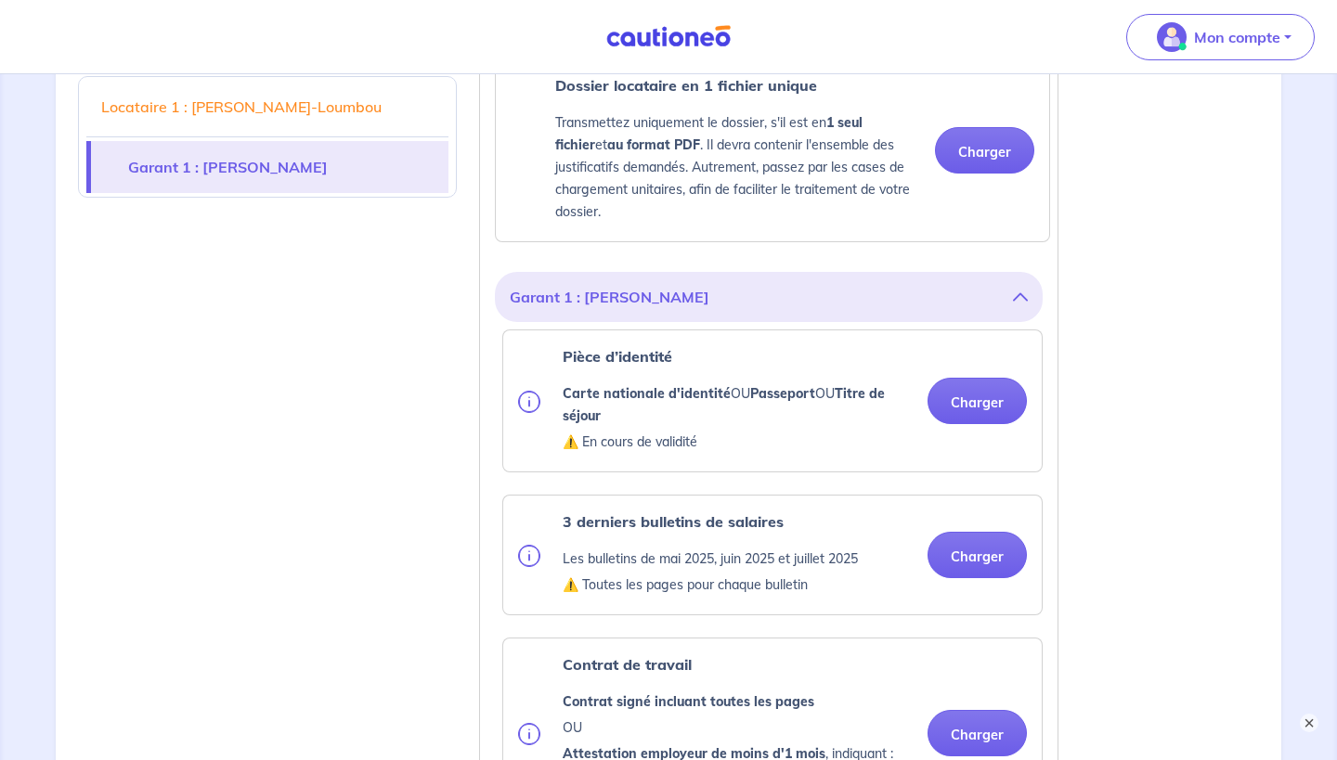
scroll to position [1241, 0]
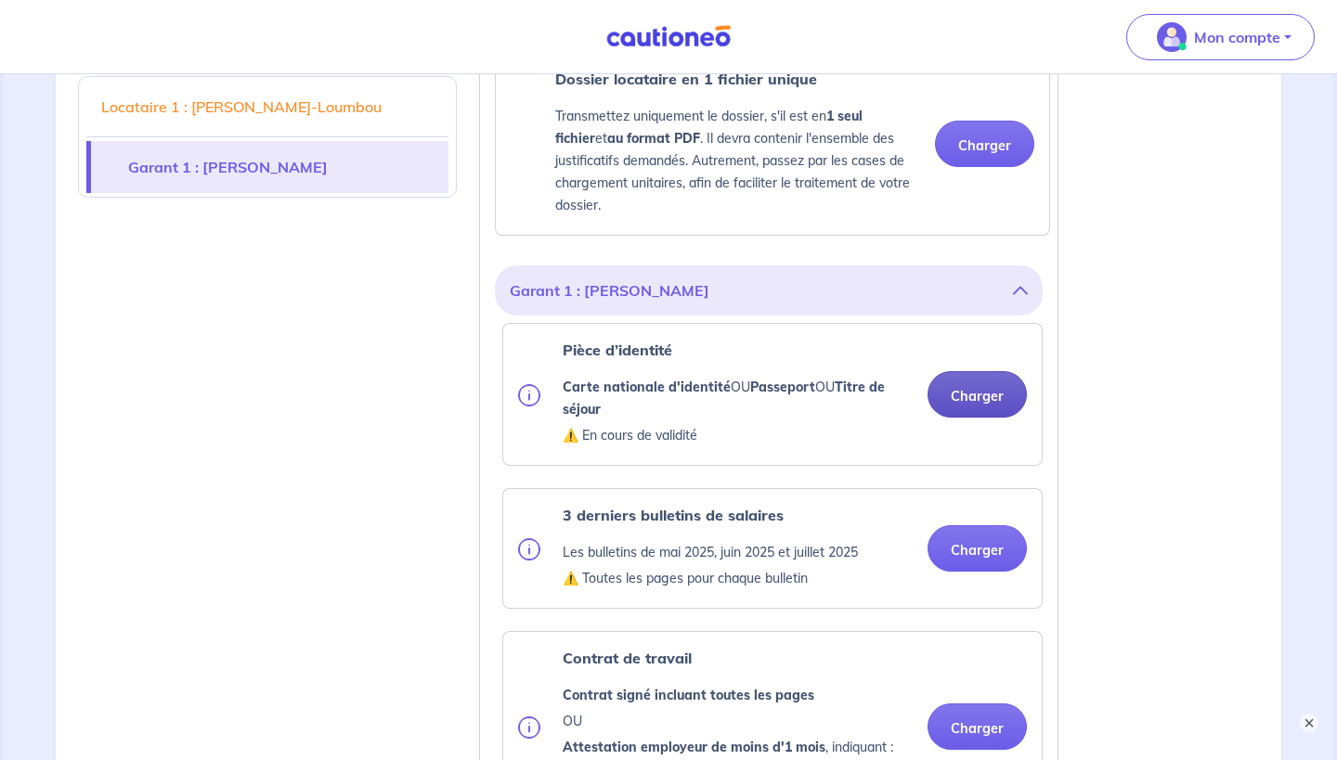
click at [973, 418] on button "Charger" at bounding box center [977, 394] width 99 height 46
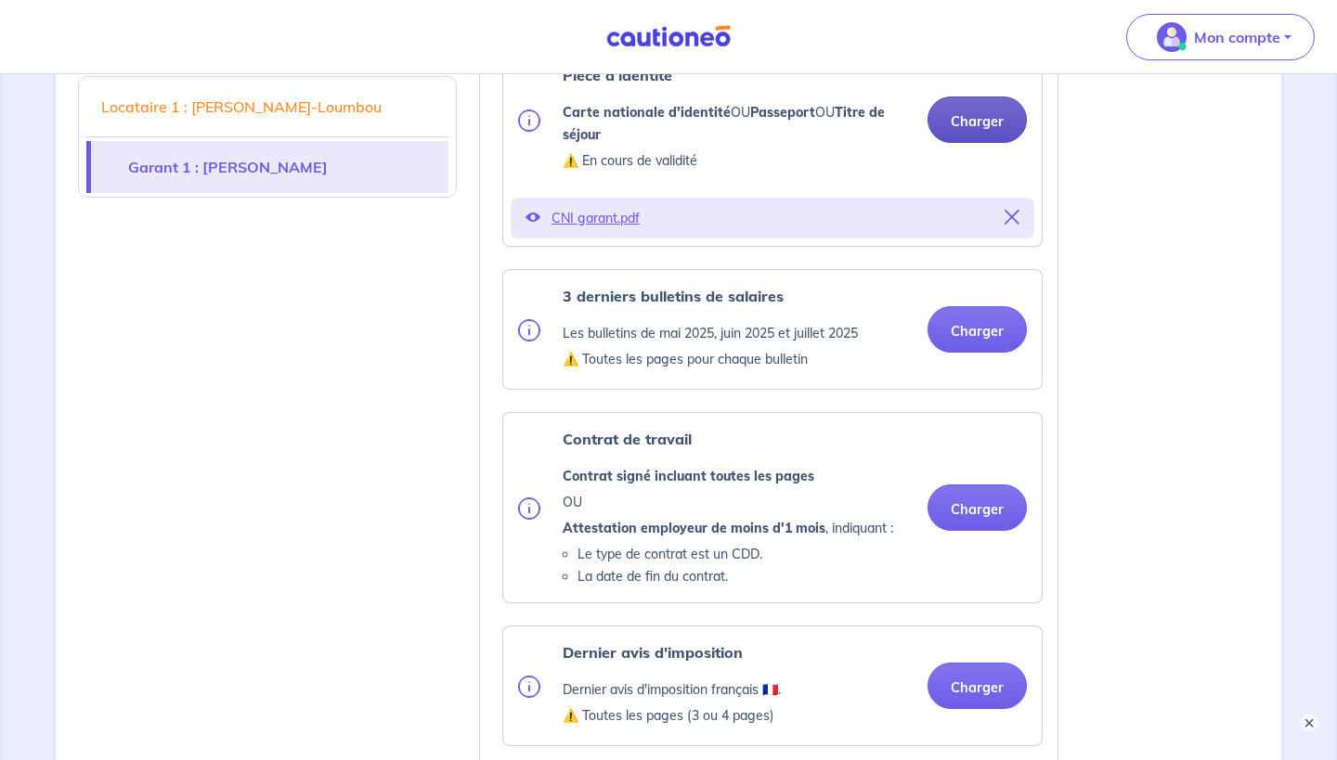
scroll to position [1530, 0]
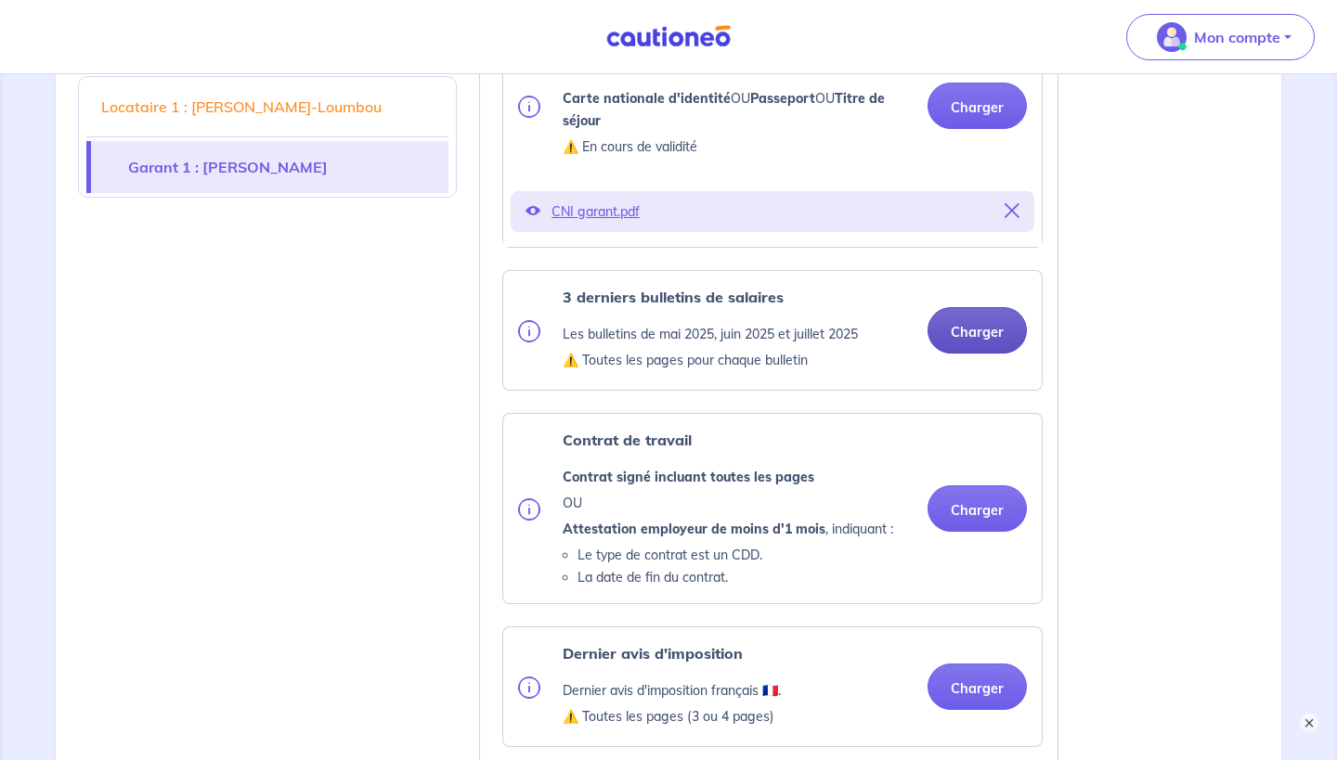
click at [960, 354] on button "Charger" at bounding box center [977, 330] width 99 height 46
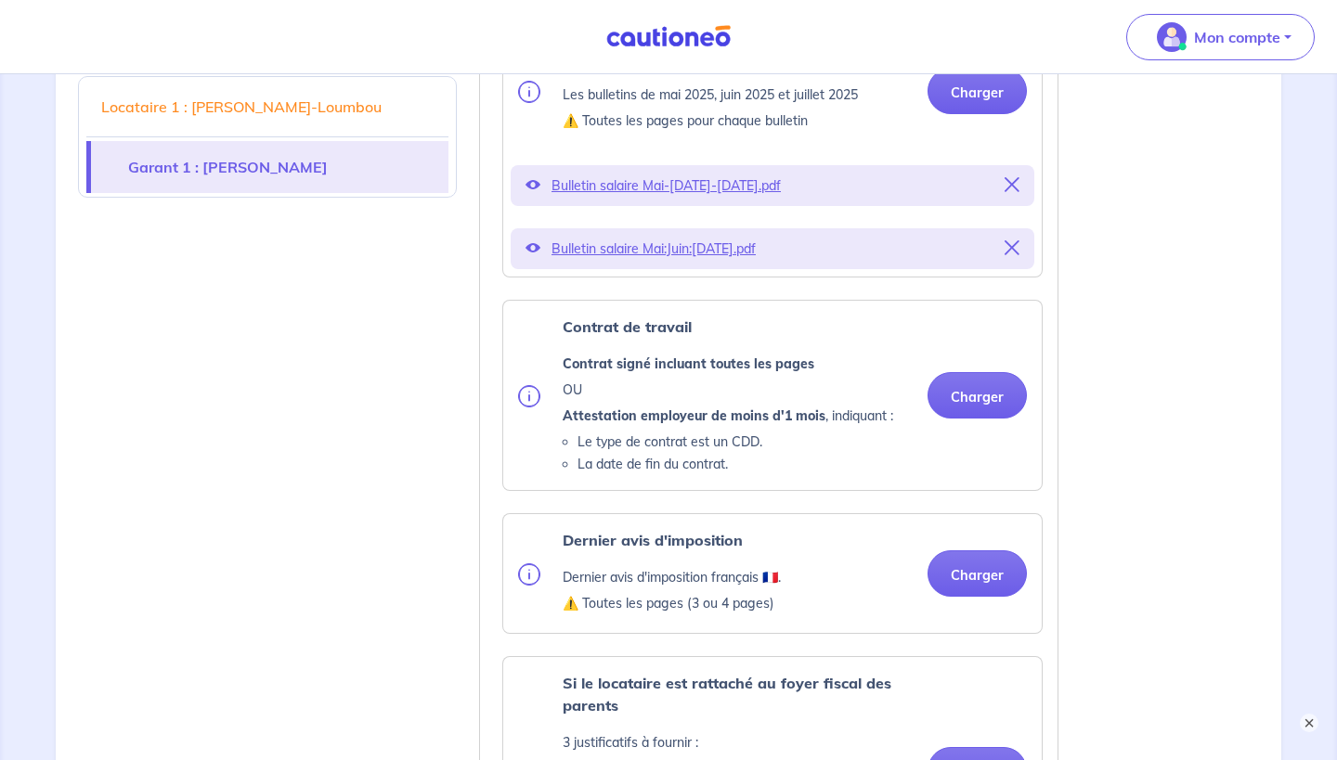
scroll to position [1773, 0]
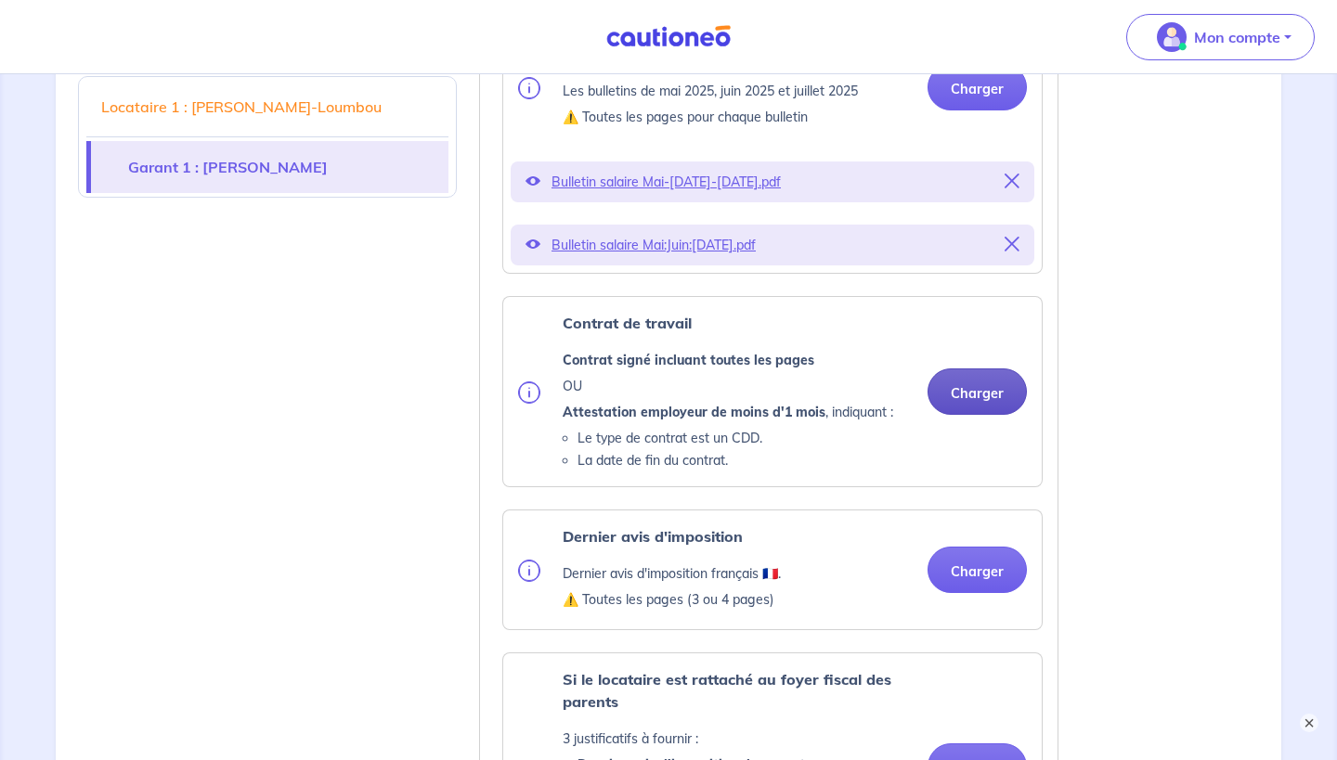
click at [964, 413] on button "Charger" at bounding box center [977, 392] width 99 height 46
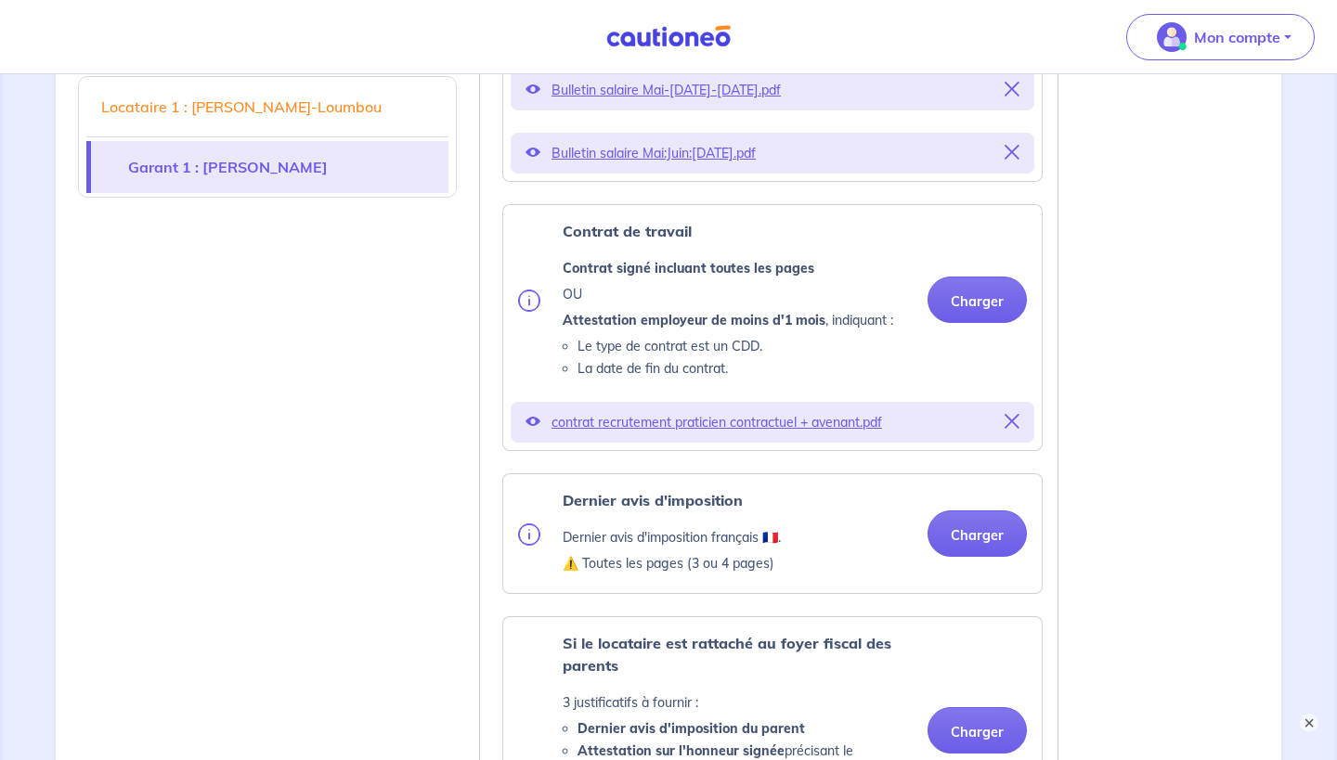
scroll to position [1905, 0]
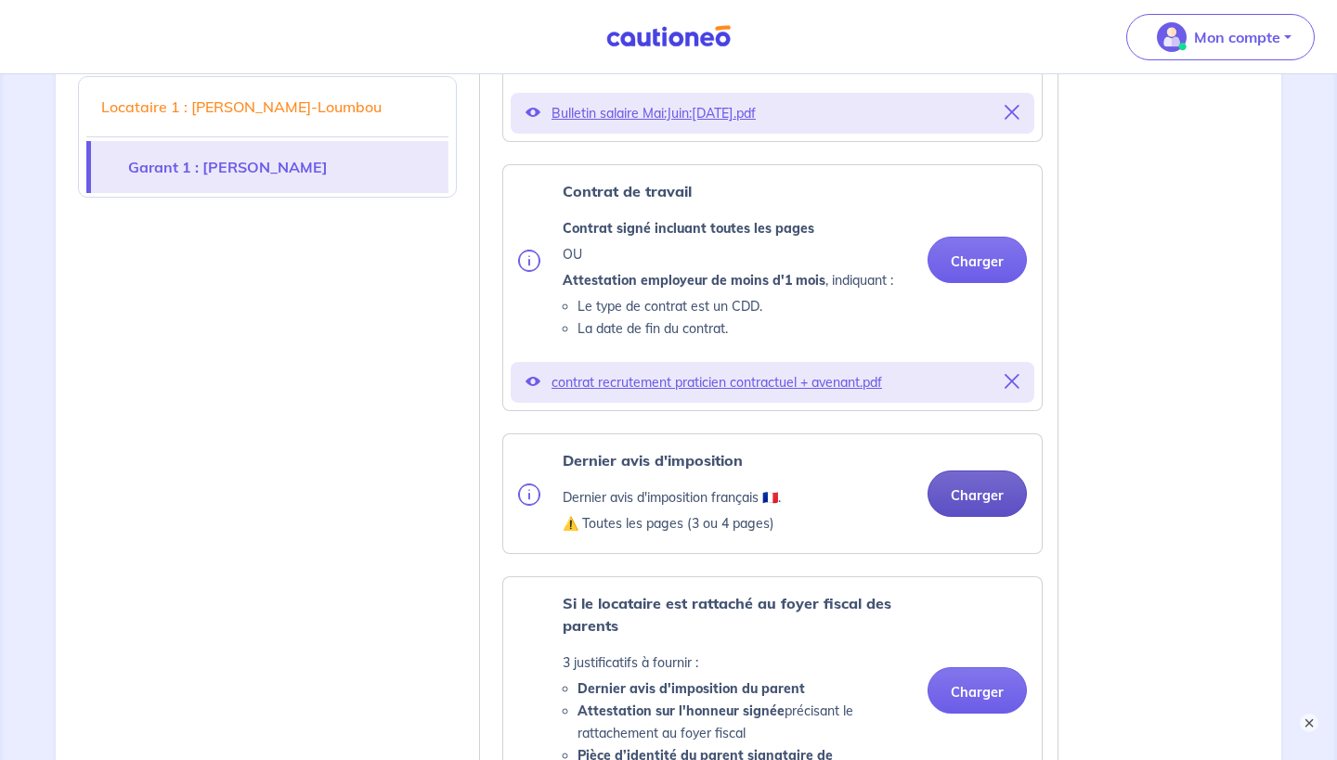
click at [959, 517] on button "Charger" at bounding box center [977, 494] width 99 height 46
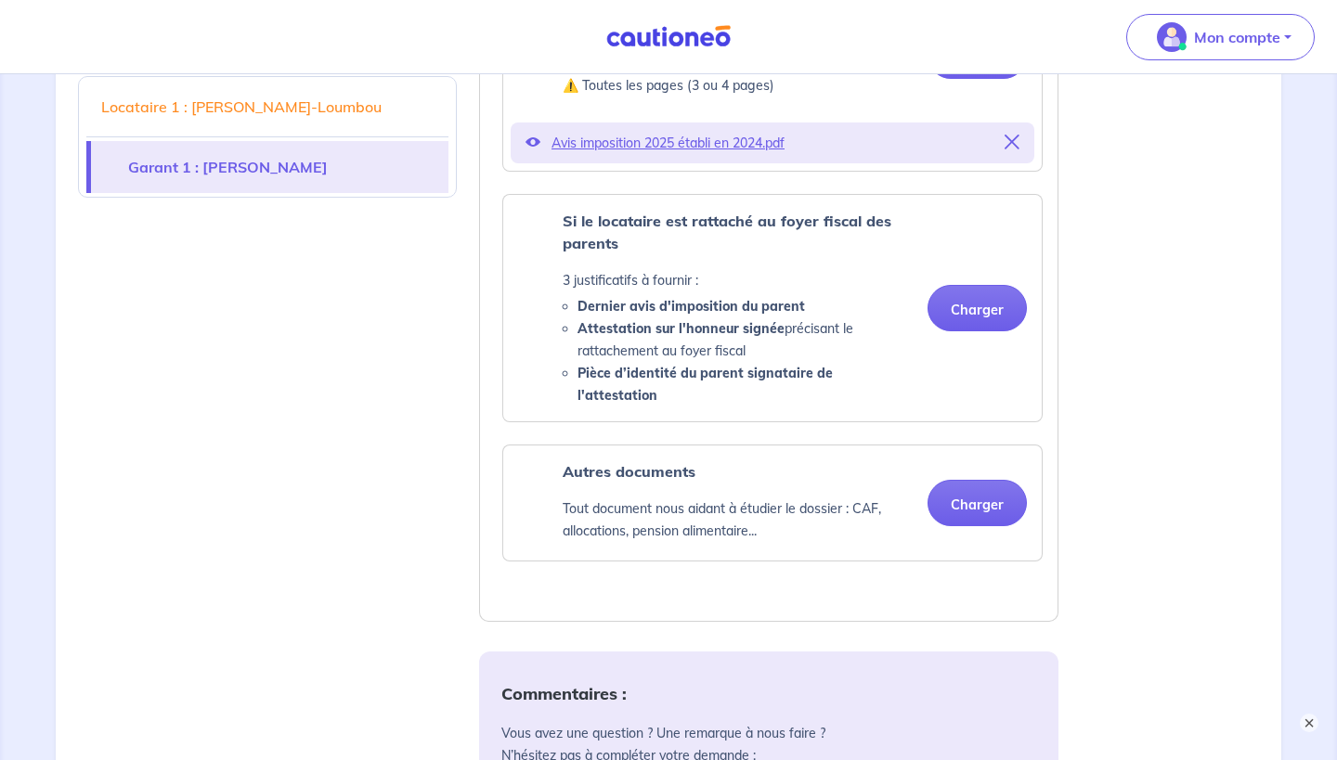
scroll to position [2381, 0]
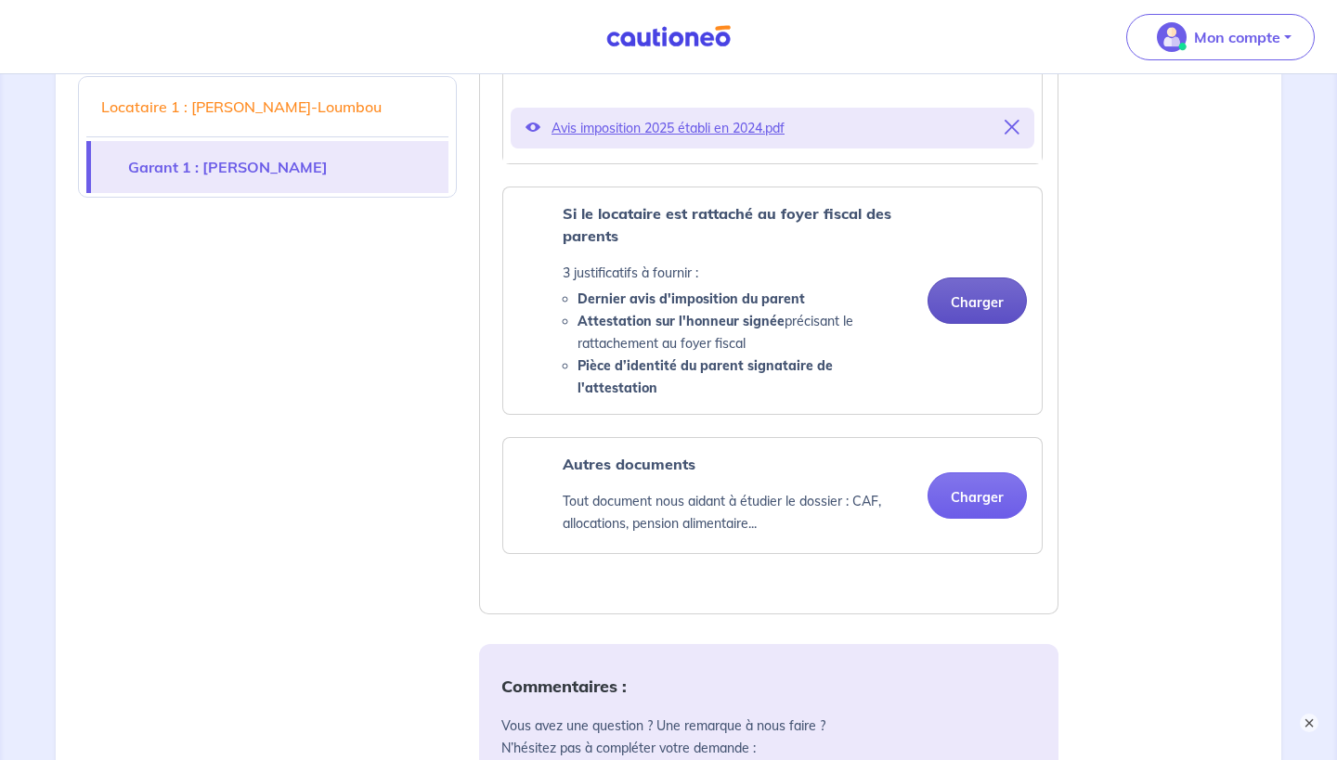
click at [978, 300] on button "Charger" at bounding box center [977, 301] width 99 height 46
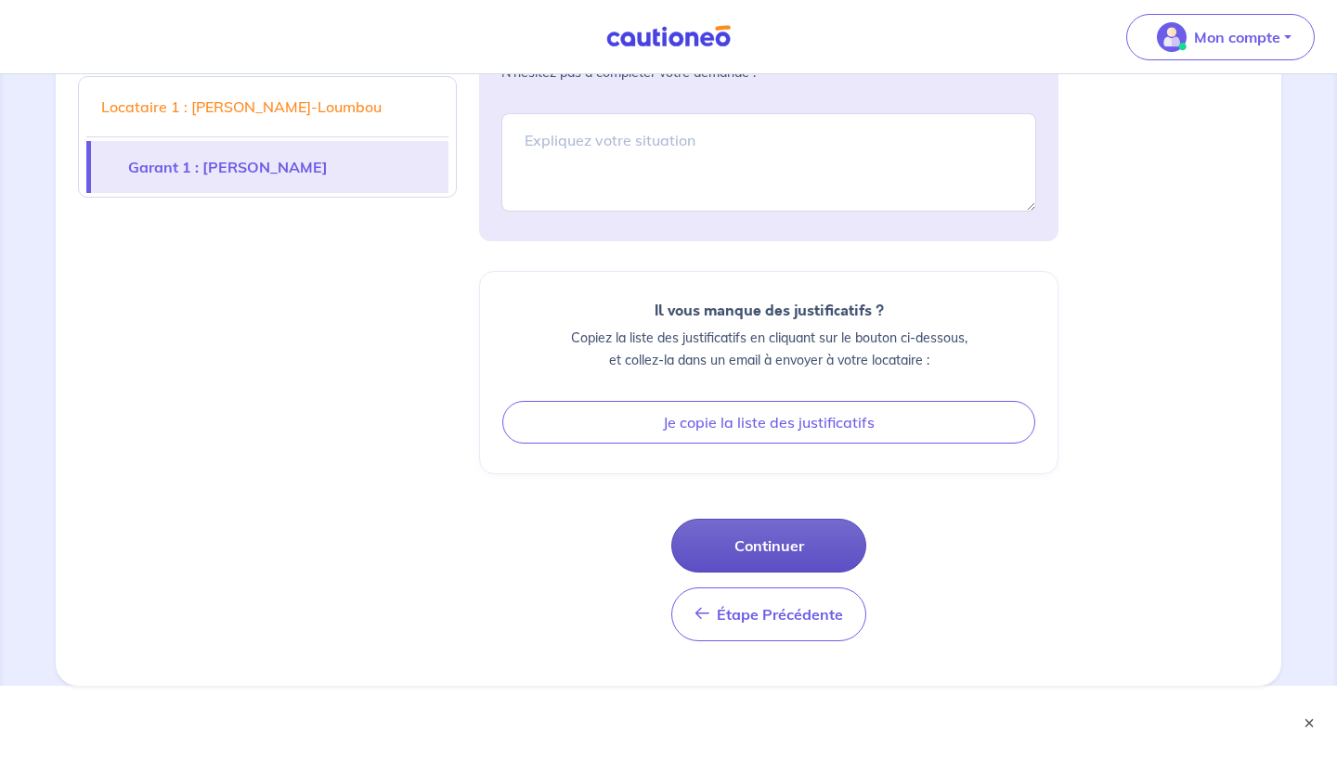
scroll to position [3056, 0]
click at [755, 553] on div "Commentaires : Vous avez une question ? Une remarque à nous faire ? N’hésitez p…" at bounding box center [768, 304] width 579 height 673
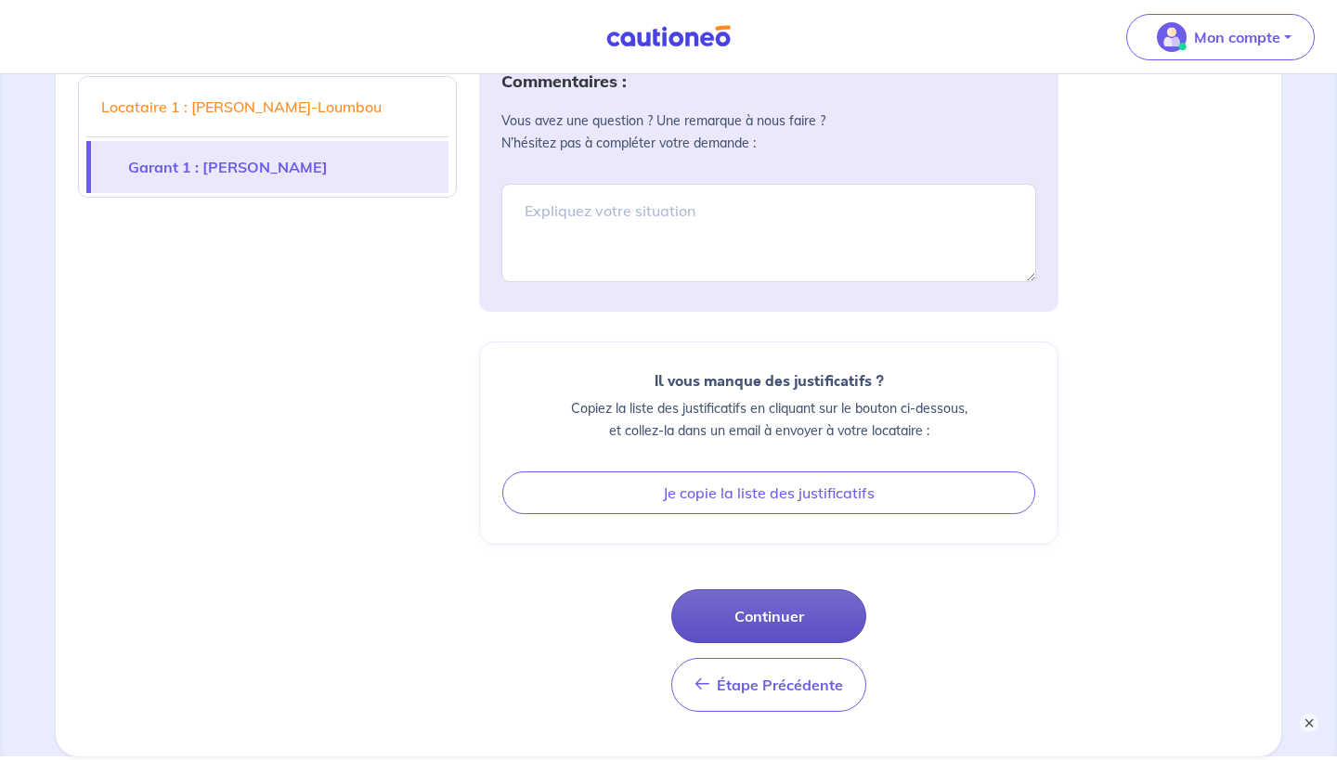
click at [731, 604] on button "Continuer" at bounding box center [768, 617] width 195 height 54
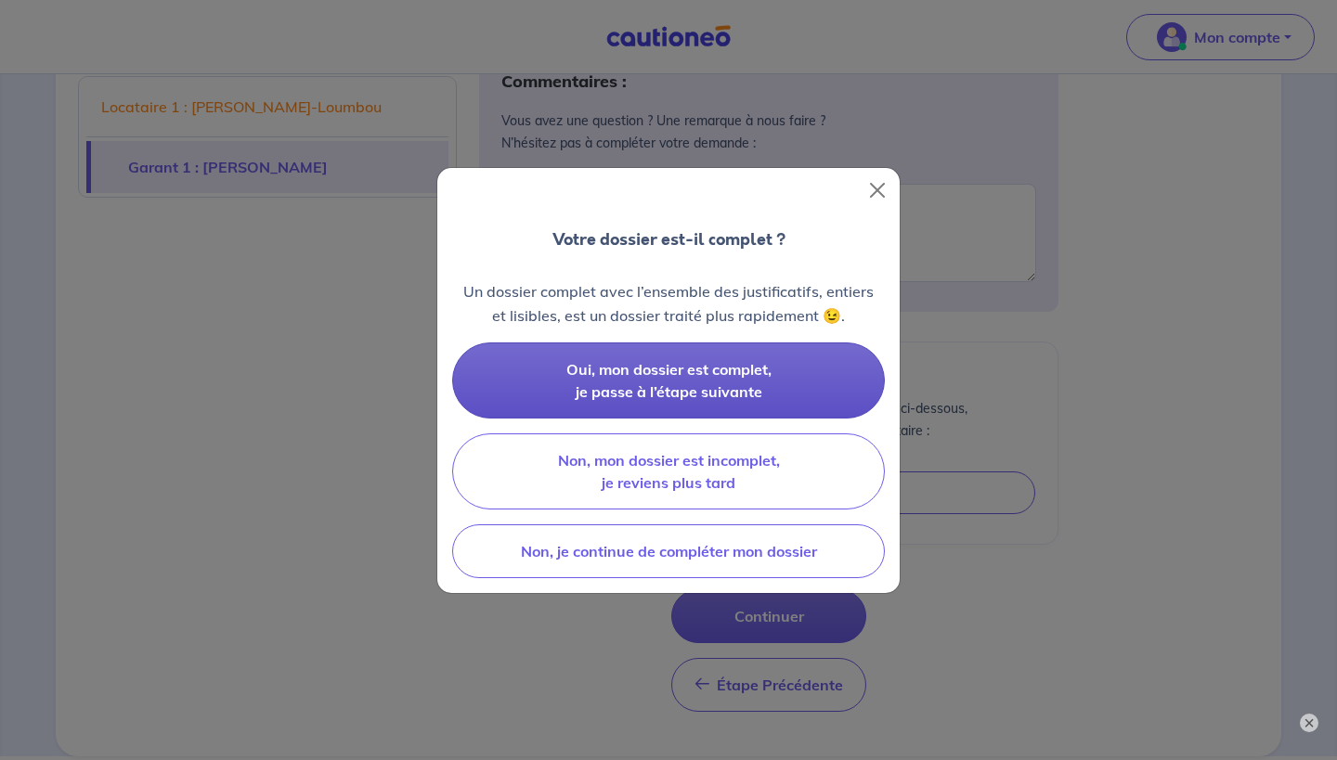
click at [694, 364] on span "Oui, mon dossier est complet, je passe à l’étape suivante" at bounding box center [668, 380] width 205 height 41
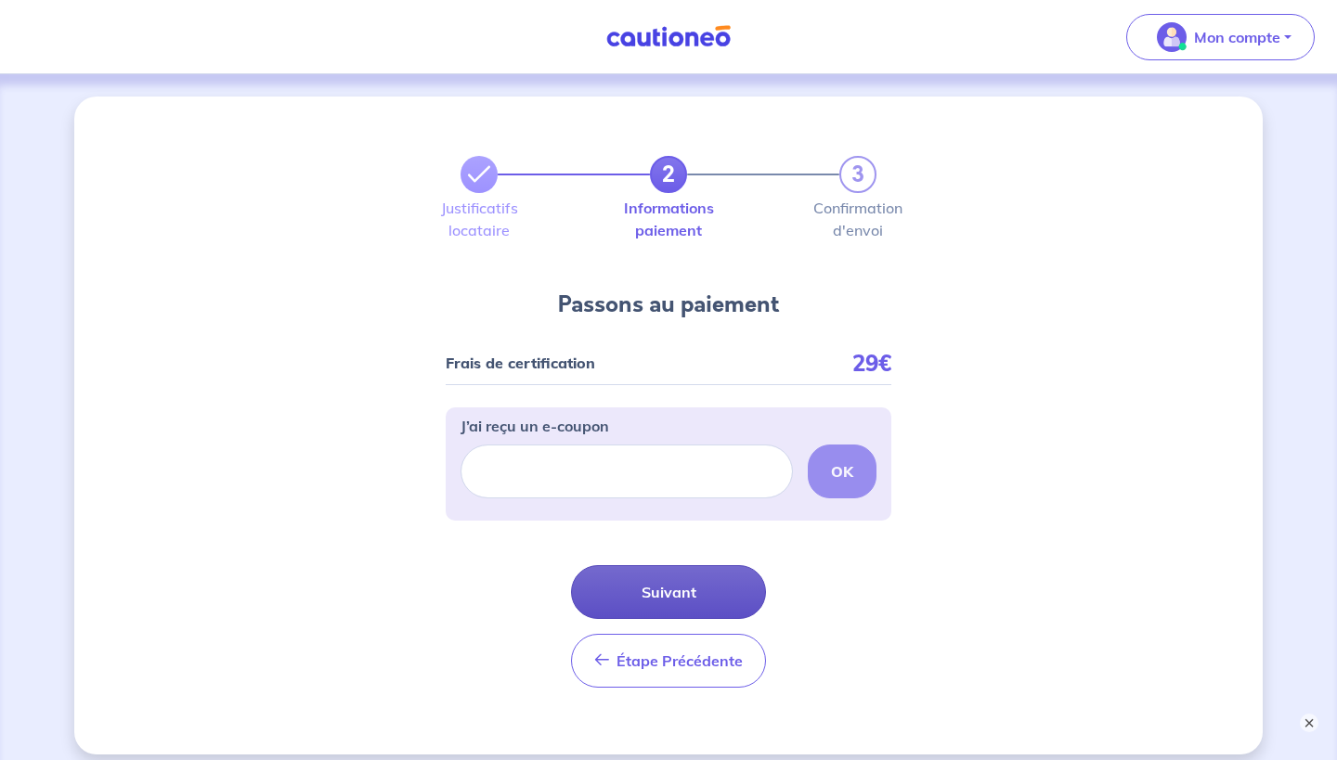
click at [659, 574] on button "Suivant" at bounding box center [668, 592] width 195 height 54
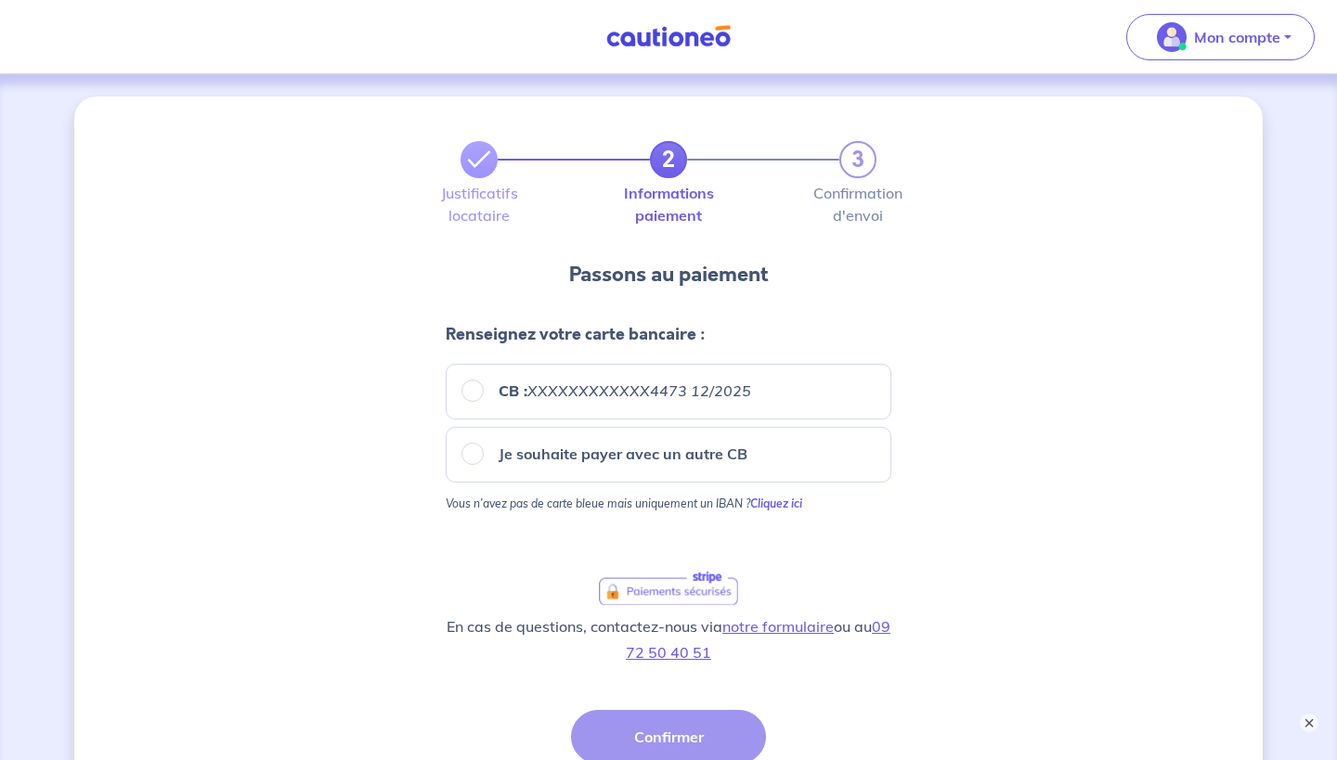
click at [596, 386] on em "XXXXXXXXXXXX4473 12/2025" at bounding box center [639, 391] width 224 height 19
click at [484, 386] on input "CB : XXXXXXXXXXXX4473 12/2025" at bounding box center [472, 391] width 22 height 22
radio input "true"
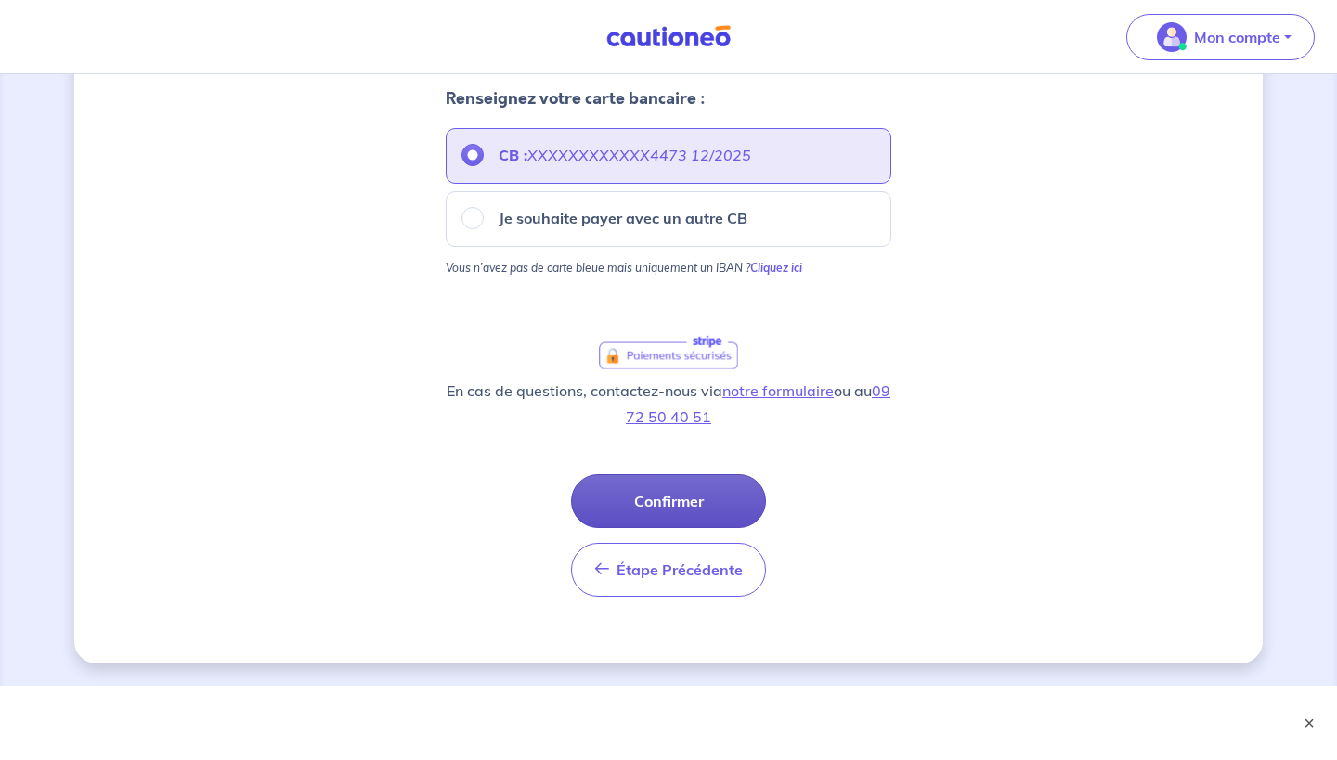
scroll to position [236, 0]
click at [680, 474] on form "Renseignez votre carte bancaire : CB : XXXXXXXXXXXX4473 12/2025 Je souhaite pay…" at bounding box center [669, 340] width 446 height 543
click at [656, 506] on button "Confirmer" at bounding box center [668, 501] width 195 height 54
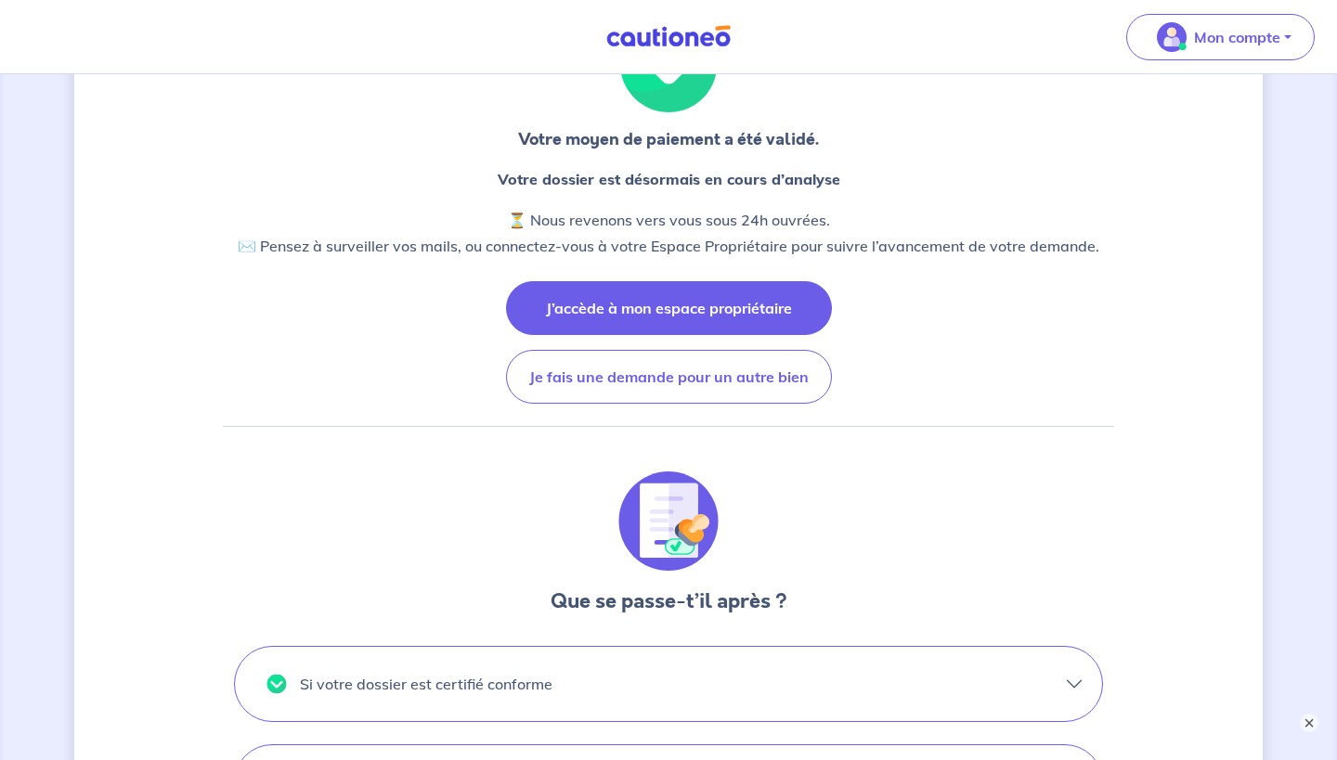
click at [666, 299] on button "J’accède à mon espace propriétaire" at bounding box center [669, 308] width 326 height 54
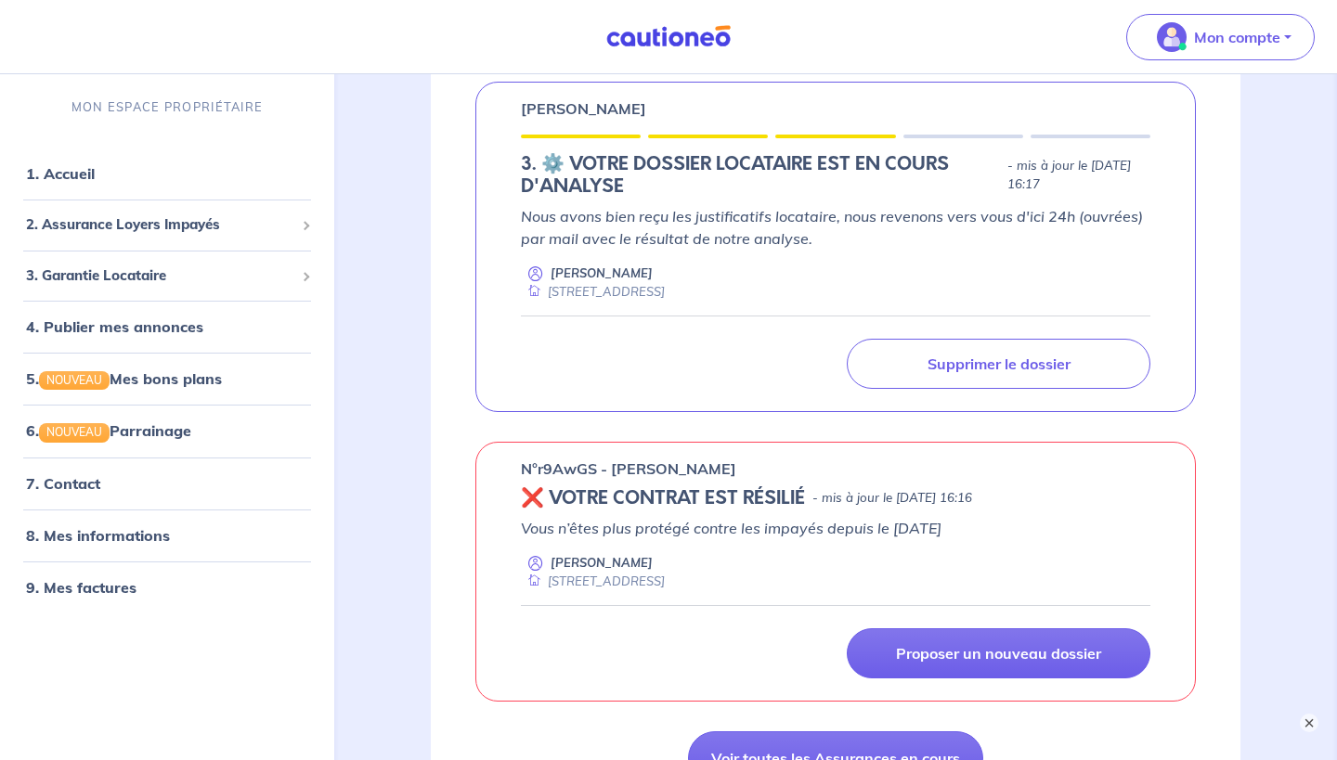
scroll to position [689, 0]
